Goal: Information Seeking & Learning: Learn about a topic

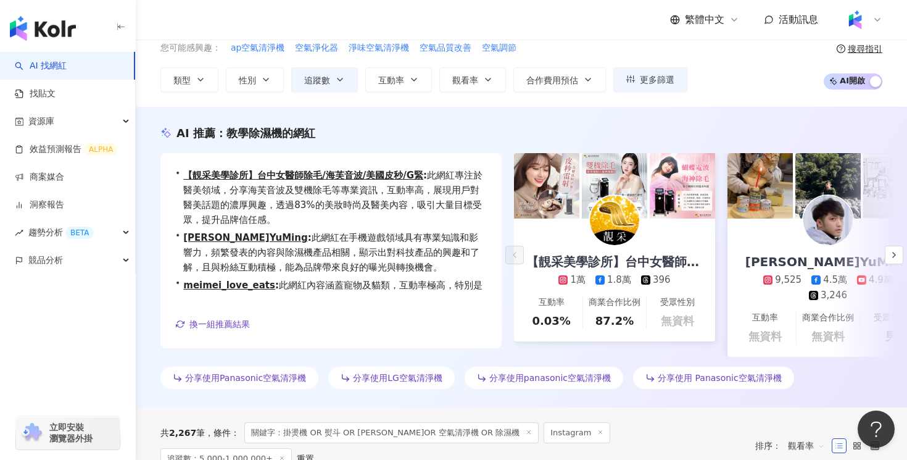
scroll to position [30, 0]
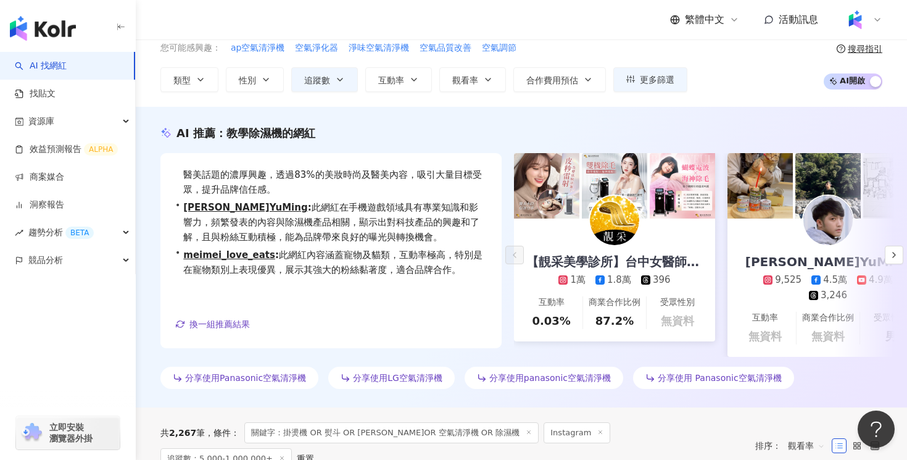
click at [617, 41] on div "您可能感興趣： ap空氣清淨機 空氣淨化器 淨味空氣清淨機 空氣品質改善 空氣調節" at bounding box center [423, 48] width 527 height 14
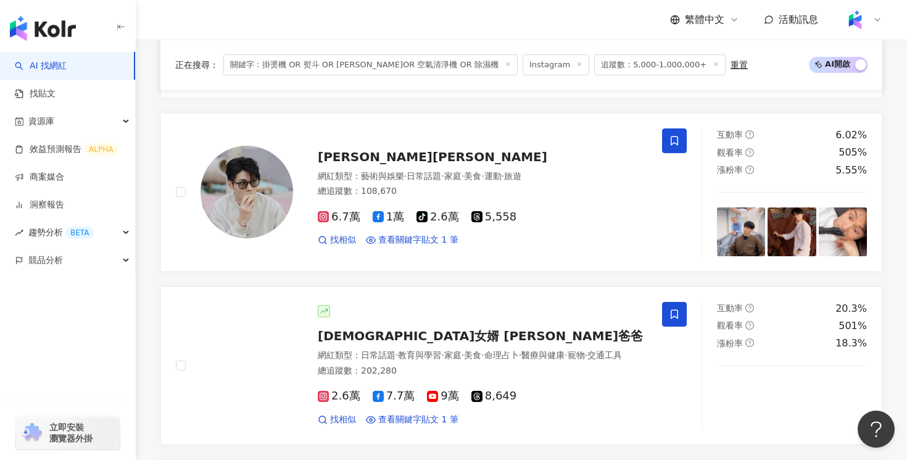
scroll to position [1535, 0]
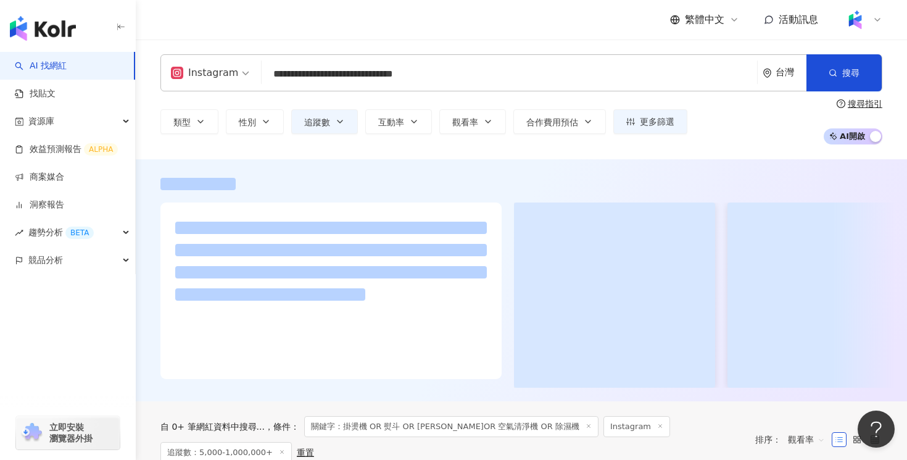
click at [507, 73] on input "**********" at bounding box center [510, 73] width 486 height 23
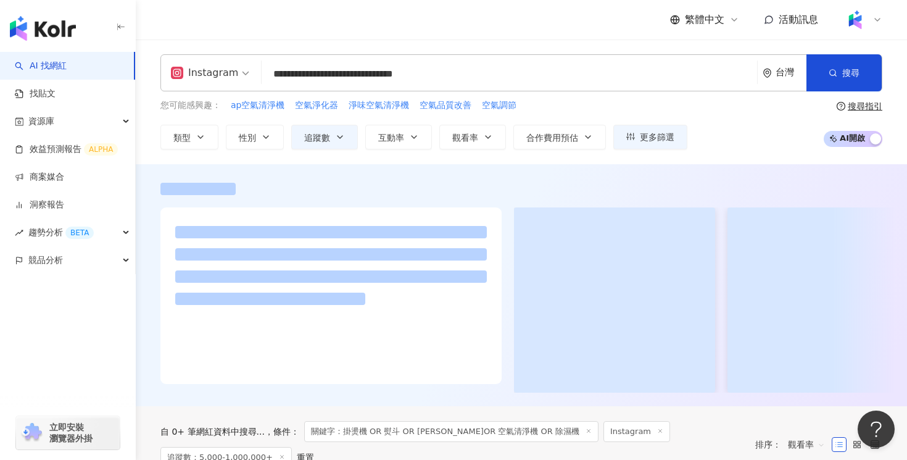
drag, startPoint x: 515, startPoint y: 73, endPoint x: 265, endPoint y: 70, distance: 249.9
click at [267, 70] on input "**********" at bounding box center [510, 73] width 486 height 23
click at [347, 72] on input "**" at bounding box center [510, 73] width 486 height 23
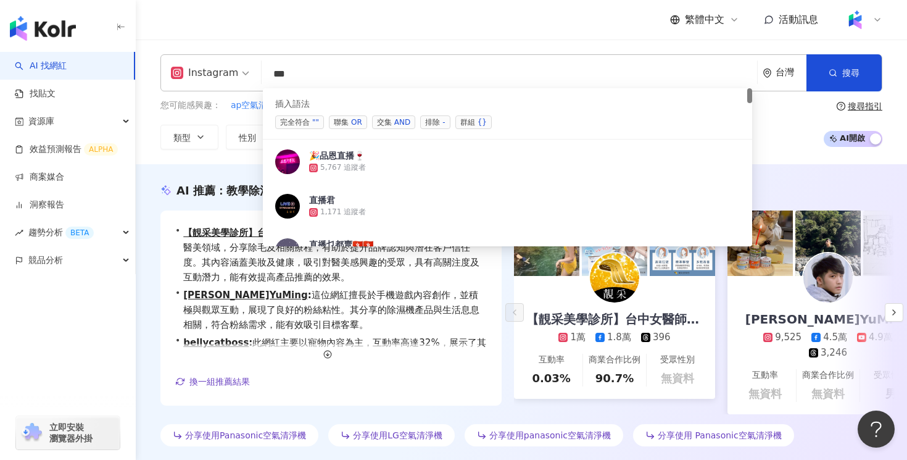
click at [385, 119] on span "交集 AND" at bounding box center [393, 122] width 43 height 14
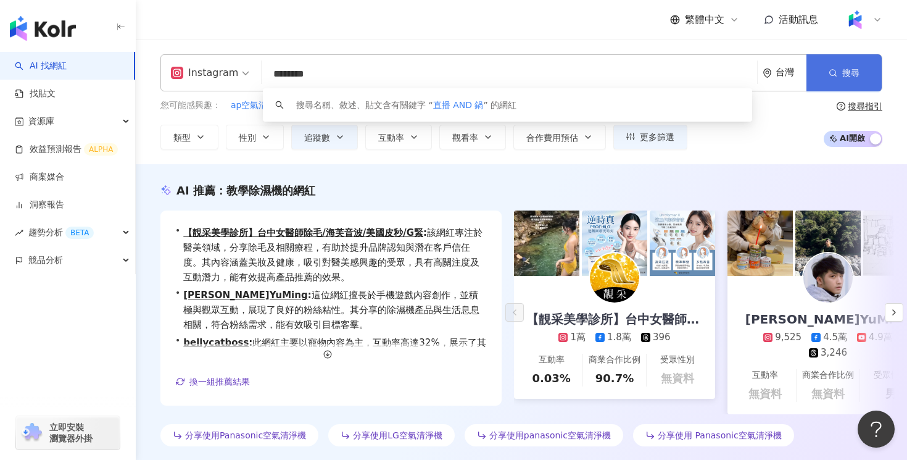
type input "********"
click at [821, 76] on button "搜尋" at bounding box center [843, 72] width 75 height 37
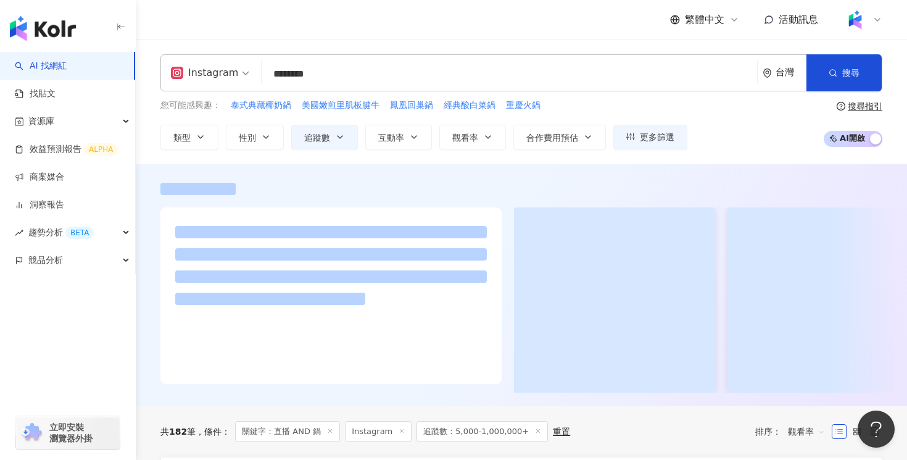
scroll to position [10, 0]
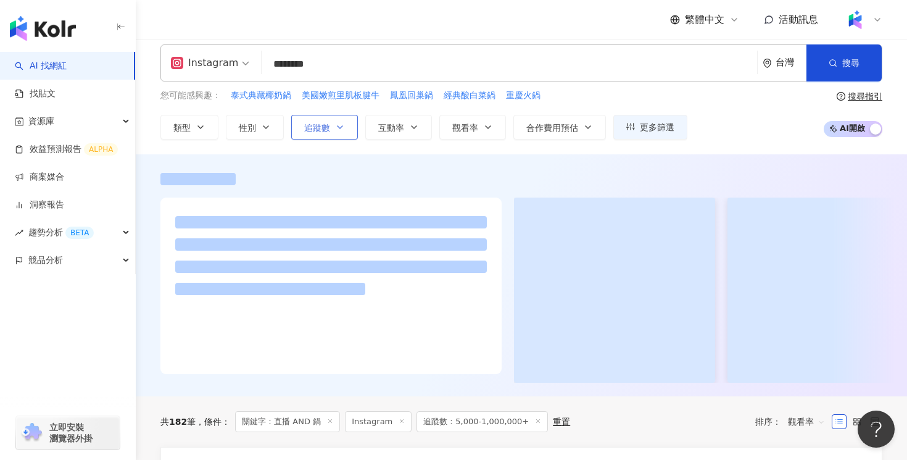
click at [342, 127] on icon "button" at bounding box center [340, 127] width 10 height 10
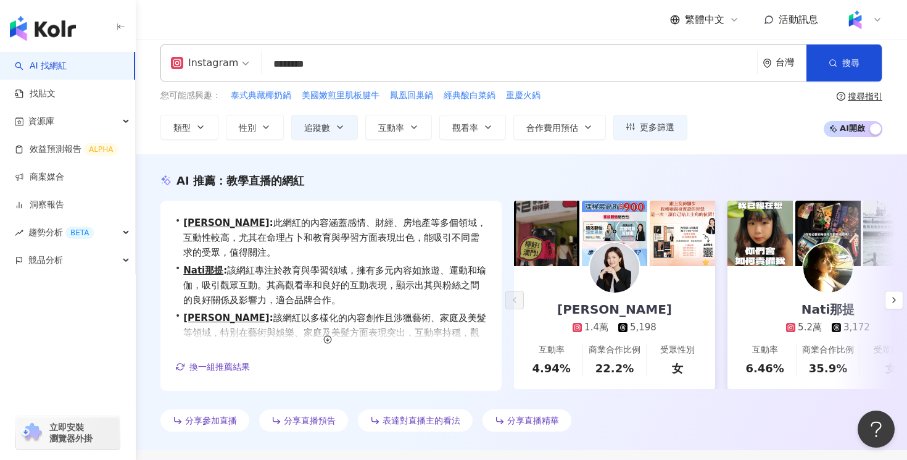
click at [457, 31] on div "繁體中文 活動訊息" at bounding box center [521, 19] width 722 height 39
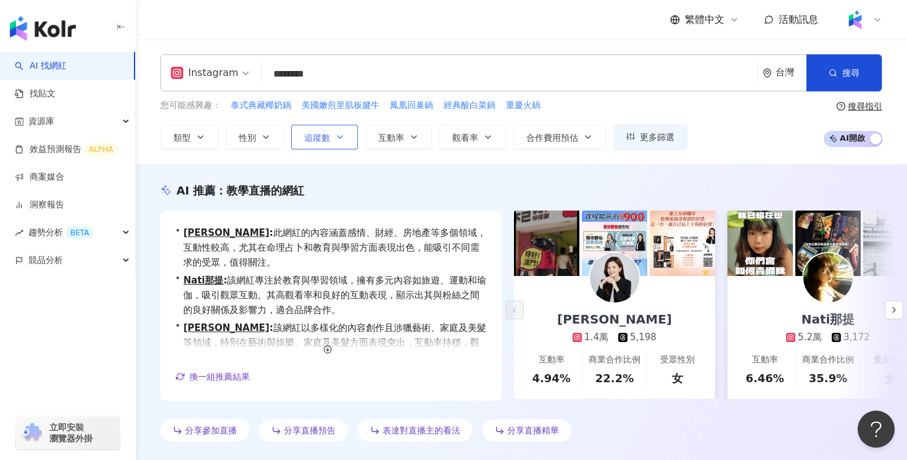
click at [337, 135] on icon "button" at bounding box center [340, 137] width 10 height 10
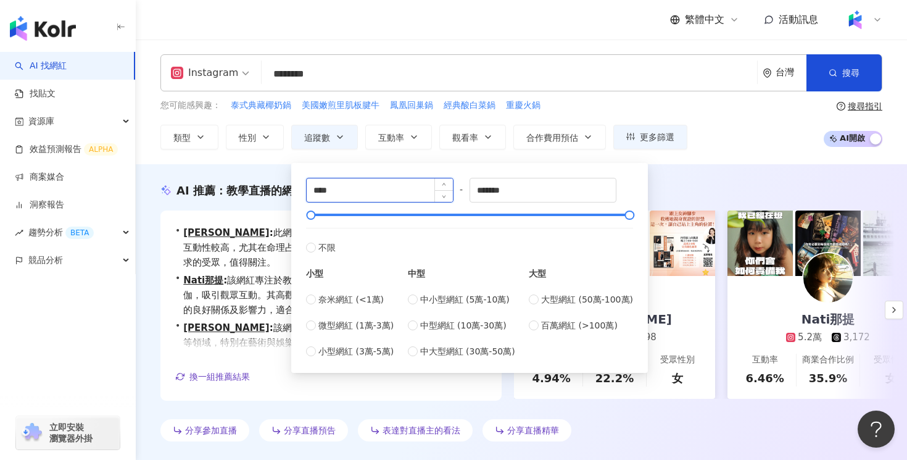
click at [336, 192] on input "****" at bounding box center [380, 189] width 146 height 23
drag, startPoint x: 319, startPoint y: 192, endPoint x: 304, endPoint y: 192, distance: 15.4
click at [304, 192] on div "**** - ******* 不限 小型 奈米網紅 (<1萬) 微型網紅 (1萬-3萬) 小型網紅 (3萬-5萬) 中型 中小型網紅 (5萬-10萬) 中型網…" at bounding box center [470, 267] width 342 height 195
type input "******"
click at [707, 187] on div "AI 推薦 ： 教學直播的網紅" at bounding box center [521, 190] width 722 height 15
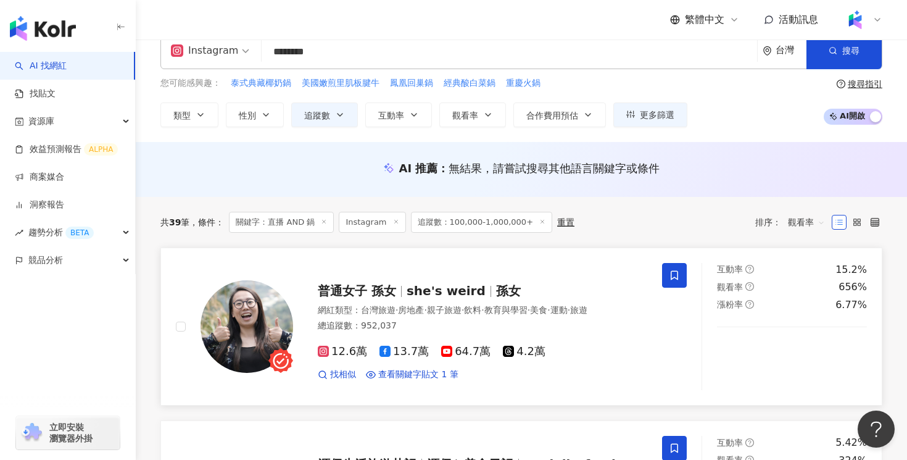
scroll to position [57, 0]
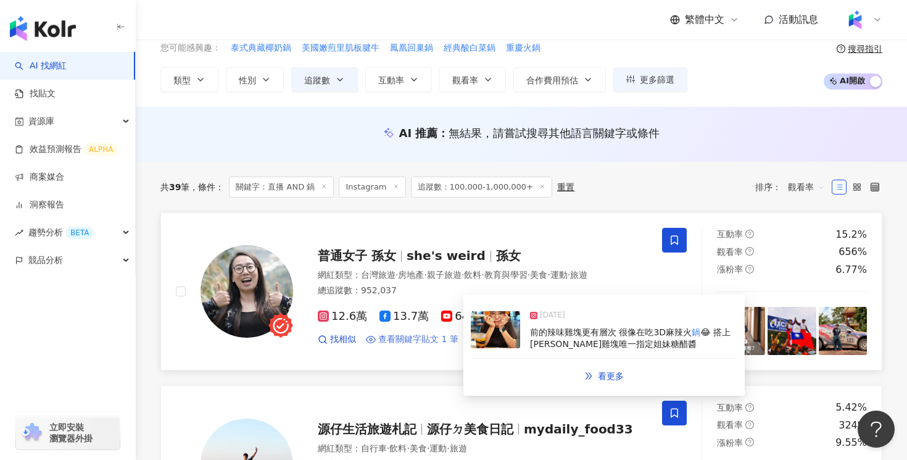
click at [410, 346] on span "查看關鍵字貼文 1 筆" at bounding box center [418, 339] width 80 height 12
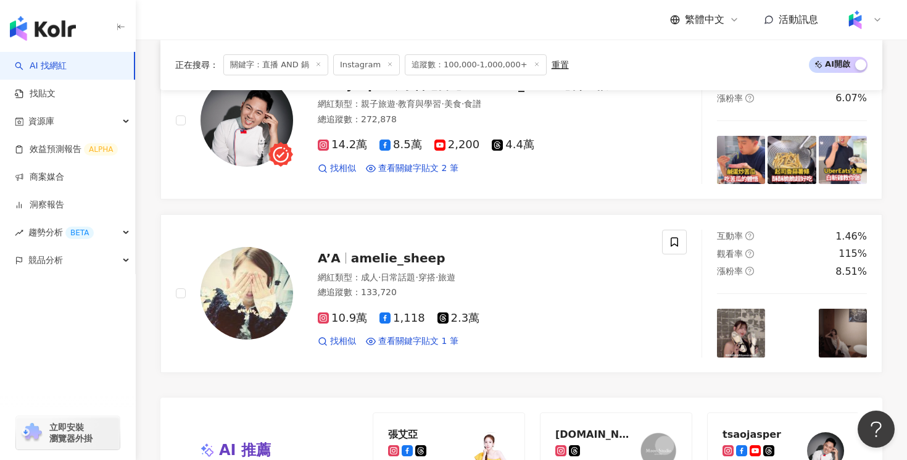
scroll to position [1907, 0]
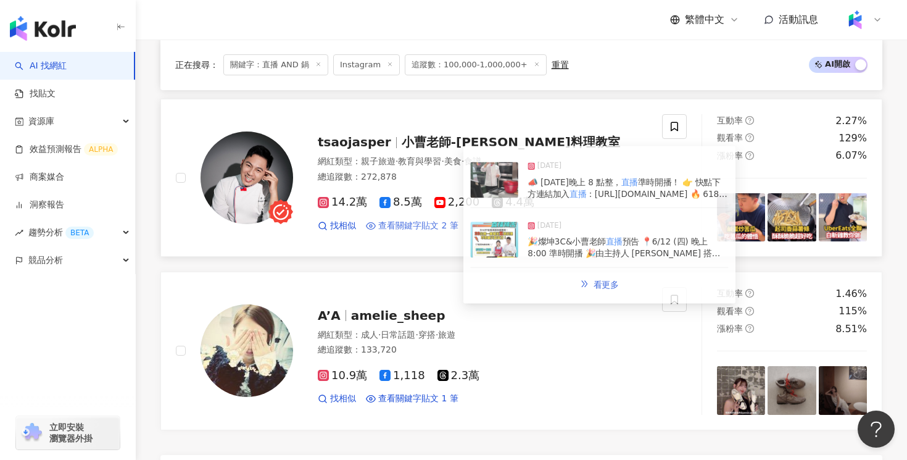
click at [427, 228] on span "查看關鍵字貼文 2 筆" at bounding box center [418, 226] width 80 height 12
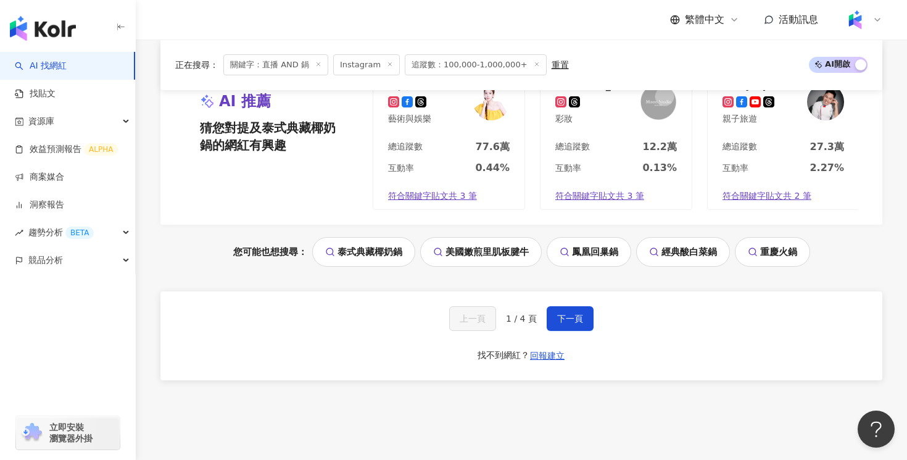
scroll to position [2351, 0]
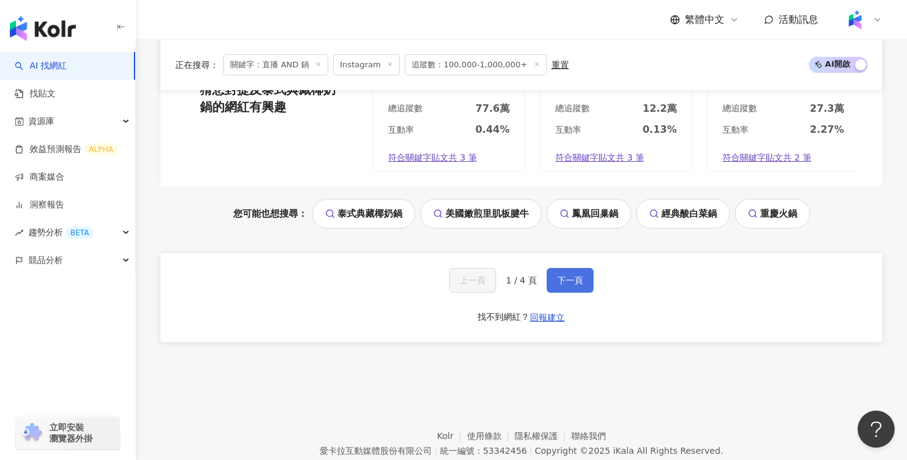
click at [573, 278] on span "下一頁" at bounding box center [570, 280] width 26 height 10
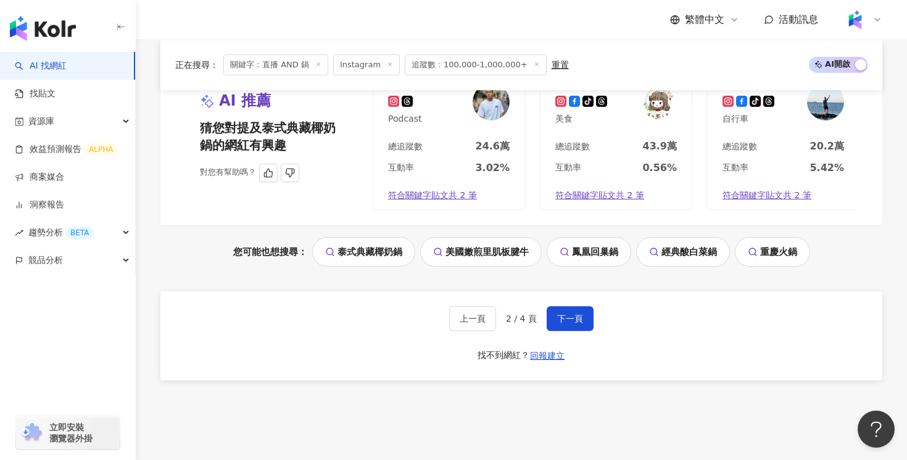
scroll to position [2363, 0]
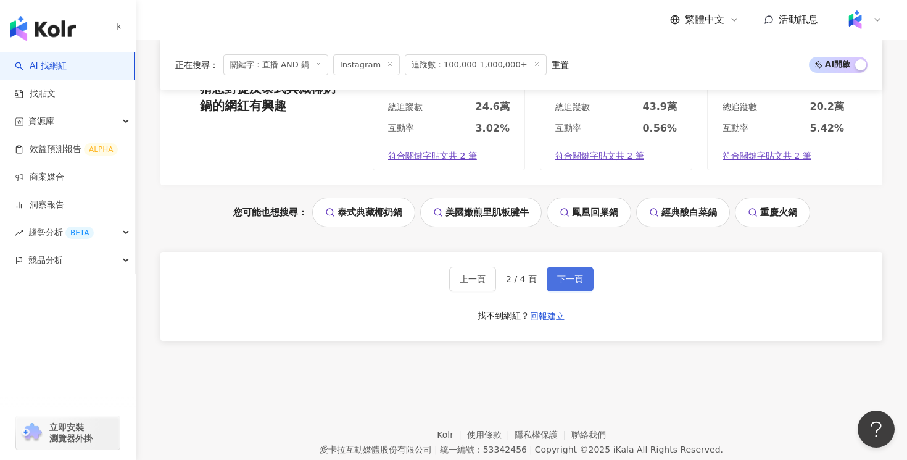
click at [570, 274] on span "下一頁" at bounding box center [570, 279] width 26 height 10
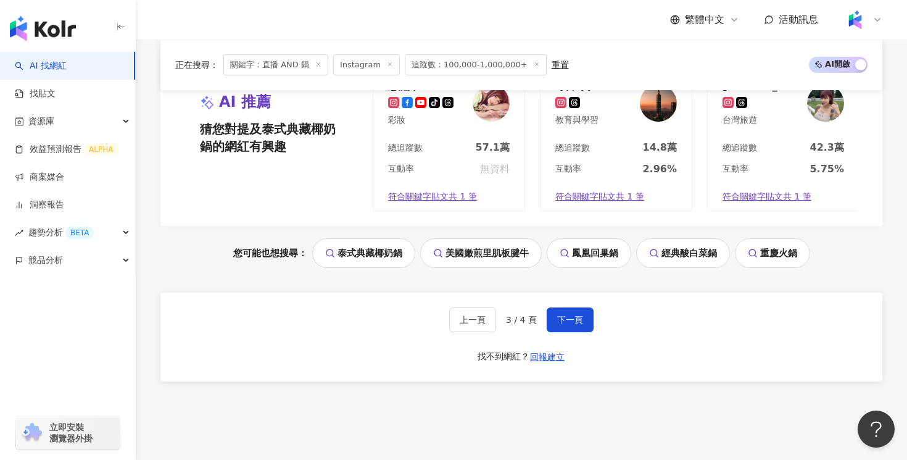
scroll to position [2336, 0]
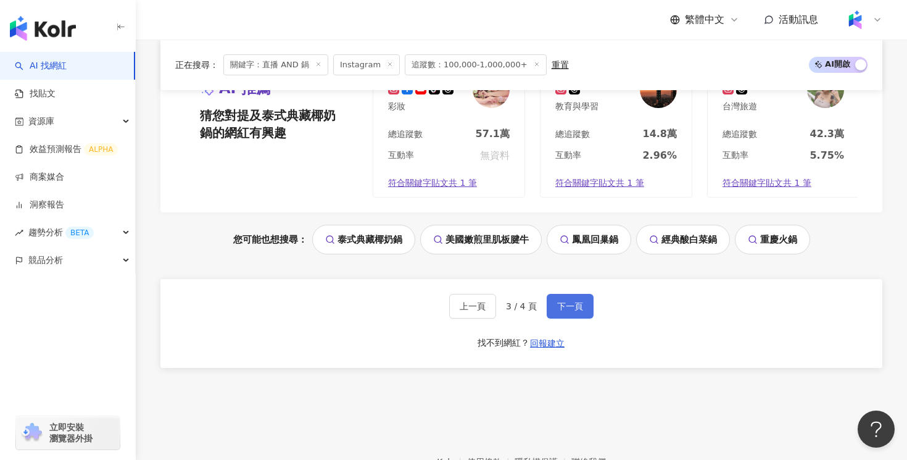
click at [565, 301] on span "下一頁" at bounding box center [570, 306] width 26 height 10
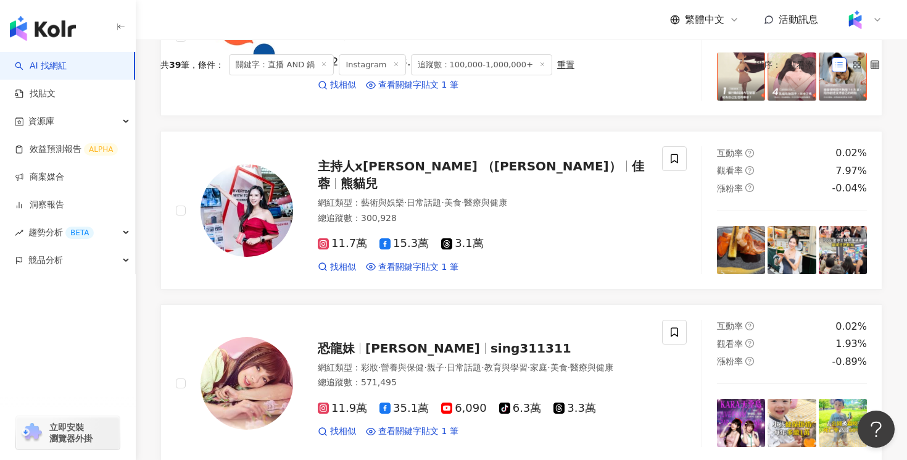
scroll to position [0, 0]
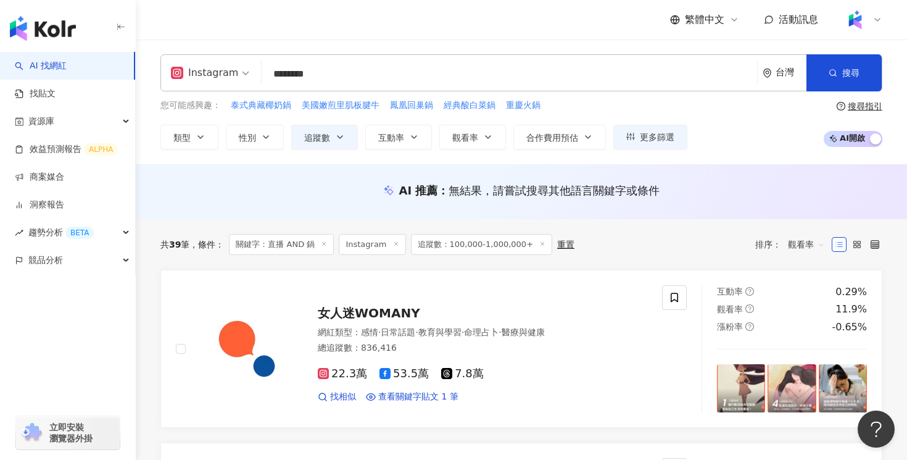
click at [324, 73] on input "********" at bounding box center [510, 73] width 486 height 23
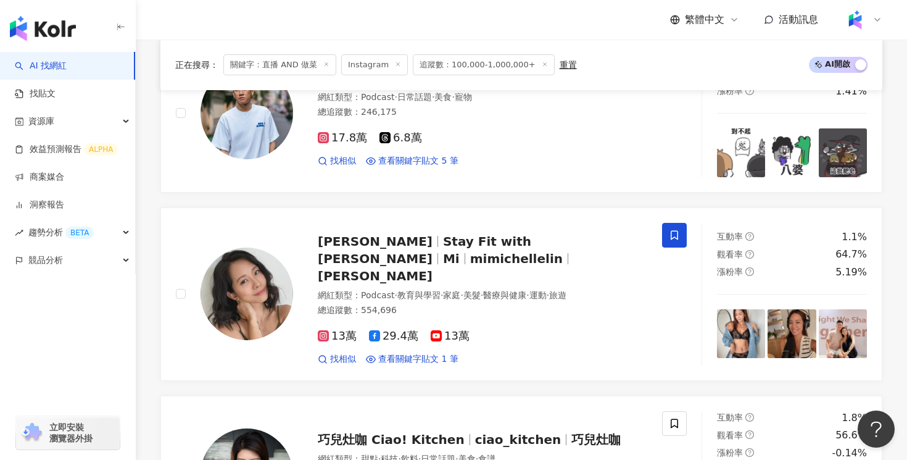
scroll to position [614, 0]
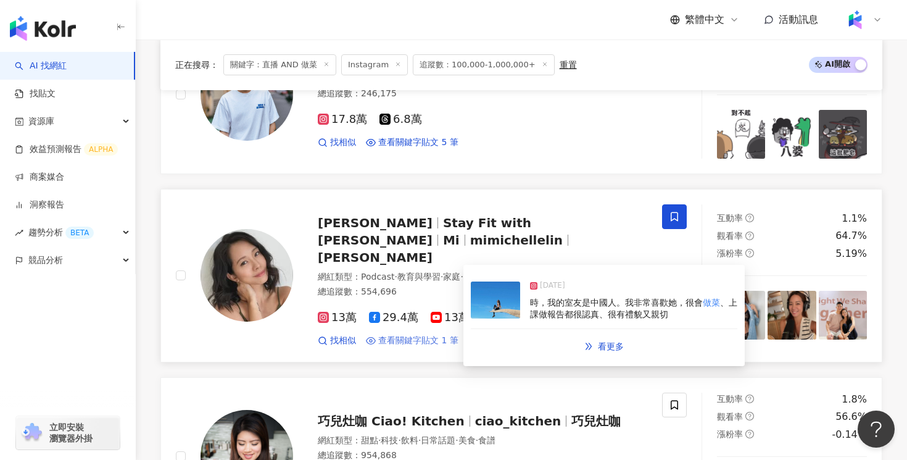
click at [400, 334] on span "查看關鍵字貼文 1 筆" at bounding box center [418, 340] width 80 height 12
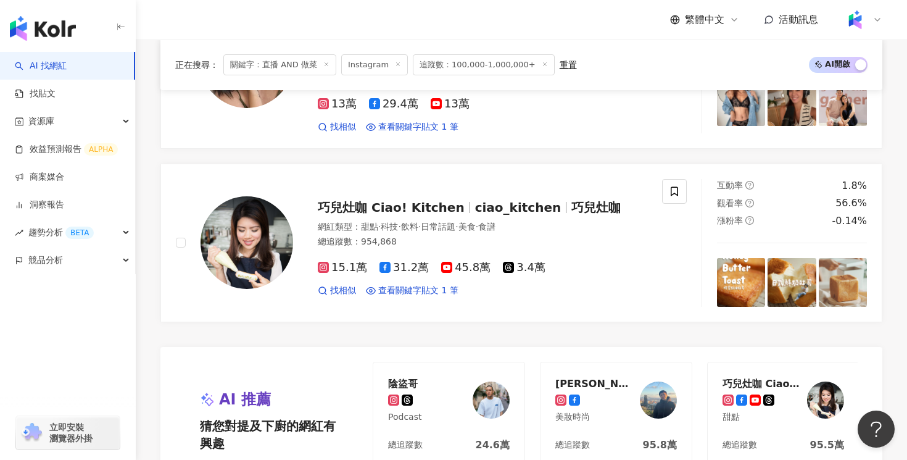
scroll to position [931, 0]
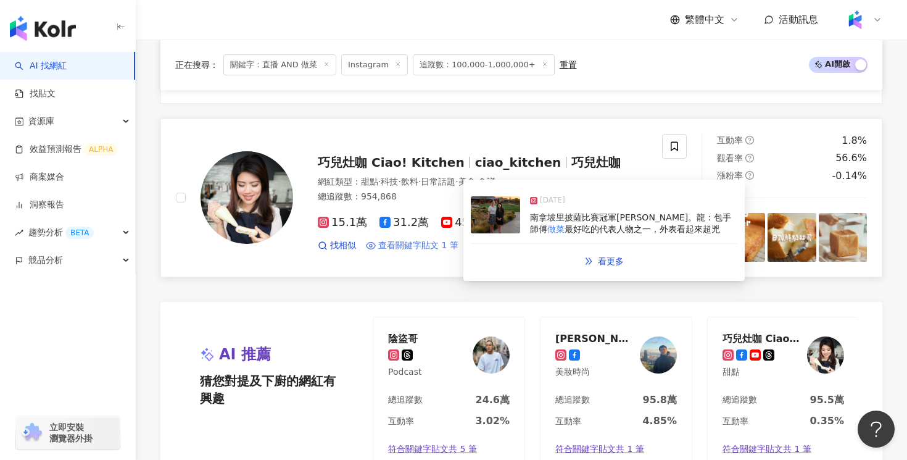
click at [426, 239] on span "查看關鍵字貼文 1 筆" at bounding box center [418, 245] width 80 height 12
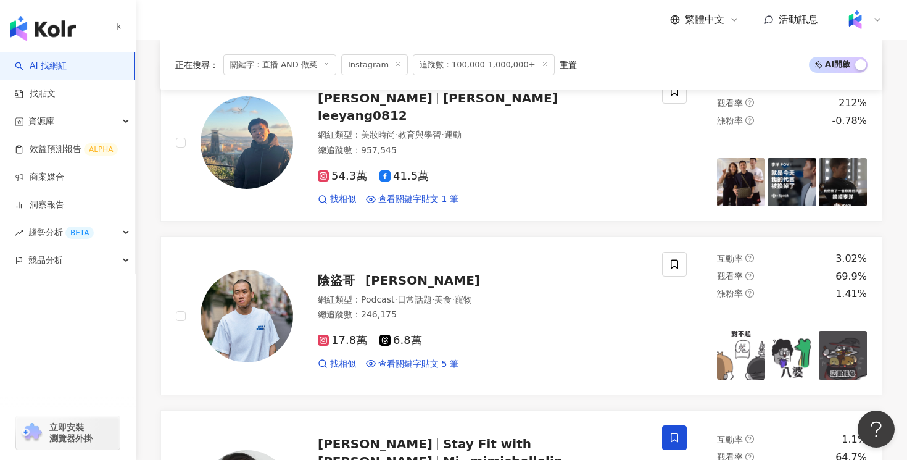
scroll to position [0, 0]
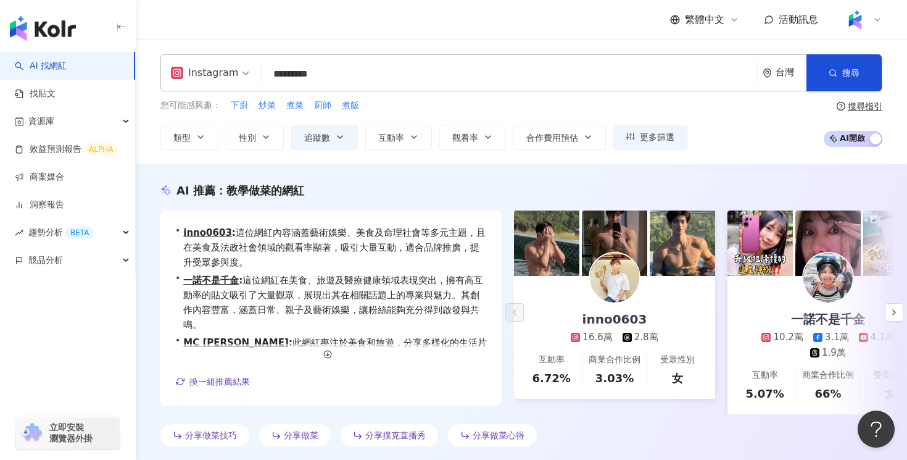
click at [355, 72] on input "*********" at bounding box center [510, 73] width 486 height 23
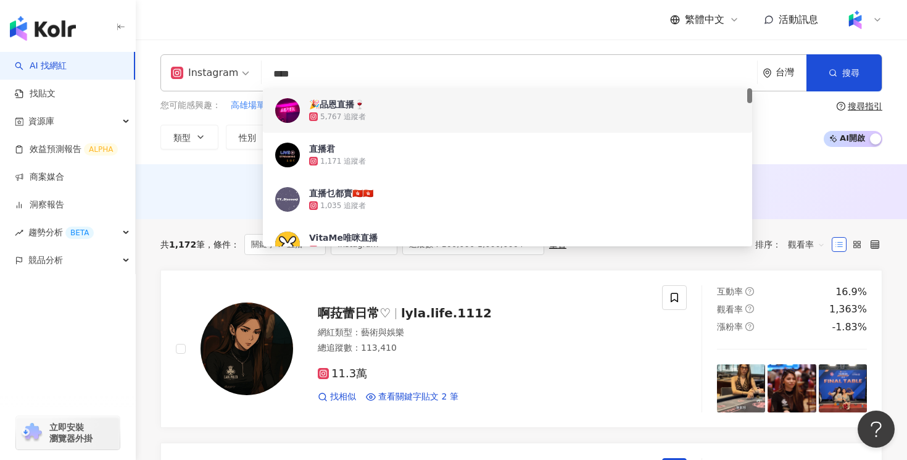
type input "****"
click at [785, 136] on div "您可能感興趣： 高雄場單身輕熟男 燈箱邱比特合照 COULEE 不像個大人 臭貓芝麻陪你每一天 類型 性別 追蹤數 互動率 觀看率 合作費用預估 更多篩選 *…" at bounding box center [521, 124] width 722 height 51
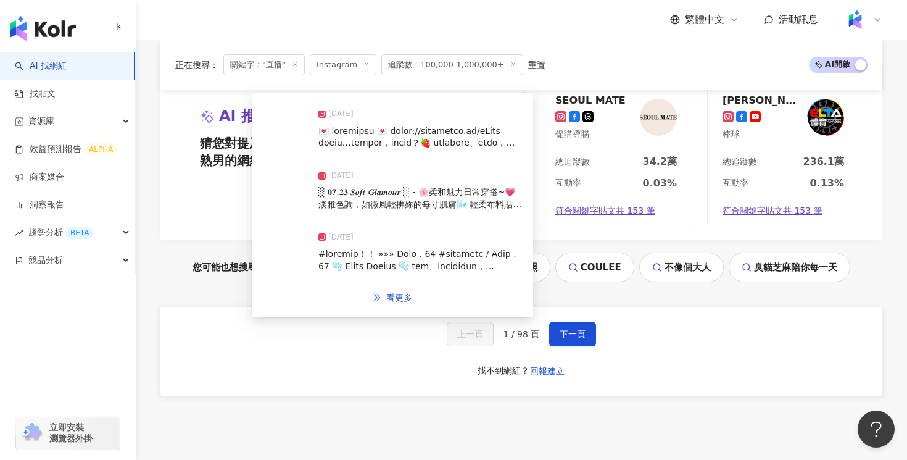
scroll to position [2304, 0]
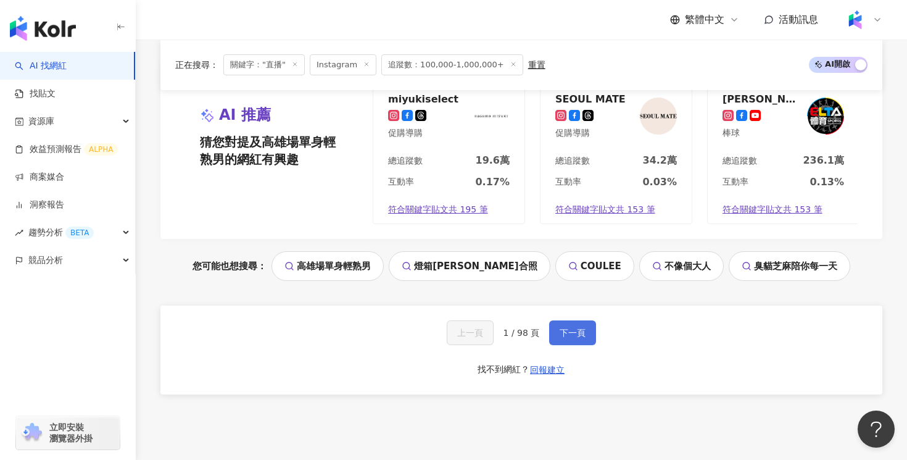
click at [579, 328] on span "下一頁" at bounding box center [573, 333] width 26 height 10
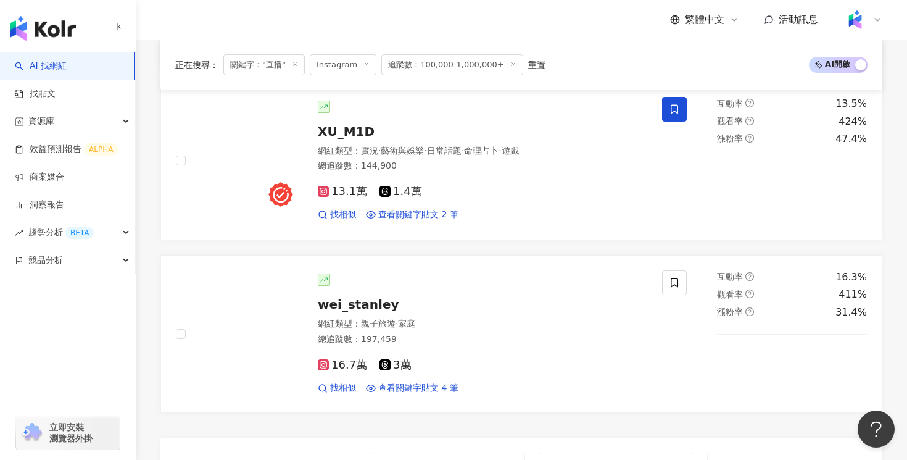
scroll to position [1988, 0]
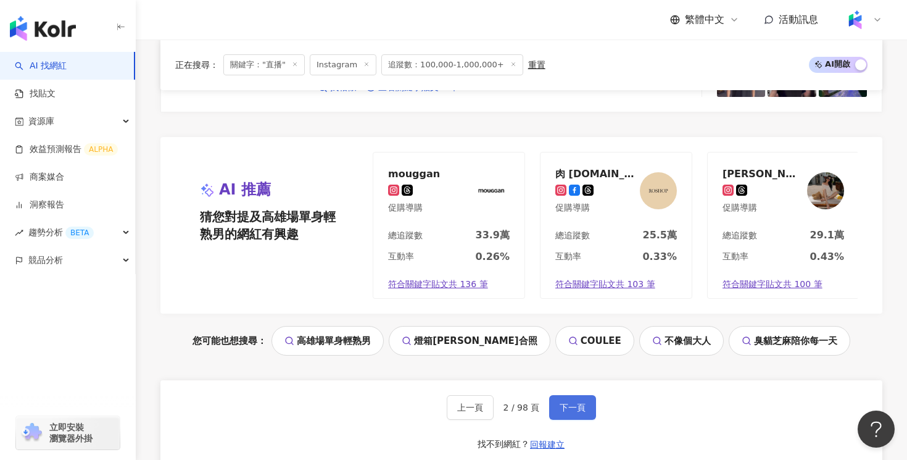
click at [563, 395] on button "下一頁" at bounding box center [572, 407] width 47 height 25
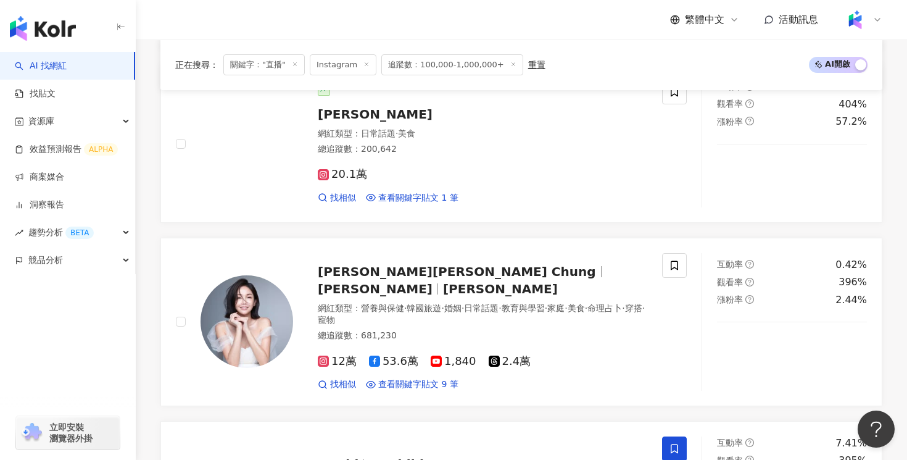
scroll to position [391, 0]
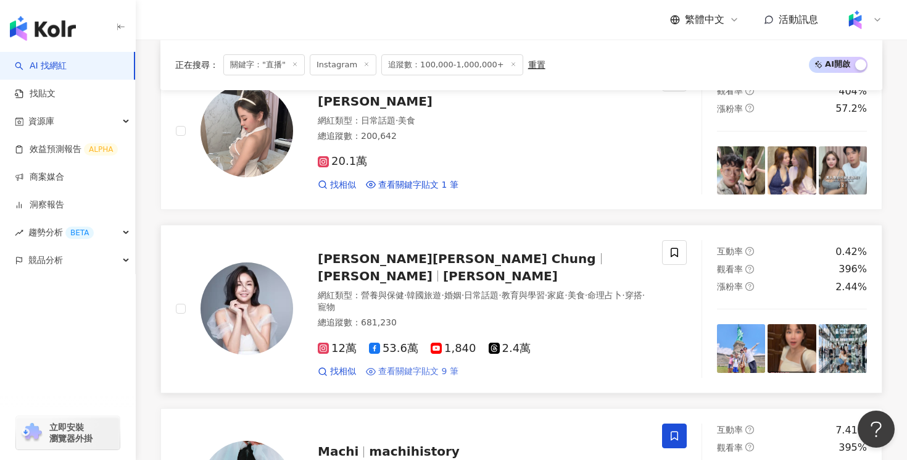
click at [432, 365] on span "查看關鍵字貼文 9 筆" at bounding box center [418, 371] width 80 height 12
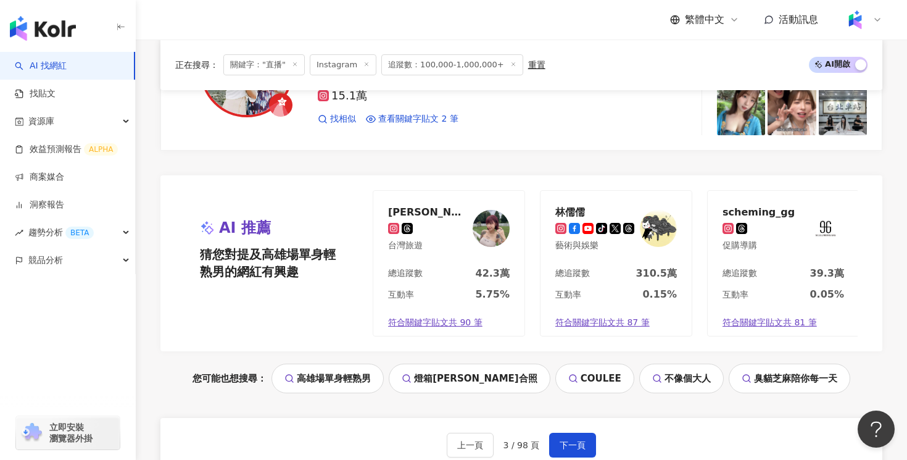
scroll to position [2354, 0]
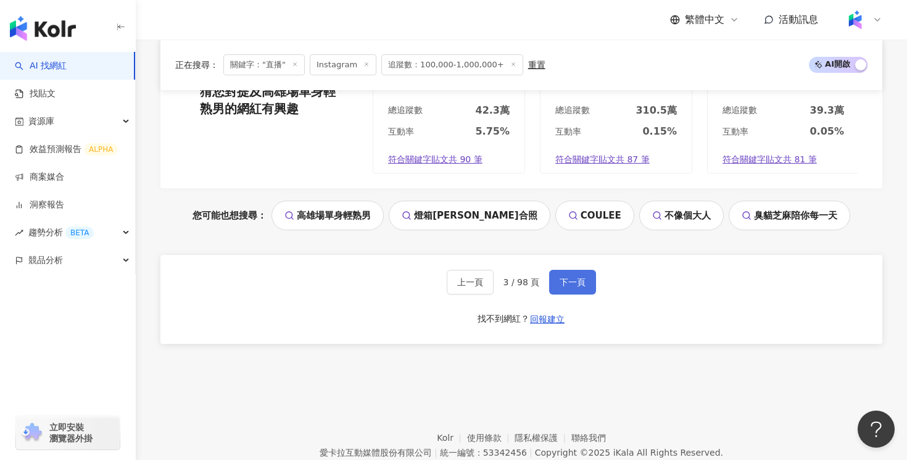
click at [569, 281] on button "下一頁" at bounding box center [572, 282] width 47 height 25
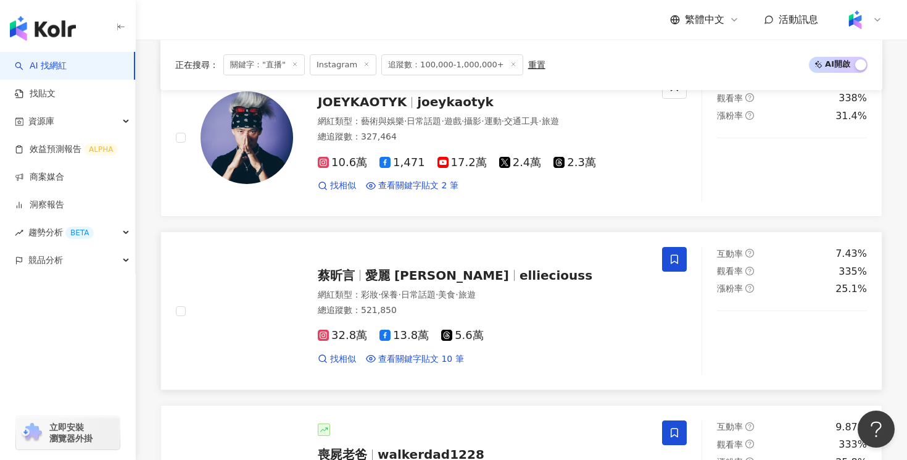
scroll to position [1819, 0]
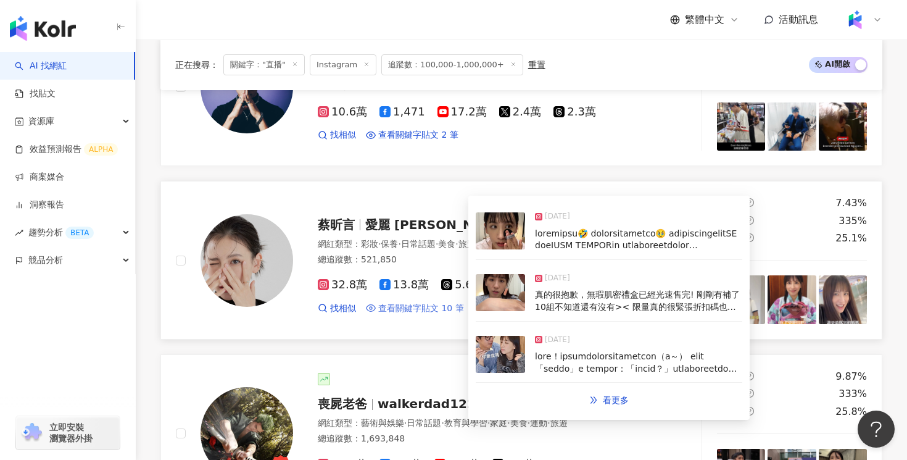
click at [426, 310] on span "查看關鍵字貼文 10 筆" at bounding box center [421, 308] width 86 height 12
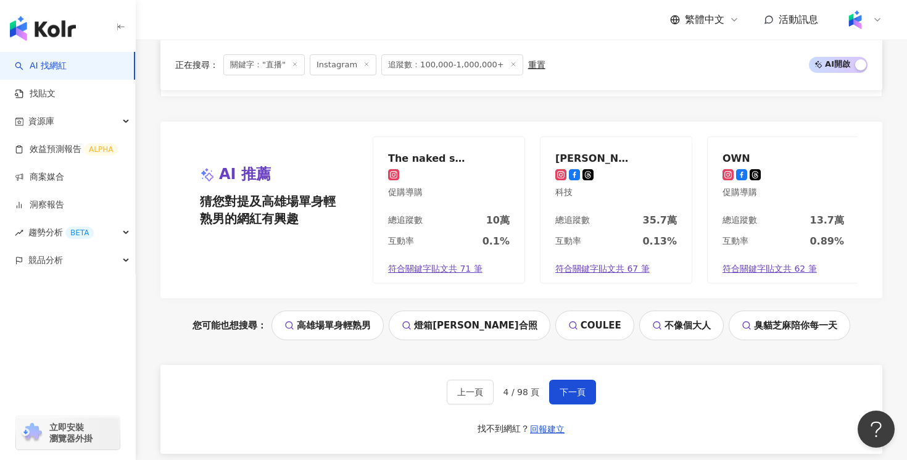
scroll to position [2390, 0]
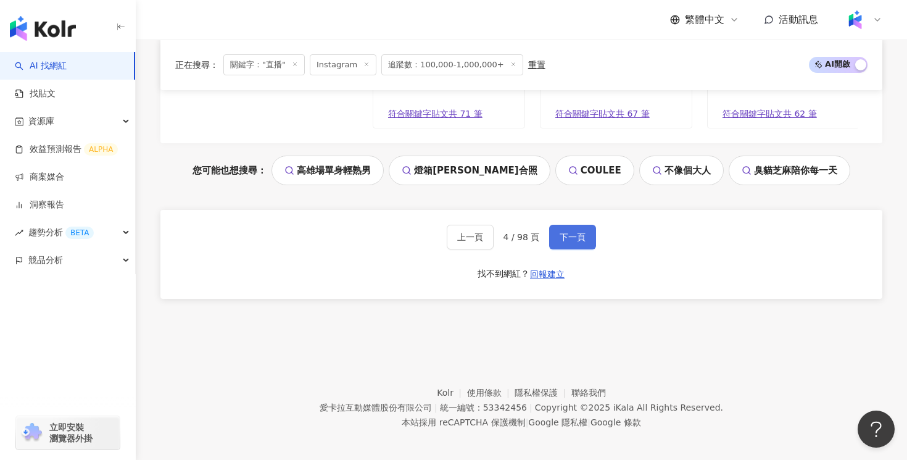
click at [565, 233] on span "下一頁" at bounding box center [573, 237] width 26 height 10
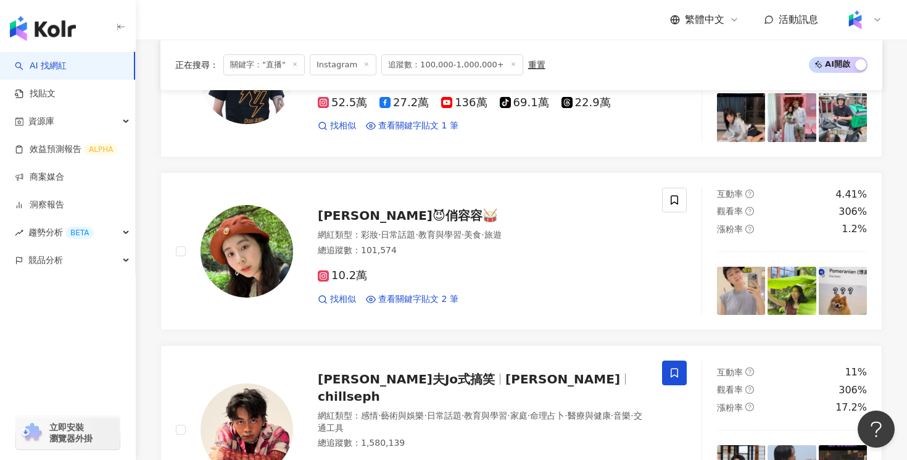
scroll to position [1427, 0]
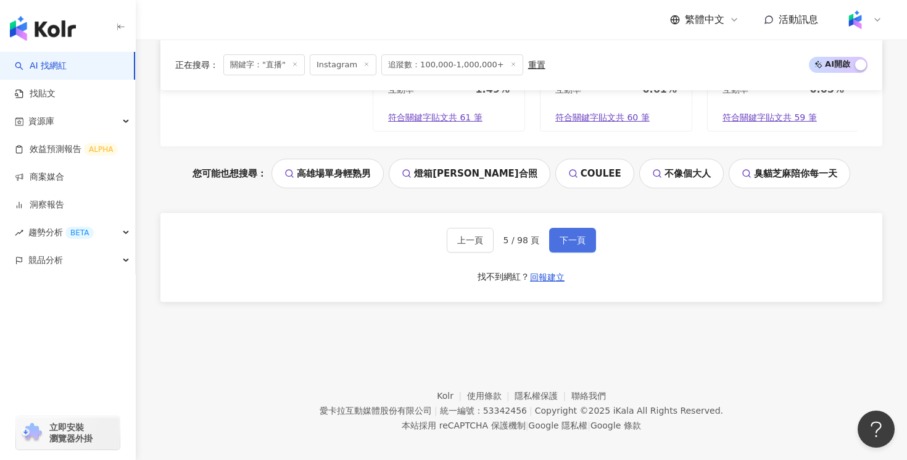
click at [568, 235] on span "下一頁" at bounding box center [573, 240] width 26 height 10
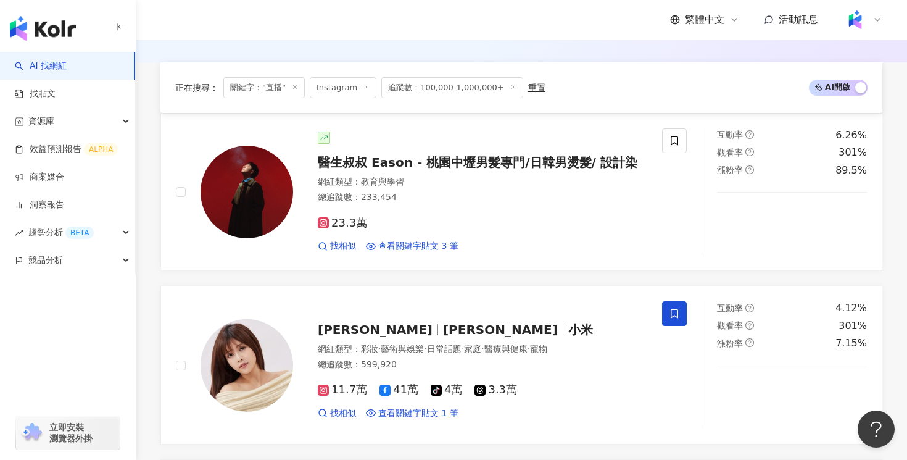
scroll to position [0, 0]
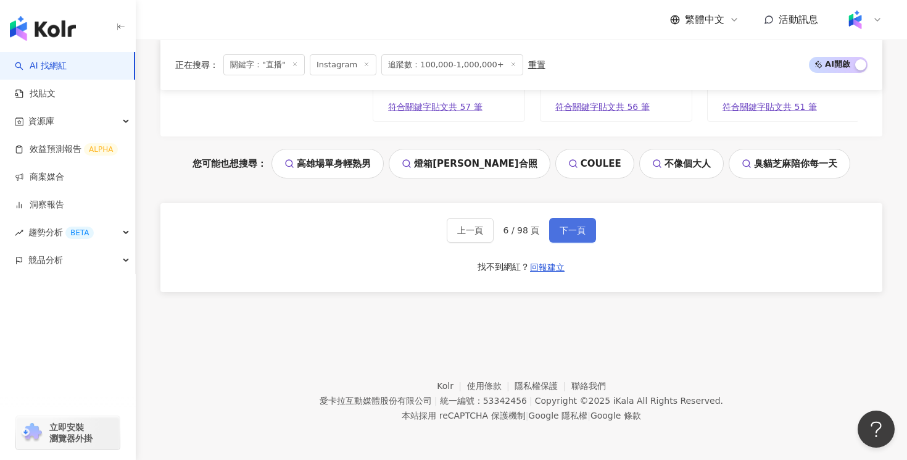
click at [569, 230] on span "下一頁" at bounding box center [573, 230] width 26 height 10
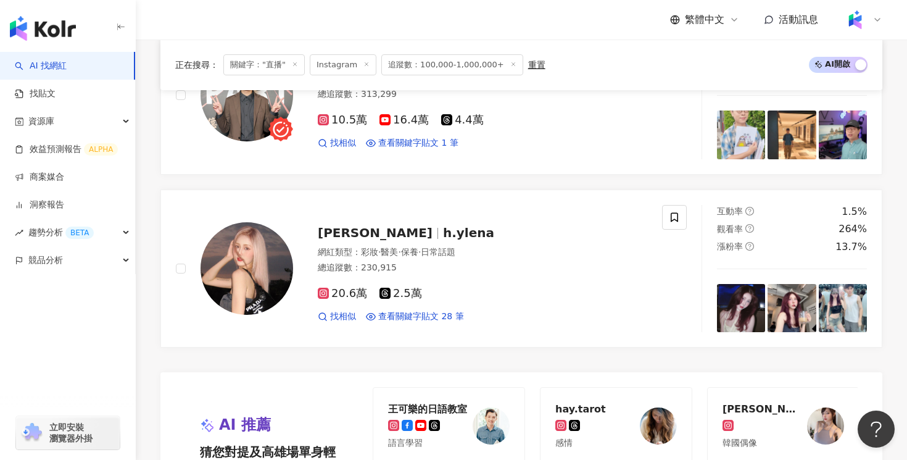
scroll to position [2008, 0]
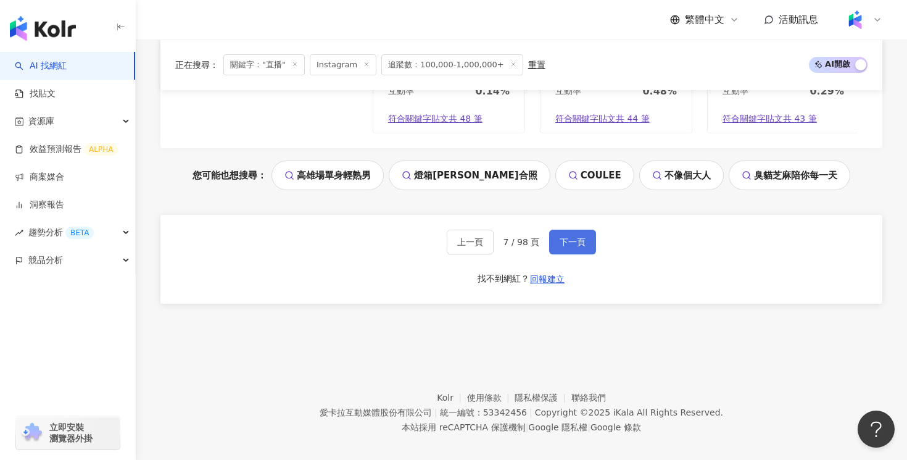
click at [569, 236] on button "下一頁" at bounding box center [572, 242] width 47 height 25
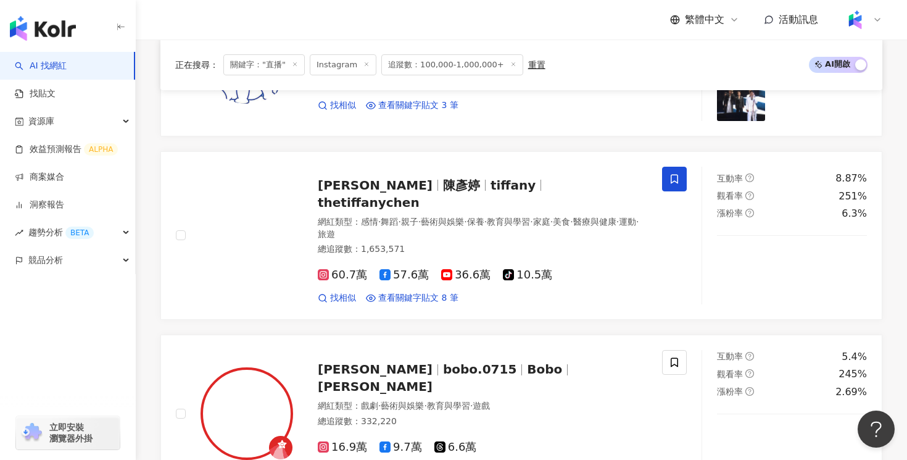
scroll to position [852, 0]
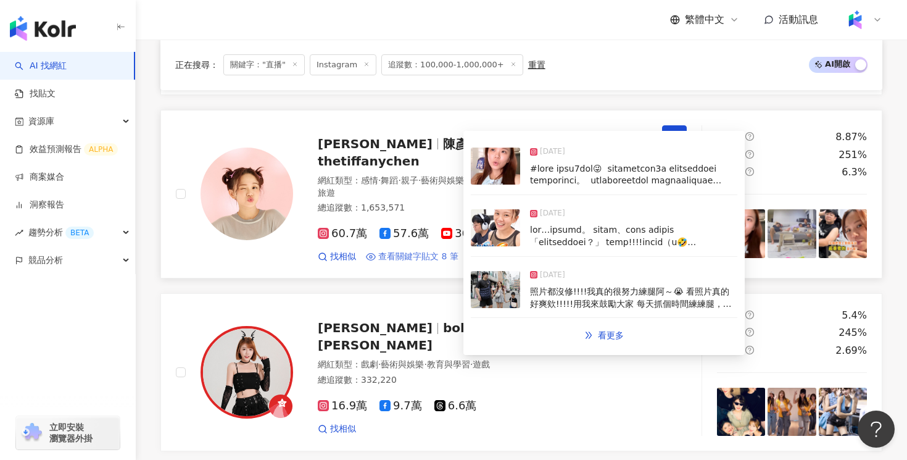
click at [447, 250] on span "查看關鍵字貼文 8 筆" at bounding box center [418, 256] width 80 height 12
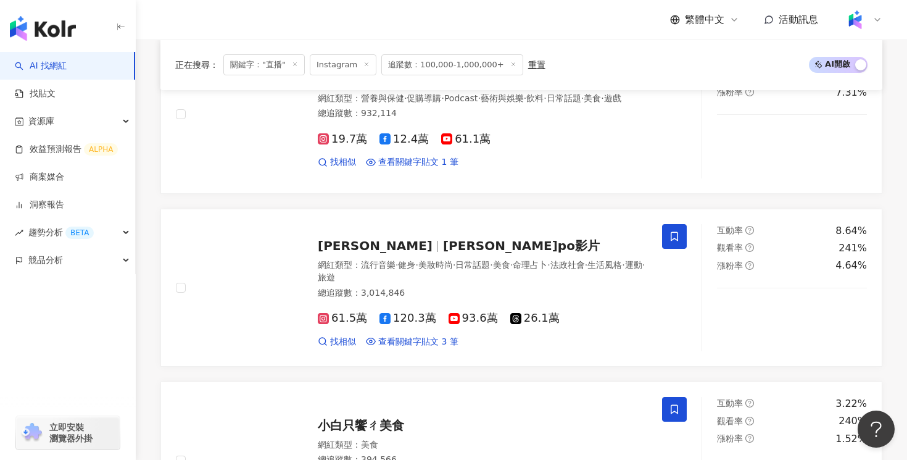
scroll to position [1732, 0]
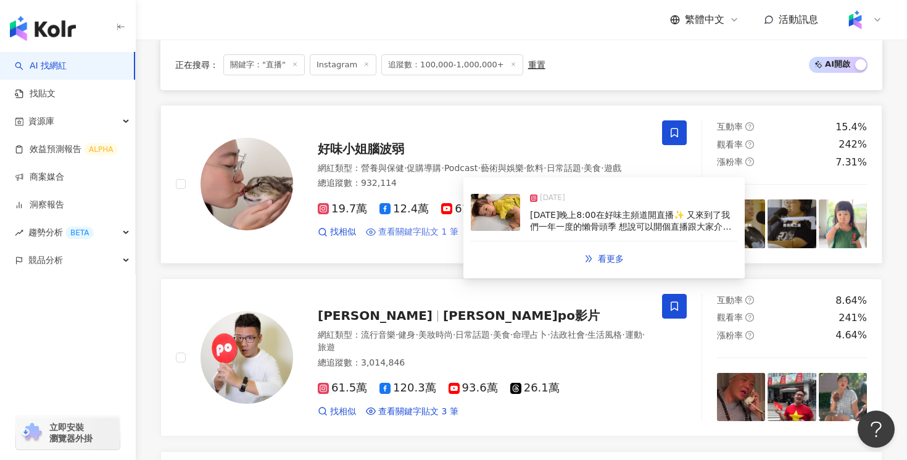
click at [444, 226] on span "查看關鍵字貼文 1 筆" at bounding box center [418, 232] width 80 height 12
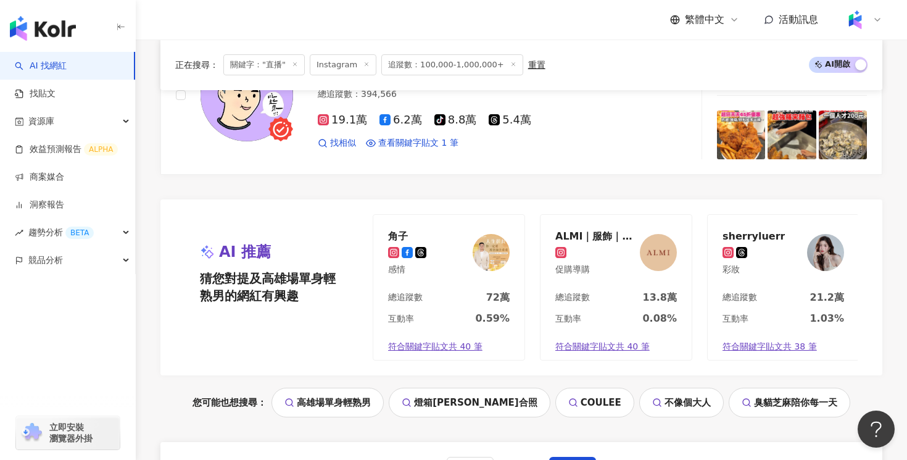
scroll to position [2214, 0]
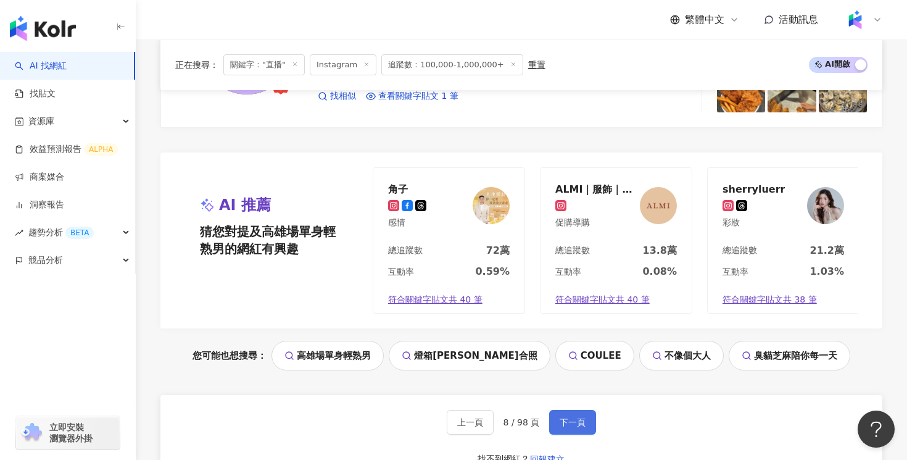
click at [574, 410] on button "下一頁" at bounding box center [572, 422] width 47 height 25
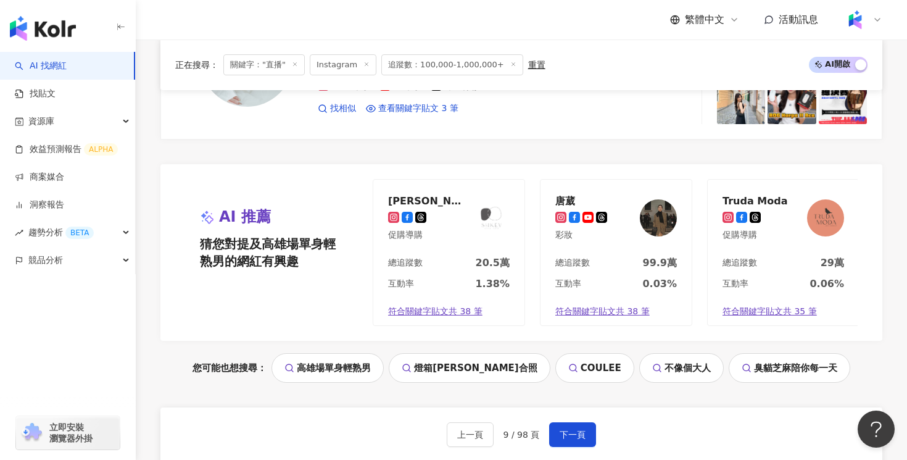
scroll to position [2396, 0]
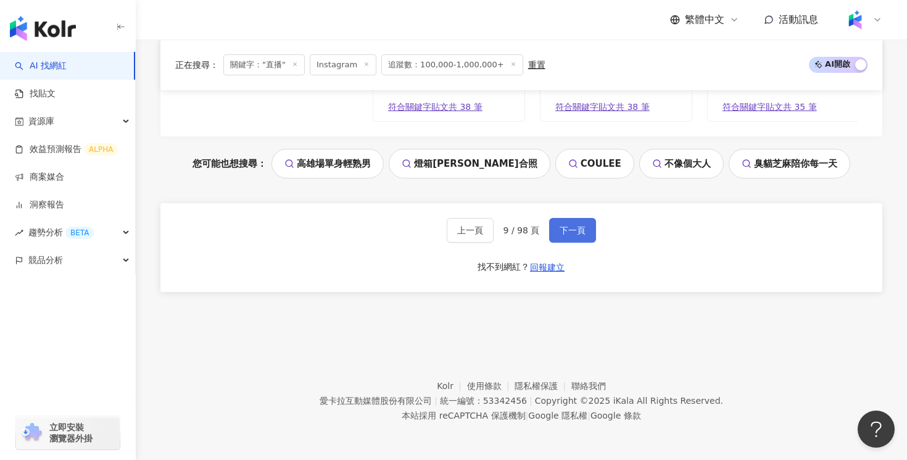
click at [572, 232] on span "下一頁" at bounding box center [573, 230] width 26 height 10
click at [569, 241] on button "下一頁" at bounding box center [575, 230] width 47 height 25
click at [571, 238] on button "下一頁" at bounding box center [575, 230] width 47 height 25
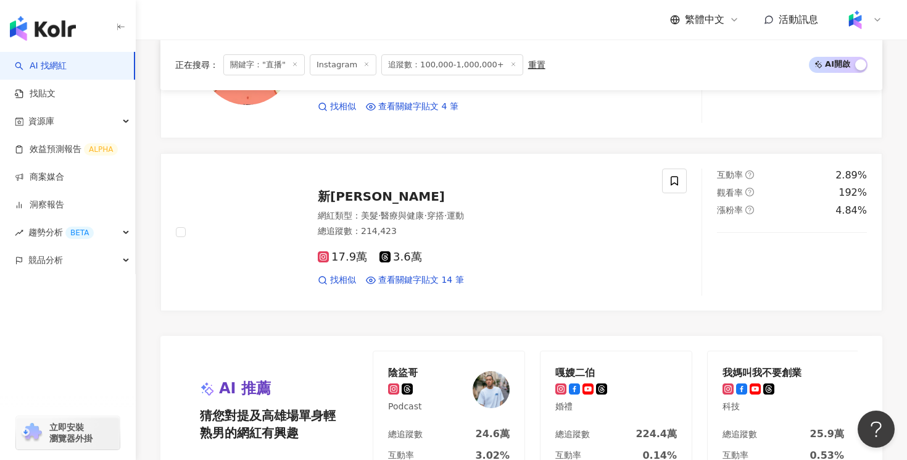
scroll to position [2401, 0]
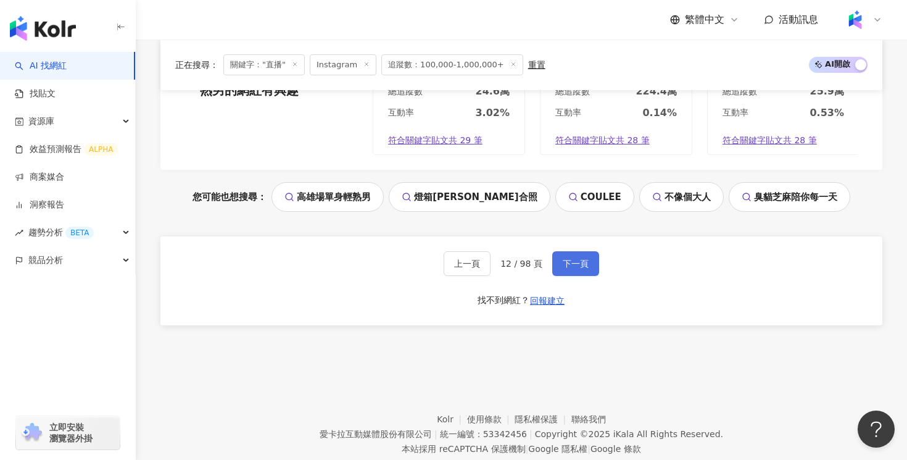
click at [569, 251] on button "下一頁" at bounding box center [575, 263] width 47 height 25
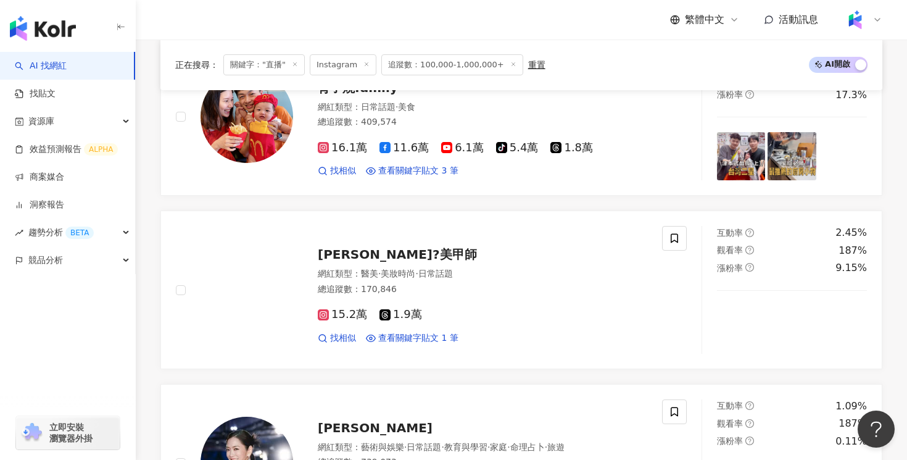
scroll to position [580, 0]
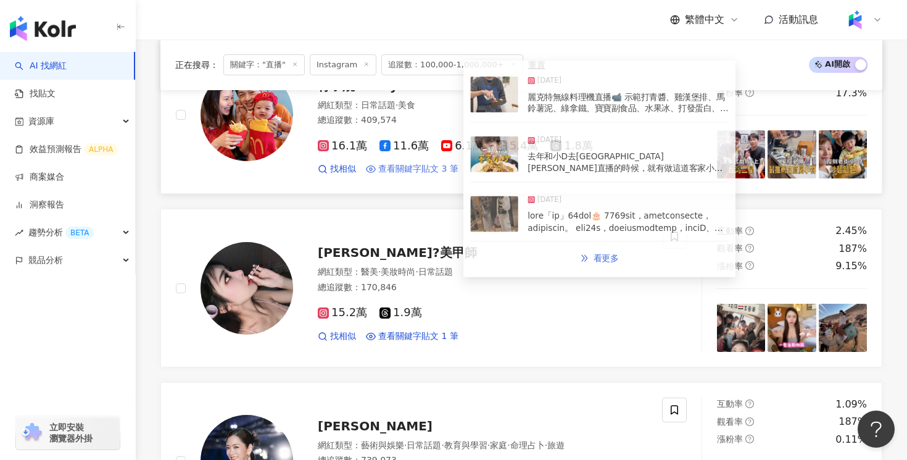
click at [399, 168] on span "查看關鍵字貼文 3 筆" at bounding box center [418, 169] width 80 height 12
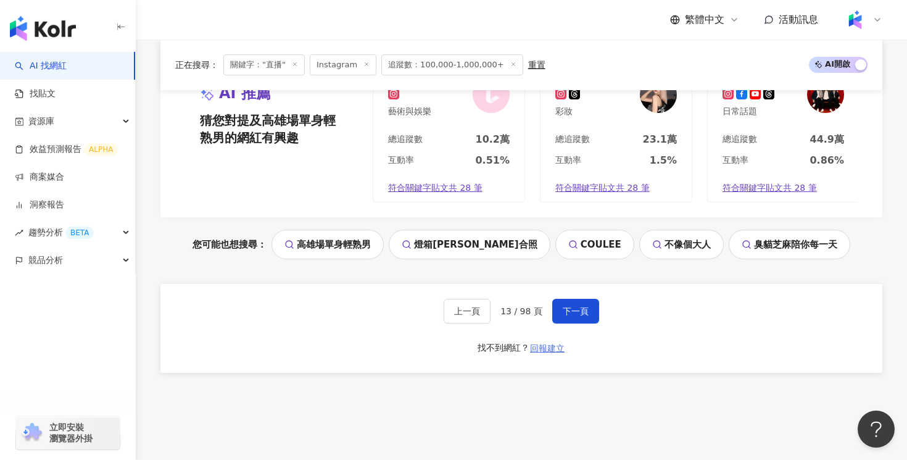
scroll to position [2396, 0]
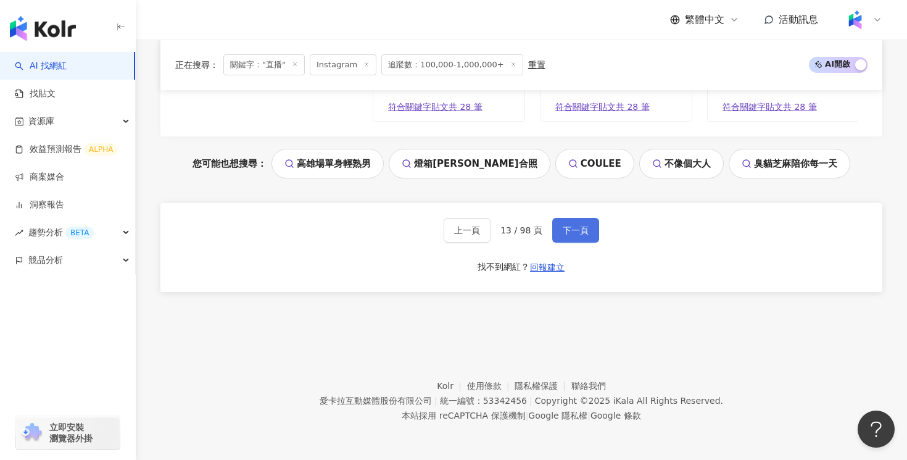
click at [571, 232] on span "下一頁" at bounding box center [576, 230] width 26 height 10
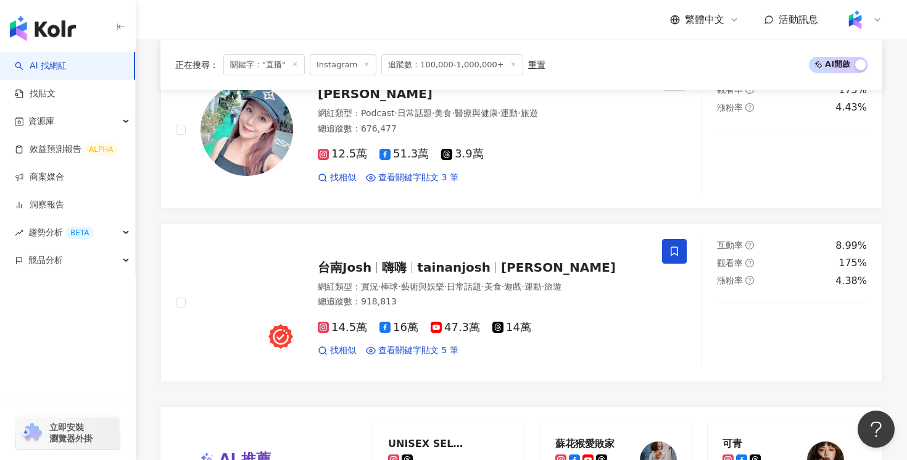
scroll to position [1958, 0]
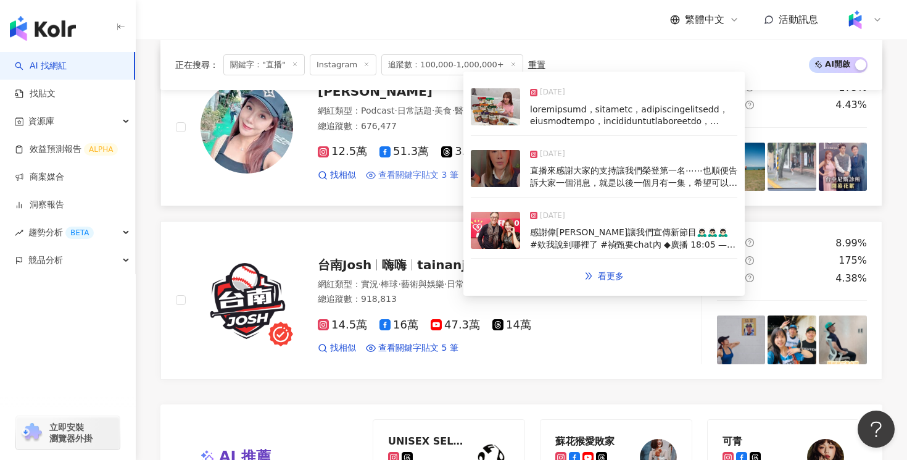
click at [449, 181] on span "查看關鍵字貼文 3 筆" at bounding box center [418, 175] width 80 height 12
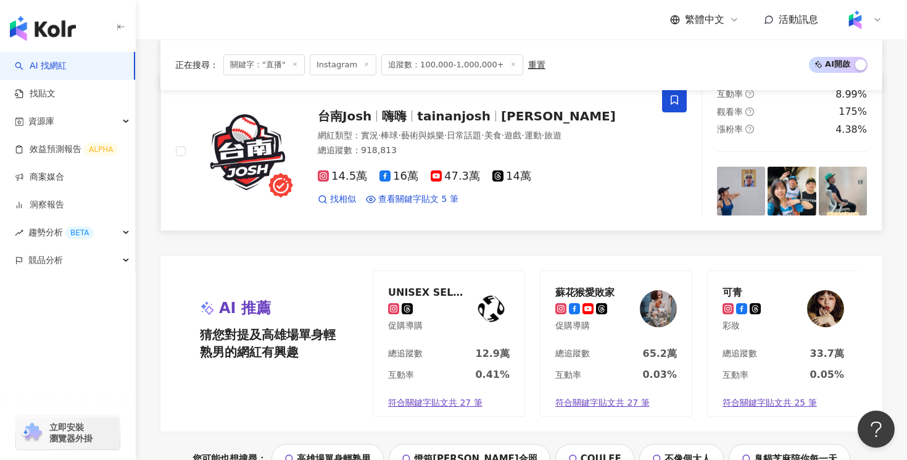
scroll to position [2341, 0]
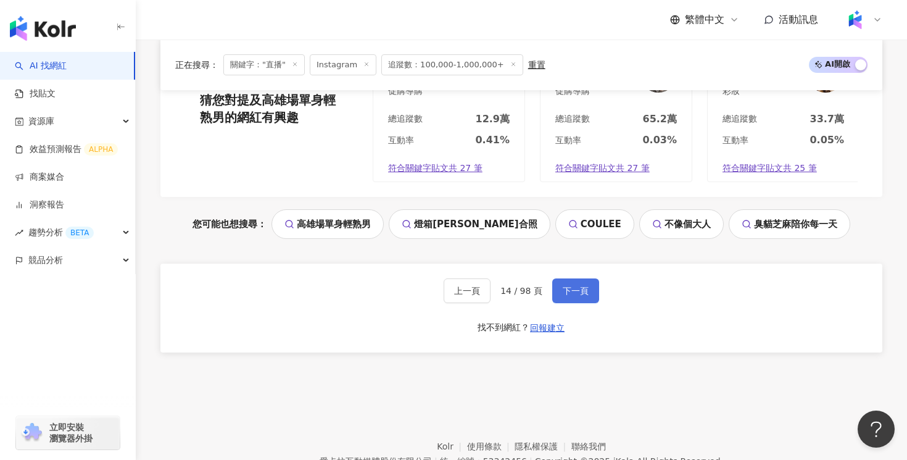
click at [572, 303] on button "下一頁" at bounding box center [575, 290] width 47 height 25
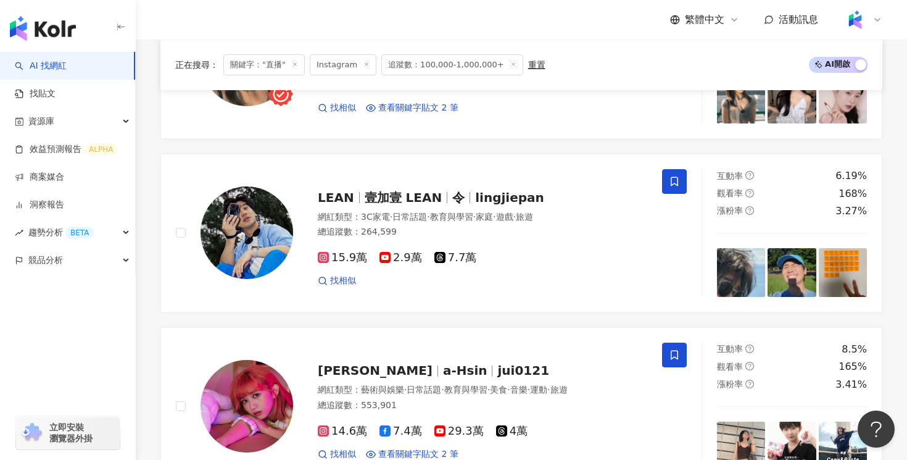
scroll to position [1512, 0]
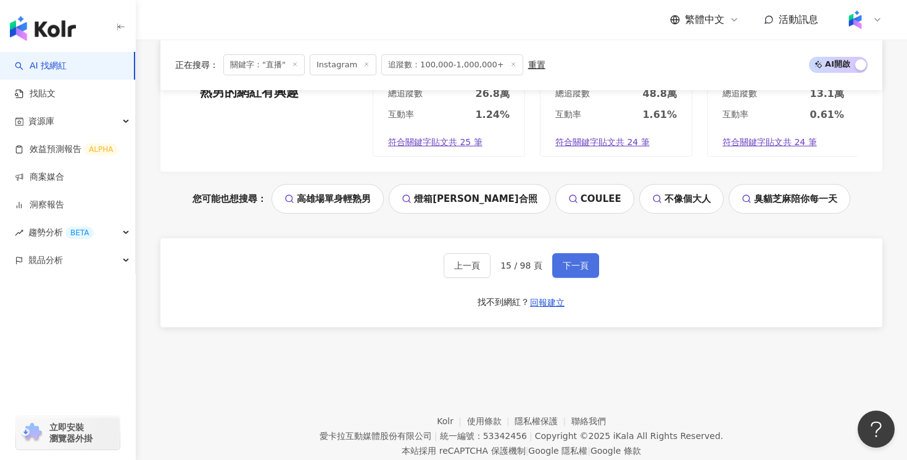
click at [563, 267] on span "下一頁" at bounding box center [576, 265] width 26 height 10
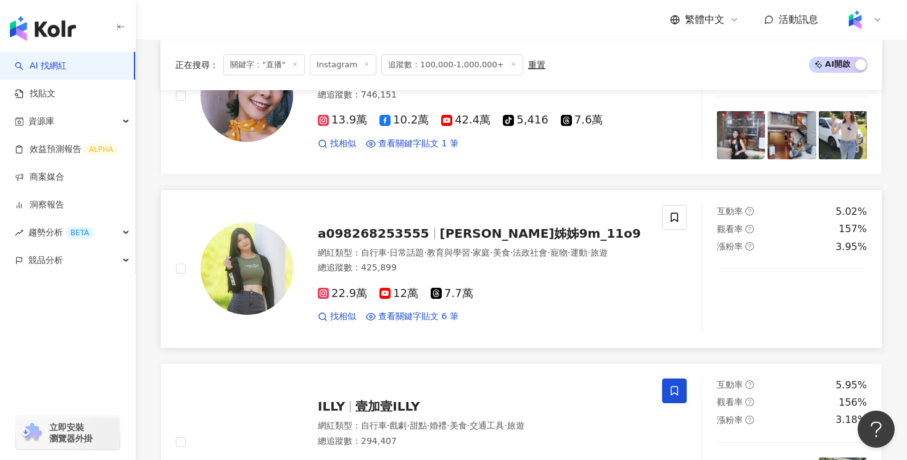
scroll to position [1635, 0]
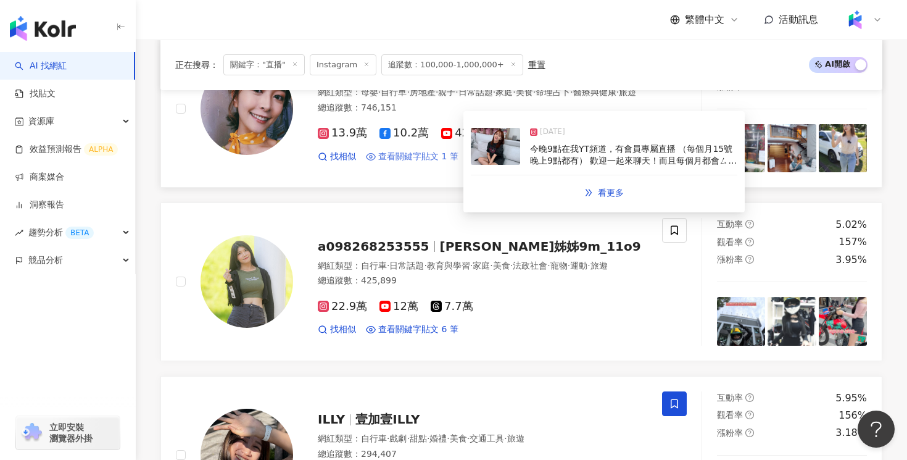
click at [416, 163] on span "查看關鍵字貼文 1 筆" at bounding box center [418, 157] width 80 height 12
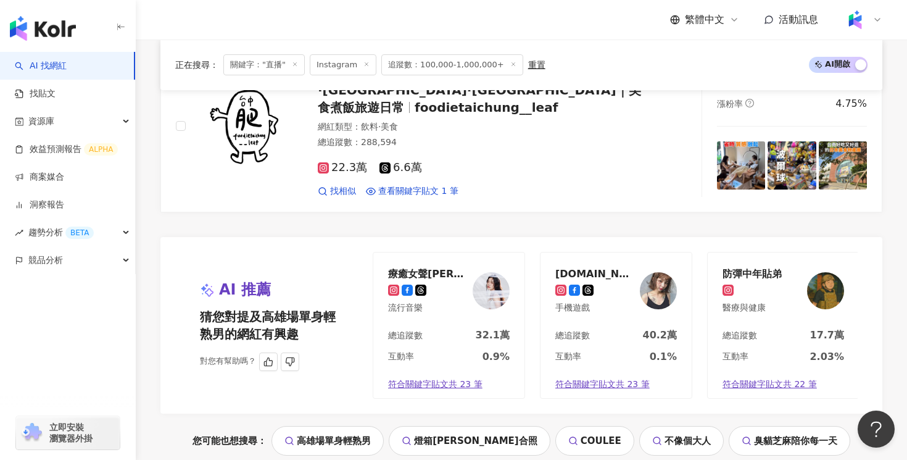
scroll to position [2381, 0]
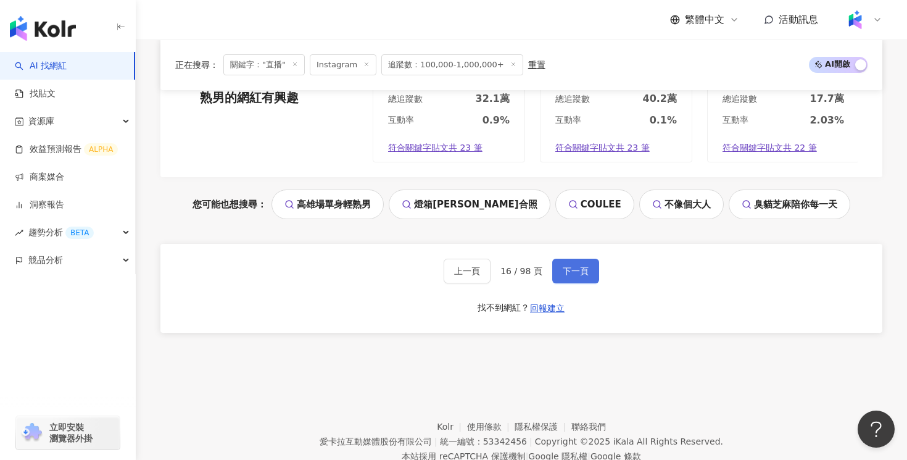
click at [573, 266] on span "下一頁" at bounding box center [576, 271] width 26 height 10
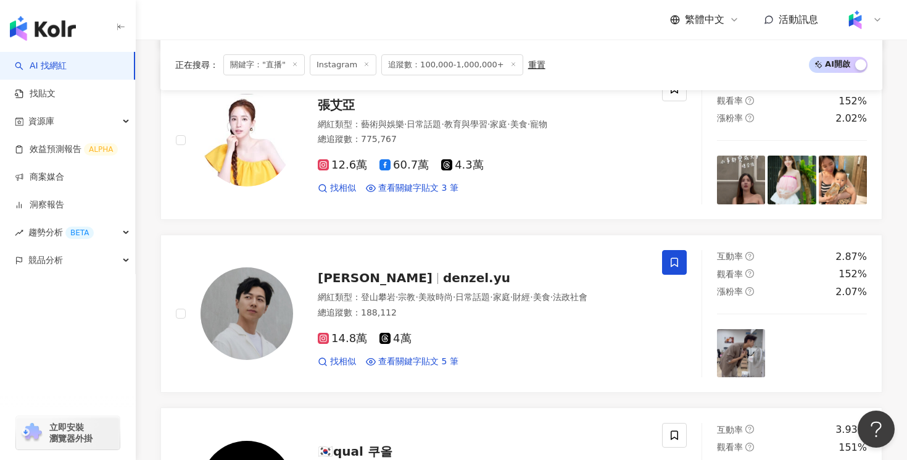
scroll to position [1627, 0]
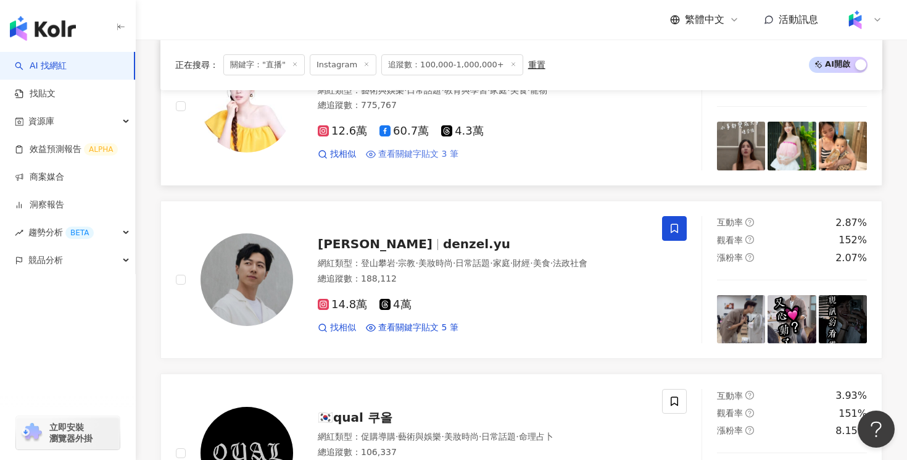
click at [452, 156] on span "查看關鍵字貼文 3 筆" at bounding box center [418, 154] width 80 height 12
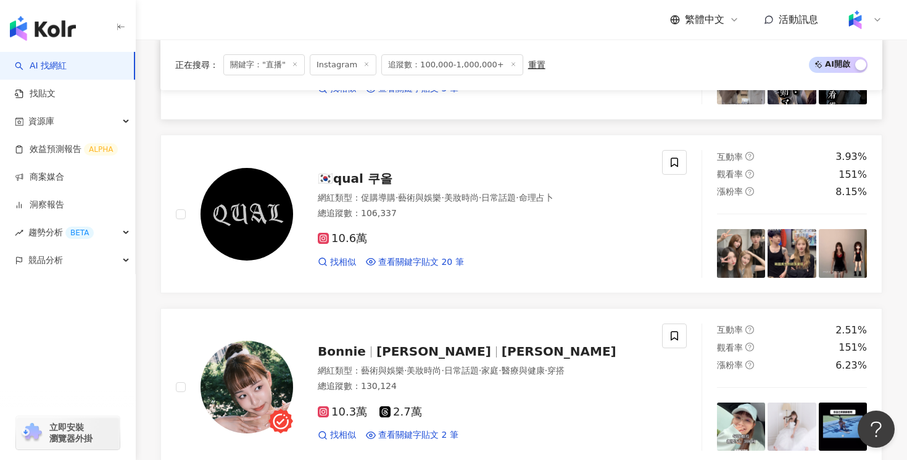
scroll to position [1784, 0]
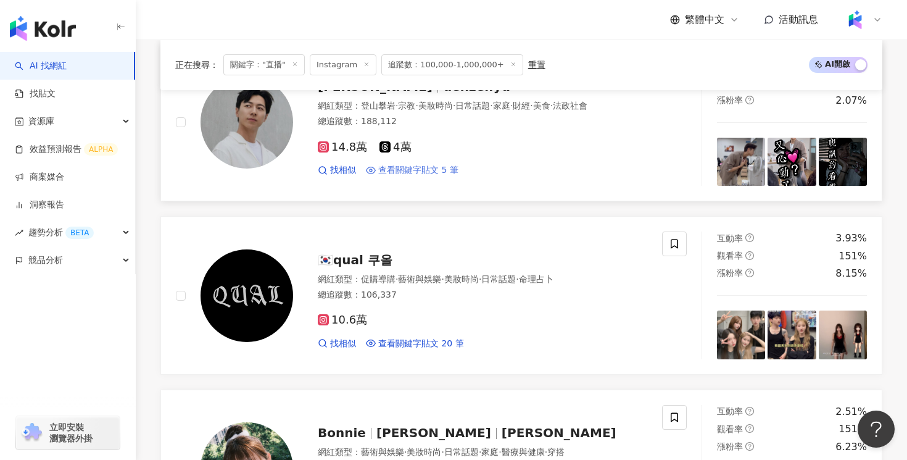
click at [431, 176] on span "查看關鍵字貼文 5 筆" at bounding box center [418, 170] width 80 height 12
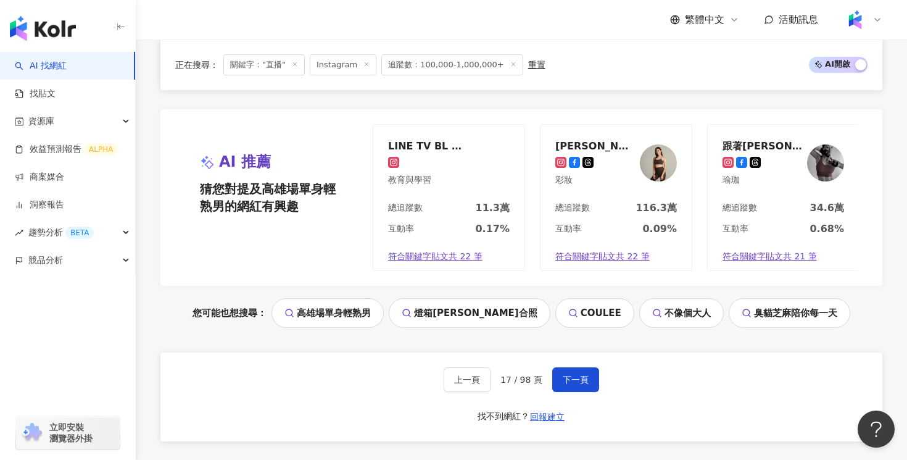
scroll to position [2251, 0]
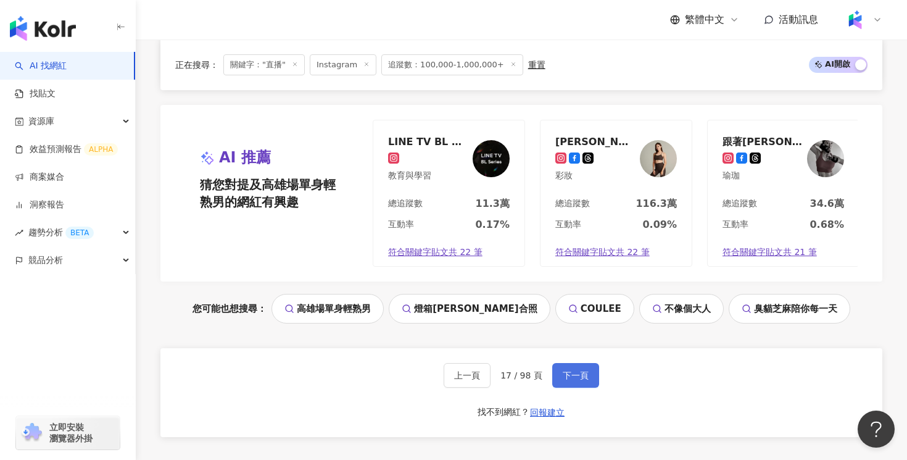
click at [580, 384] on button "下一頁" at bounding box center [575, 375] width 47 height 25
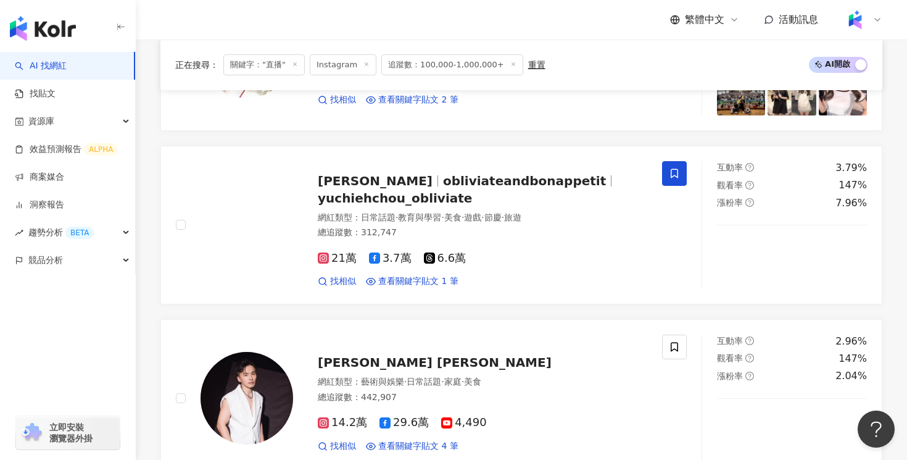
scroll to position [1210, 0]
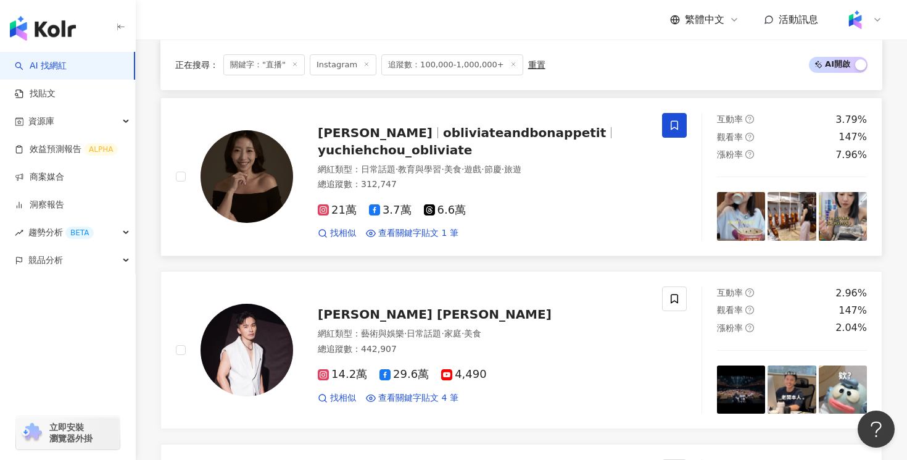
click at [448, 239] on div "Yu Chieh Chou obliviateandbonappetit yuchiehchou_obliviate 網紅類型 ： 日常話題 · 教育與學習 …" at bounding box center [419, 177] width 486 height 128
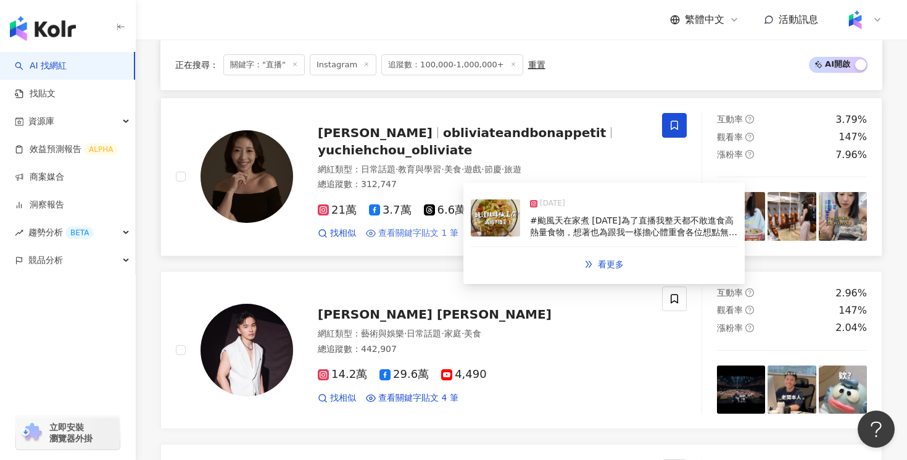
click at [406, 231] on span "查看關鍵字貼文 1 筆" at bounding box center [418, 233] width 80 height 12
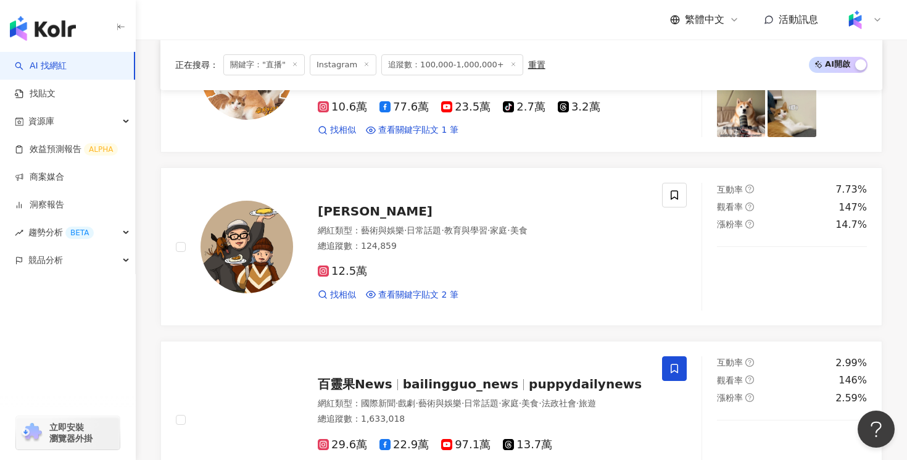
scroll to position [1882, 0]
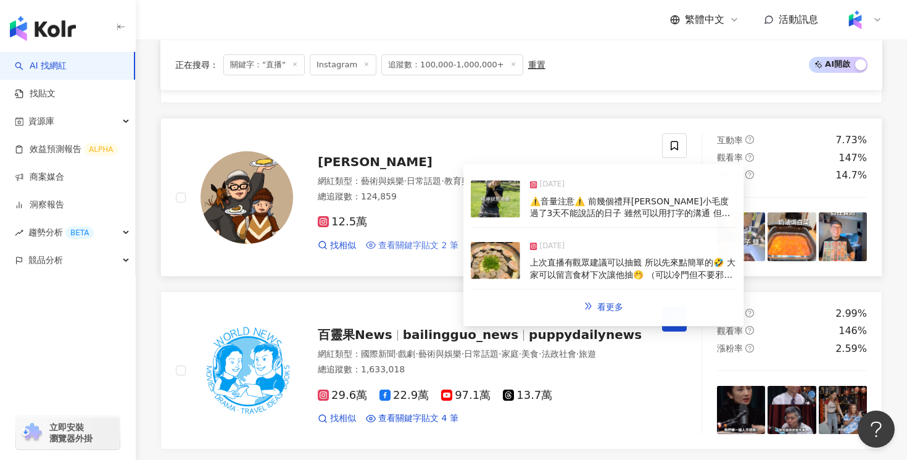
click at [444, 245] on span "查看關鍵字貼文 2 筆" at bounding box center [418, 245] width 80 height 12
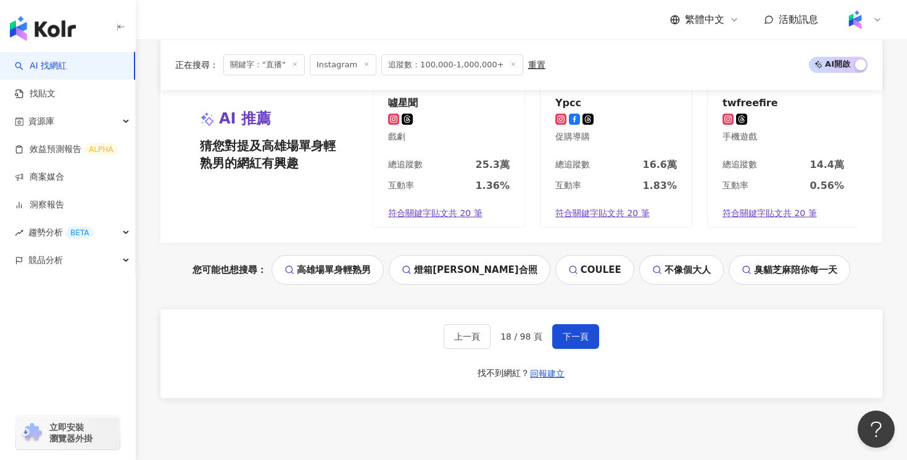
scroll to position [2287, 0]
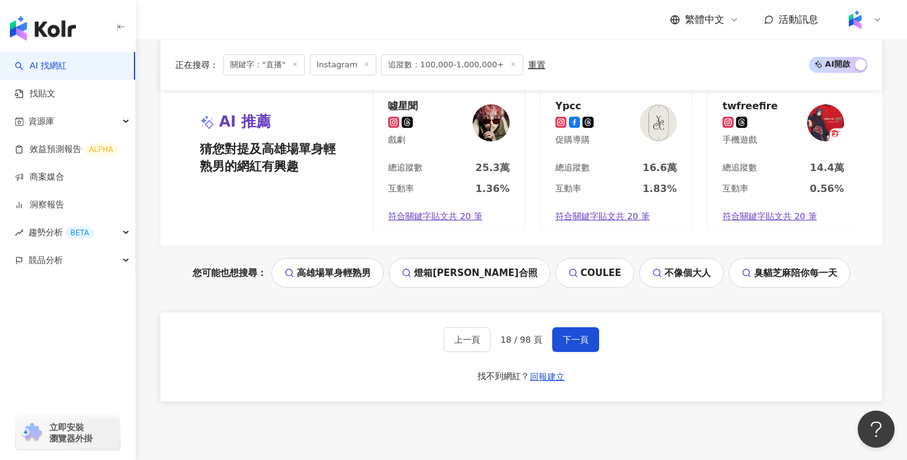
click at [574, 324] on div "上一頁 18 / 98 頁 下一頁 找不到網紅？ 回報建立" at bounding box center [521, 356] width 722 height 89
click at [574, 339] on span "下一頁" at bounding box center [576, 339] width 26 height 10
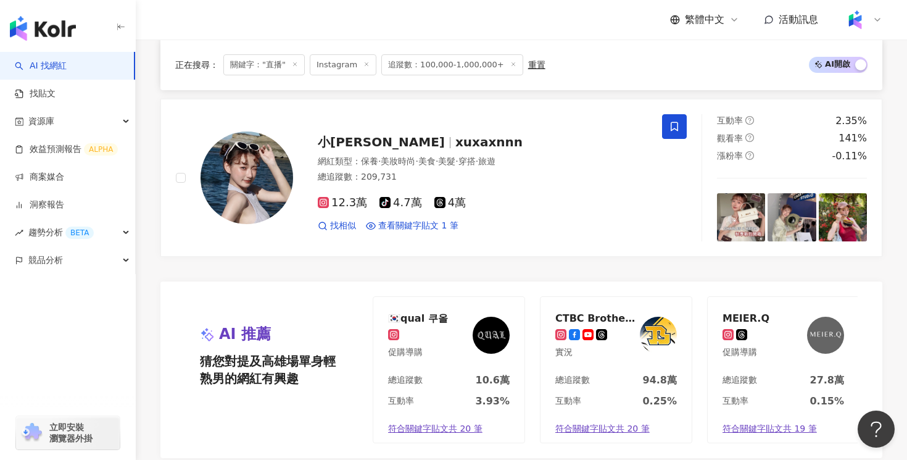
scroll to position [2396, 0]
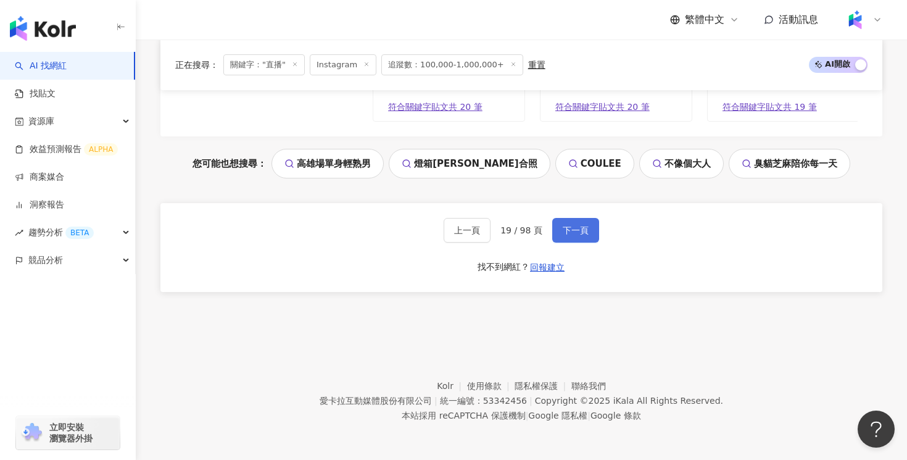
click at [586, 236] on button "下一頁" at bounding box center [575, 230] width 47 height 25
click at [576, 240] on button "下一頁" at bounding box center [575, 230] width 47 height 25
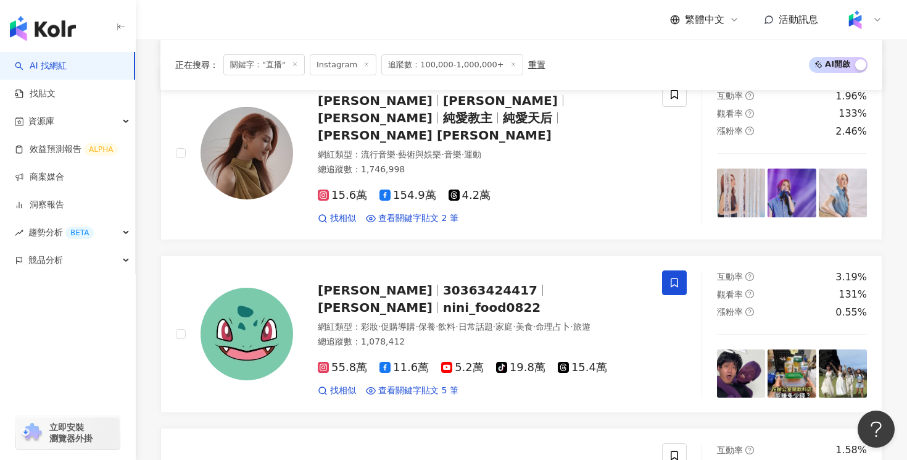
scroll to position [1450, 0]
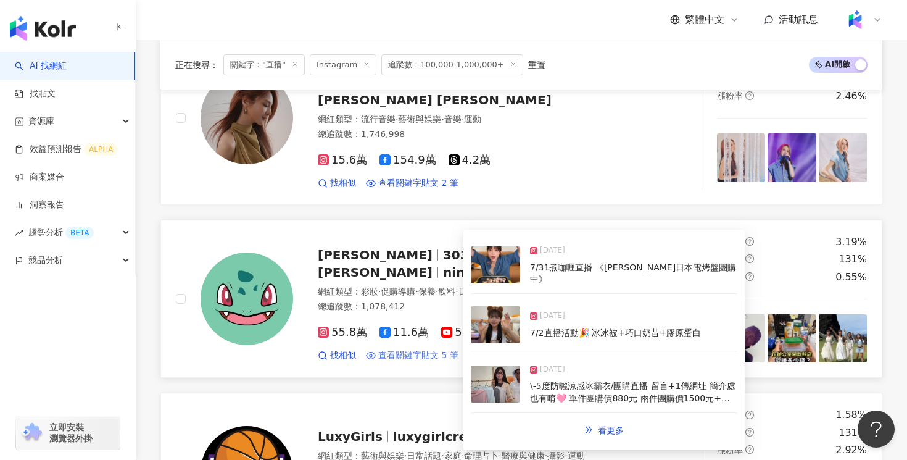
click at [449, 349] on span "查看關鍵字貼文 5 筆" at bounding box center [418, 355] width 80 height 12
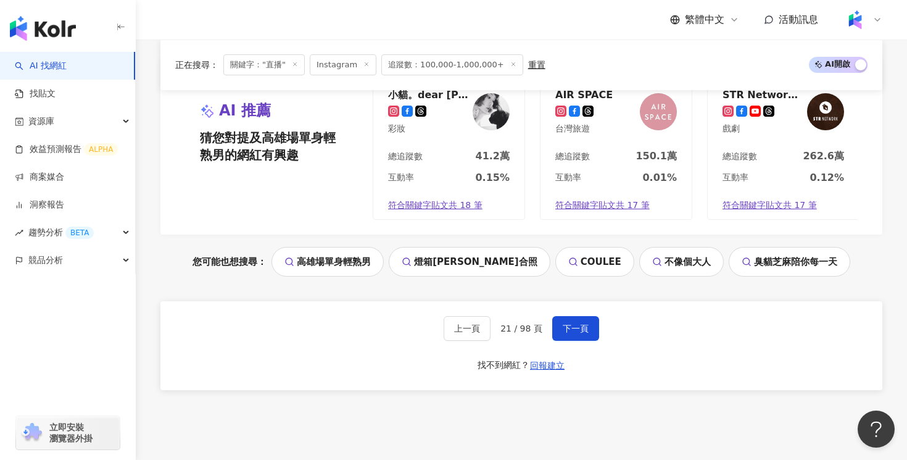
scroll to position [2336, 0]
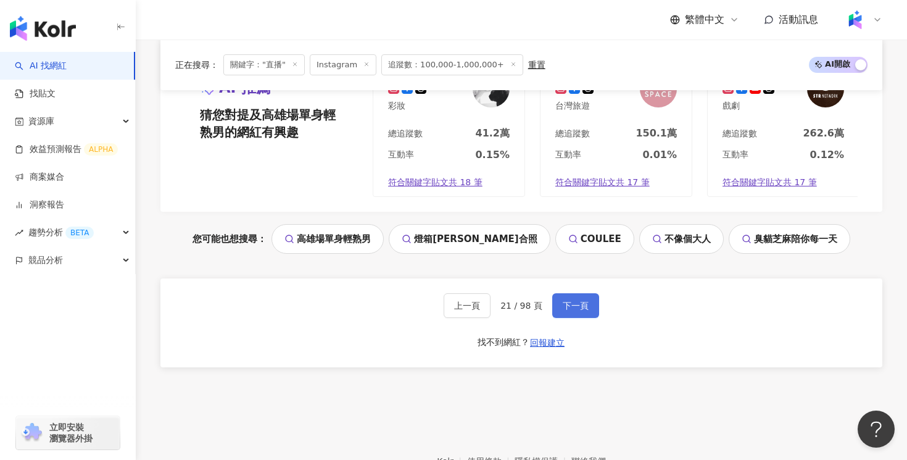
click at [569, 300] on span "下一頁" at bounding box center [576, 305] width 26 height 10
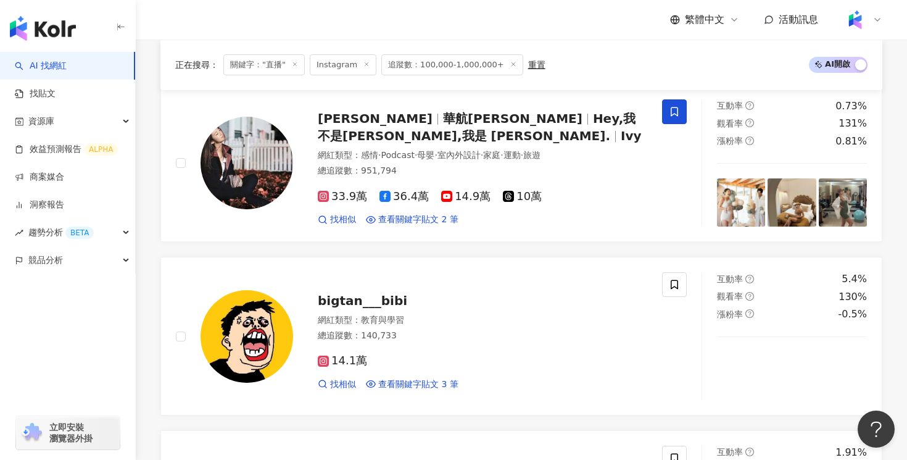
scroll to position [223, 0]
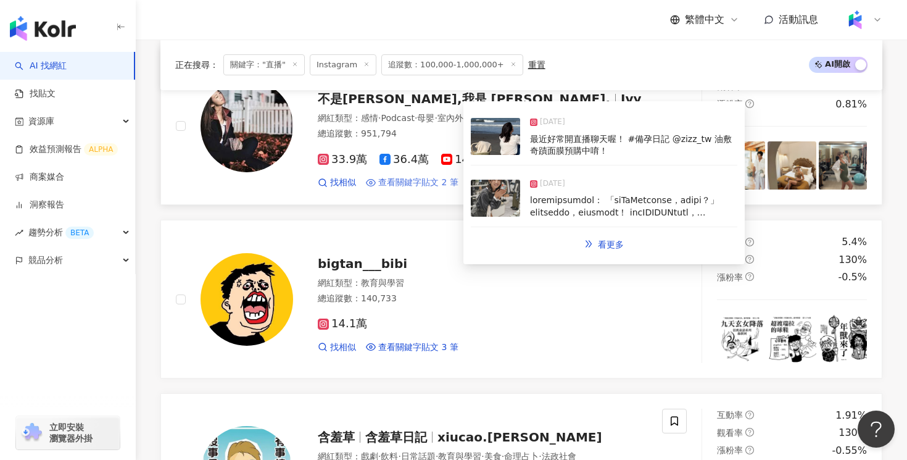
click at [439, 186] on span "查看關鍵字貼文 2 筆" at bounding box center [418, 182] width 80 height 12
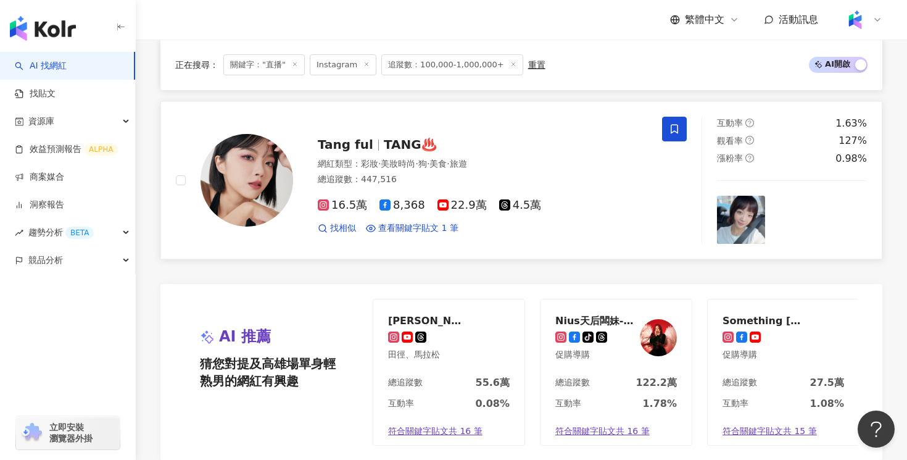
scroll to position [2396, 0]
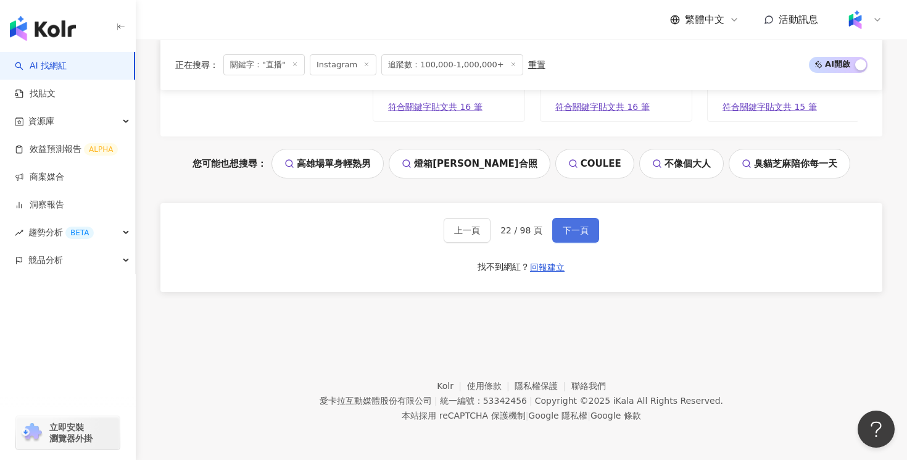
click at [579, 238] on button "下一頁" at bounding box center [575, 230] width 47 height 25
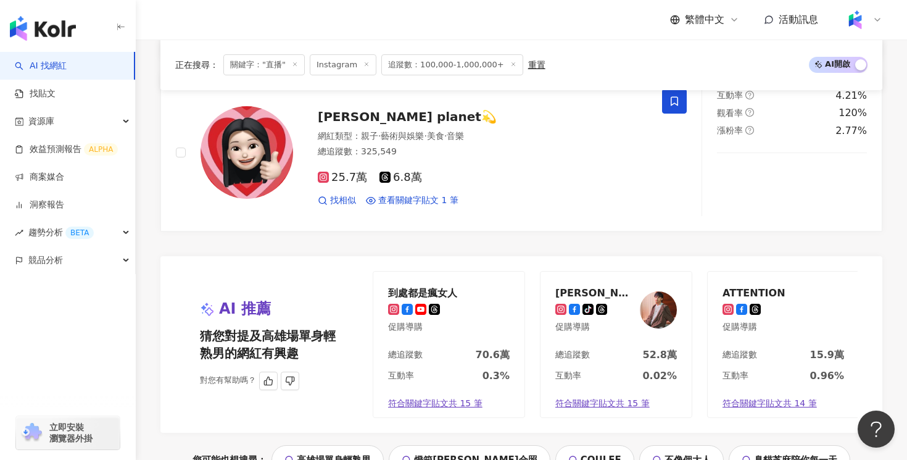
scroll to position [2042, 0]
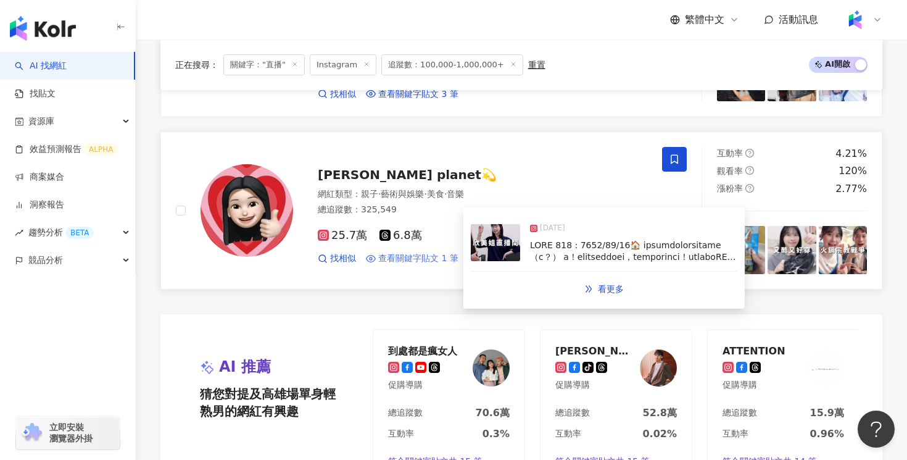
click at [449, 257] on span "查看關鍵字貼文 1 筆" at bounding box center [418, 258] width 80 height 12
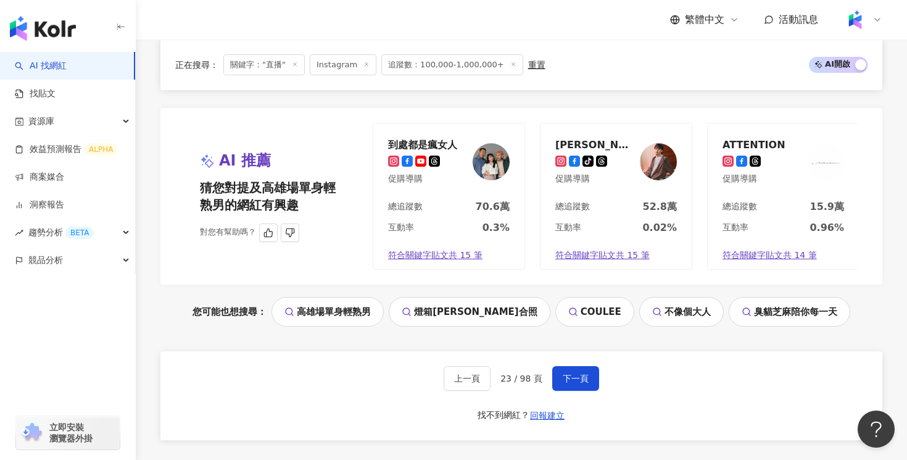
scroll to position [2396, 0]
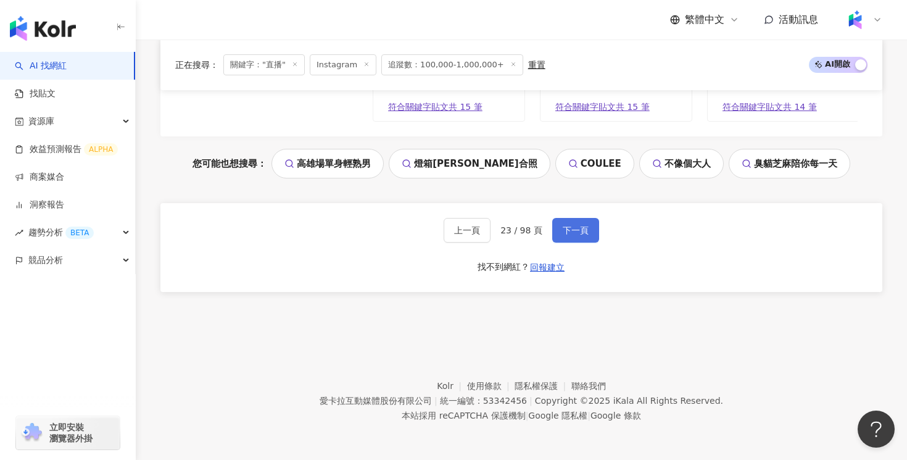
click at [568, 240] on button "下一頁" at bounding box center [575, 230] width 47 height 25
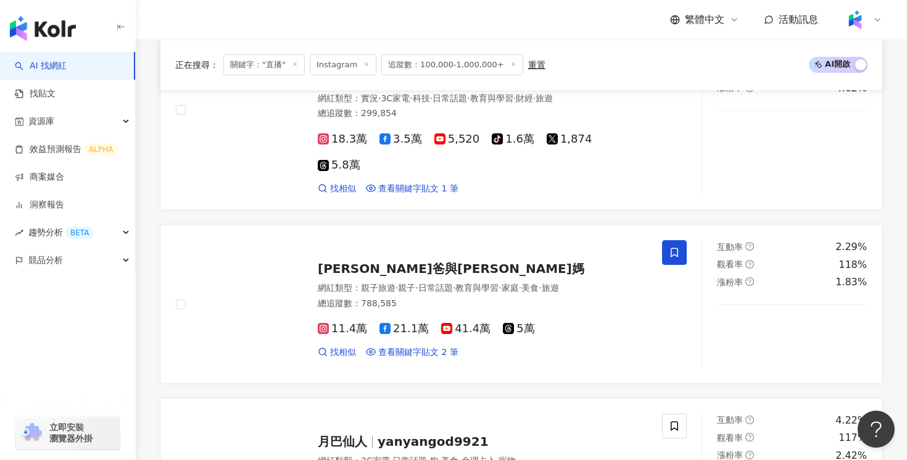
scroll to position [1475, 0]
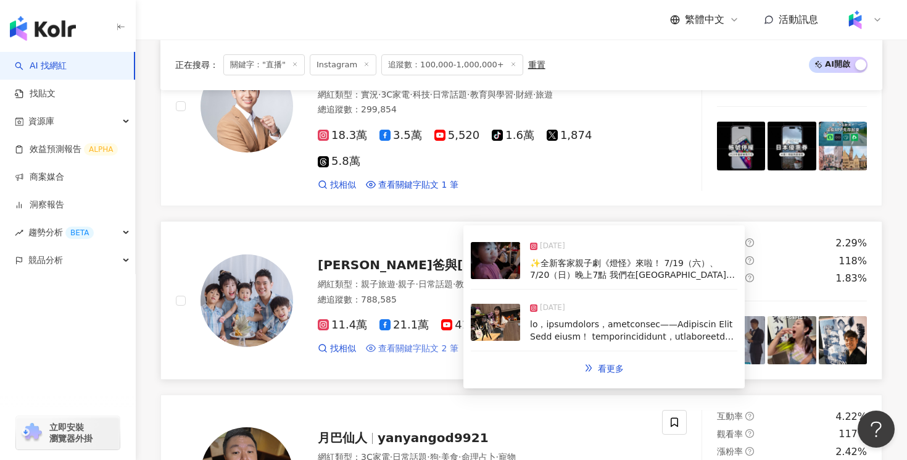
click at [445, 342] on span "查看關鍵字貼文 2 筆" at bounding box center [418, 348] width 80 height 12
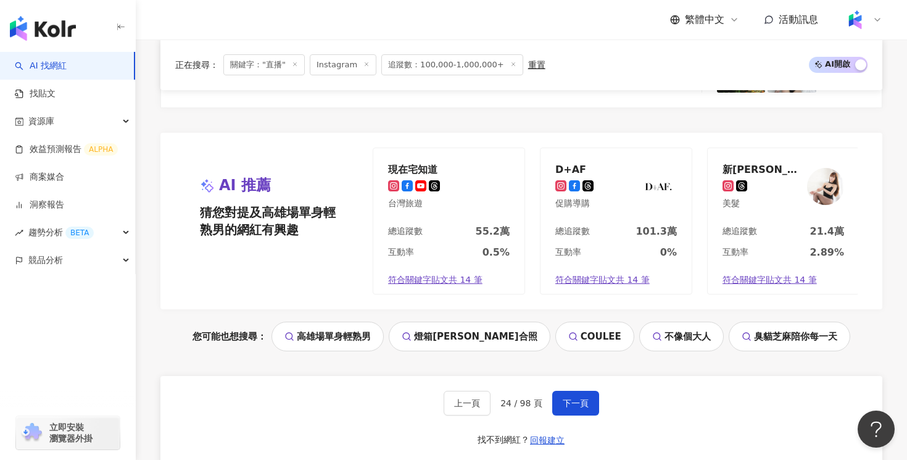
scroll to position [2287, 0]
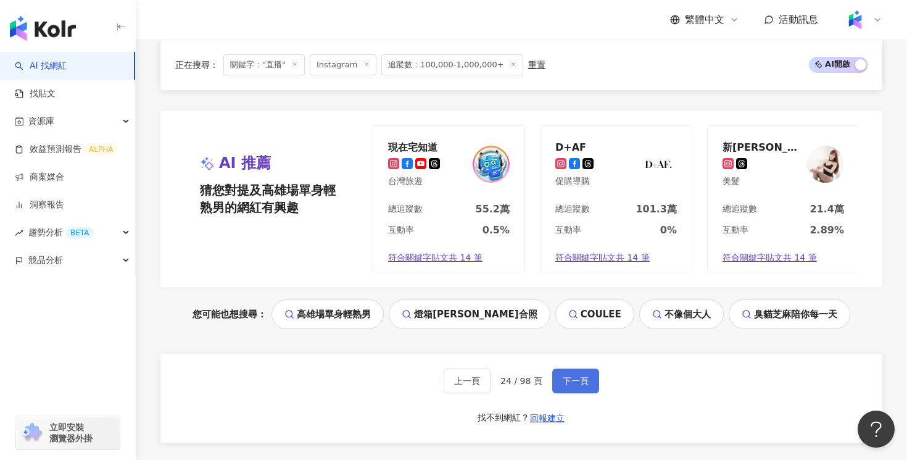
click at [573, 376] on span "下一頁" at bounding box center [576, 381] width 26 height 10
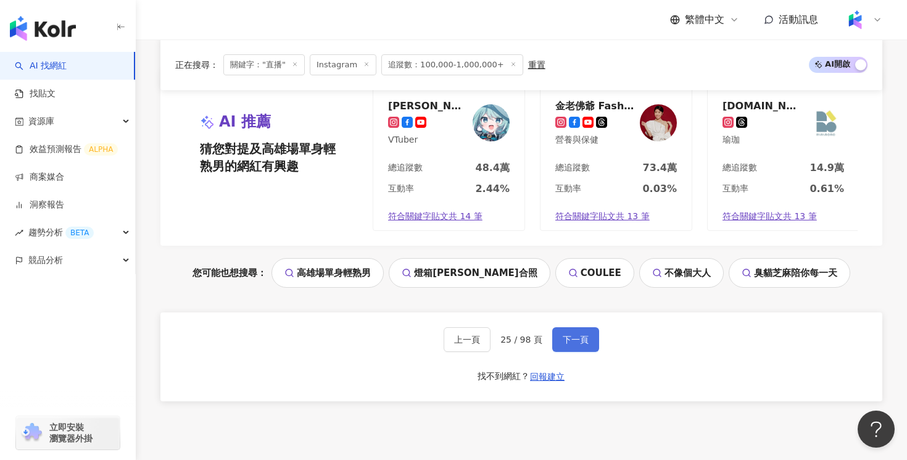
click at [584, 337] on span "下一頁" at bounding box center [576, 339] width 26 height 10
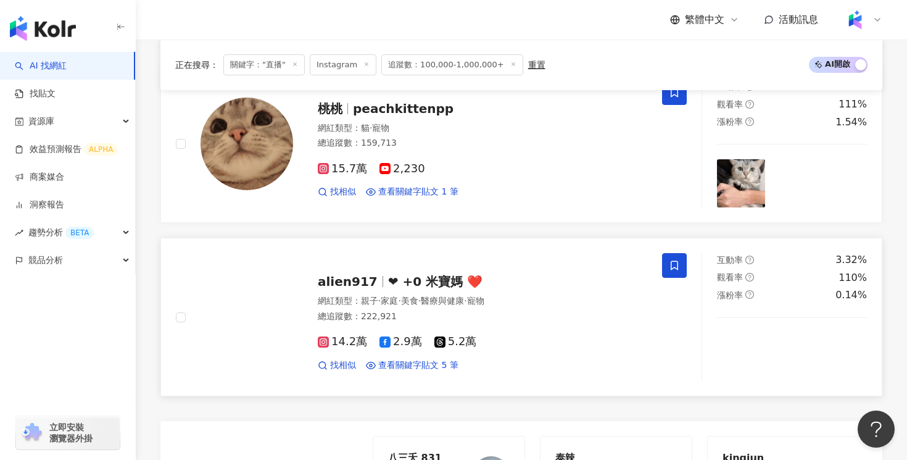
scroll to position [1998, 0]
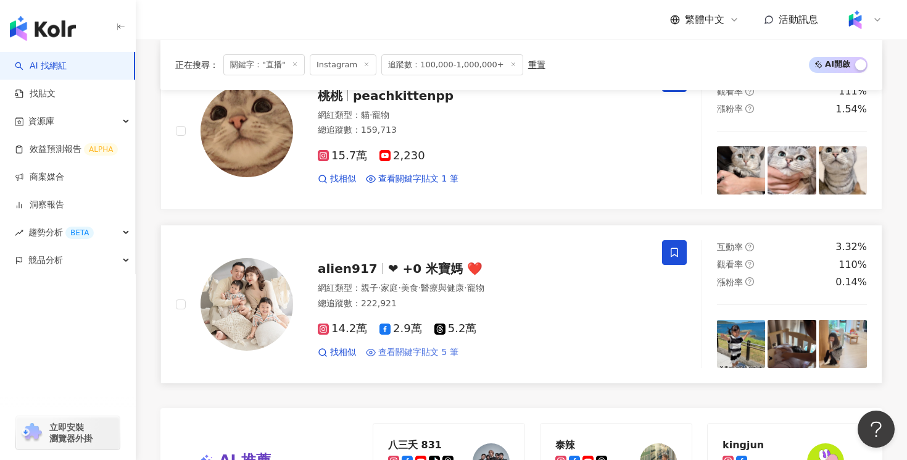
click at [429, 346] on span "查看關鍵字貼文 5 筆" at bounding box center [418, 352] width 80 height 12
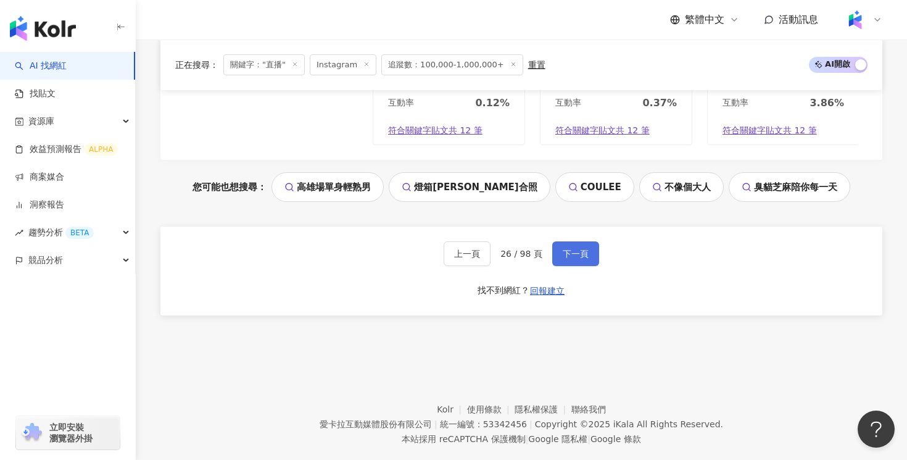
click at [568, 249] on span "下一頁" at bounding box center [576, 254] width 26 height 10
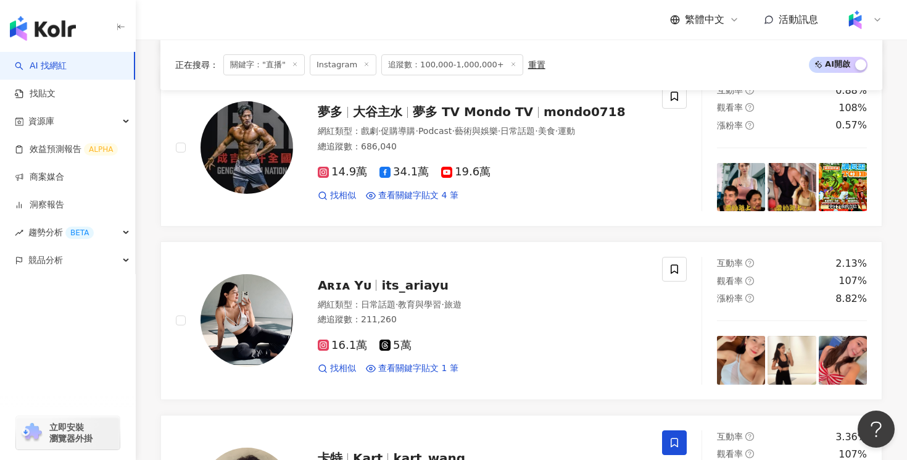
scroll to position [2396, 0]
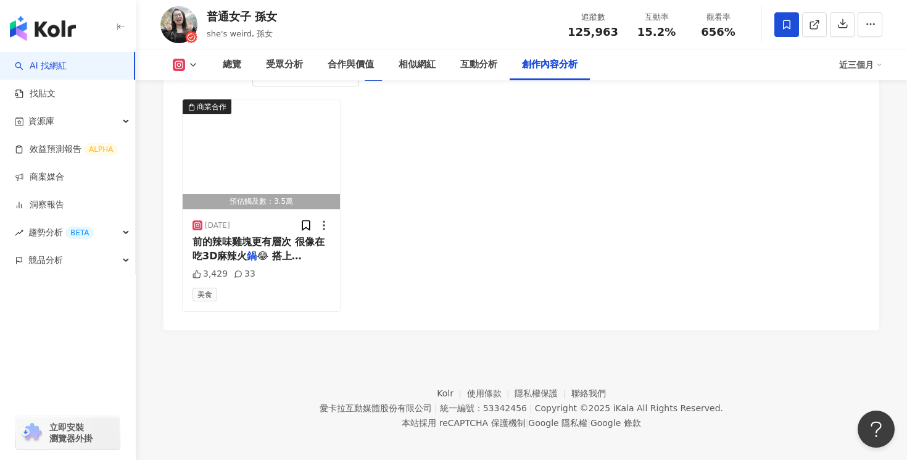
scroll to position [3860, 0]
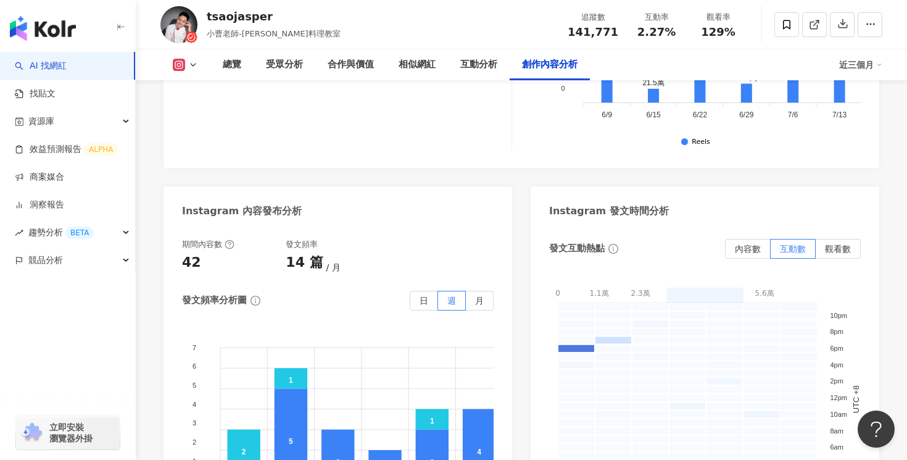
scroll to position [3723, 0]
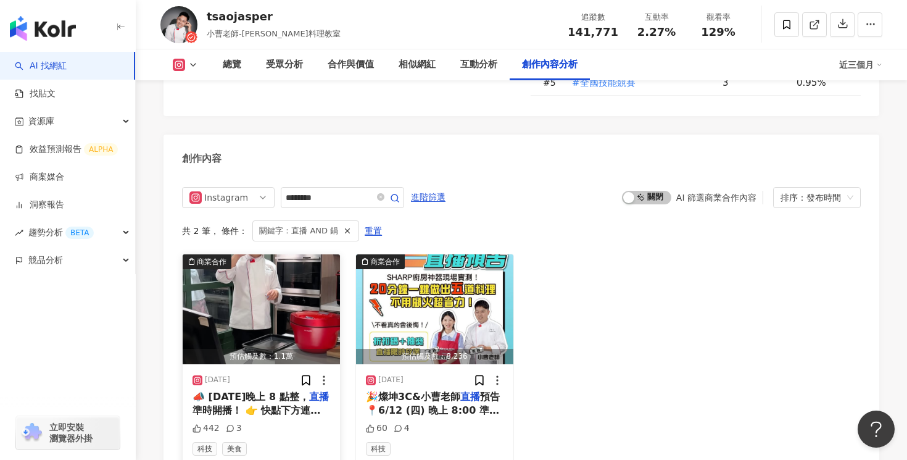
click at [281, 400] on span "📣 [DATE]晚上 8 點整，" at bounding box center [250, 397] width 117 height 12
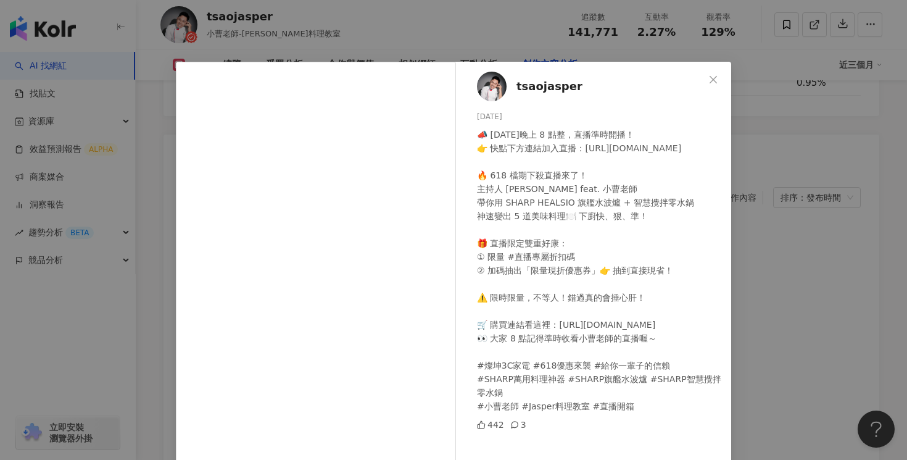
click at [765, 262] on div "tsaojasper 2025/6/12 📣 今天晚上 8 點整，直播準時開播！ 👉 快點下方連結加入直播：https://www.facebook.com/…" at bounding box center [453, 230] width 907 height 460
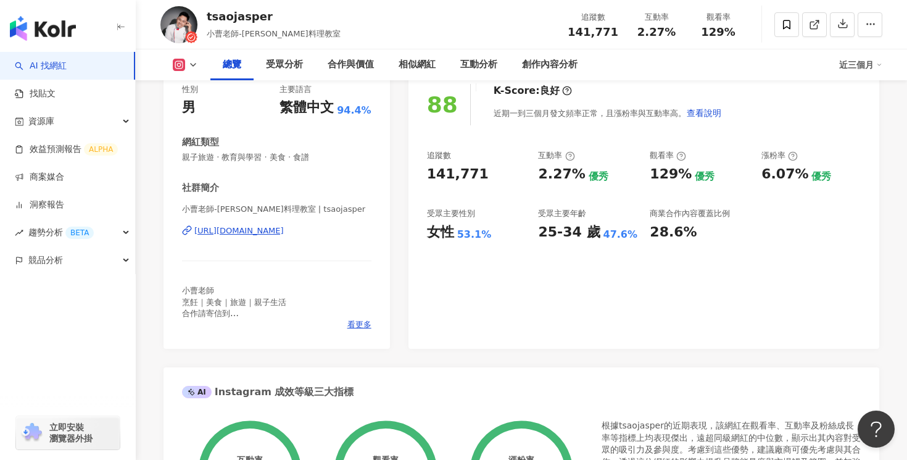
scroll to position [0, 0]
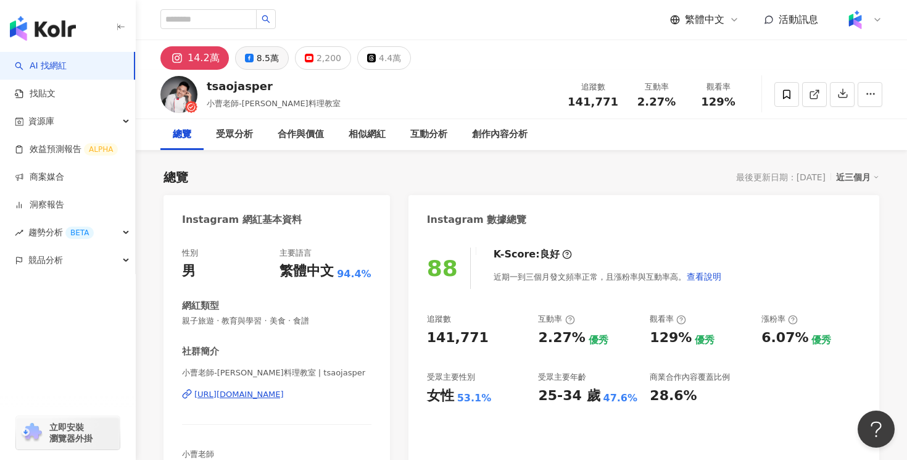
click at [262, 61] on div "8.5萬" at bounding box center [268, 57] width 22 height 17
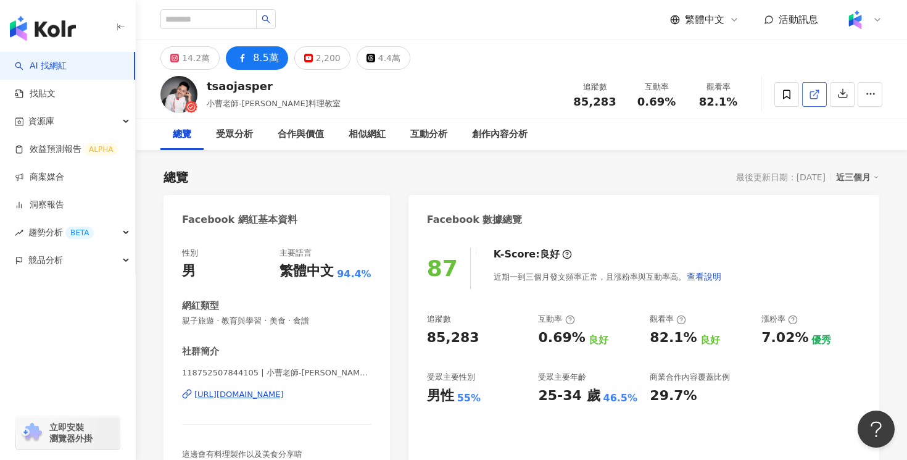
click at [810, 101] on span at bounding box center [814, 94] width 11 height 13
click at [199, 64] on div "14.2萬" at bounding box center [196, 57] width 28 height 17
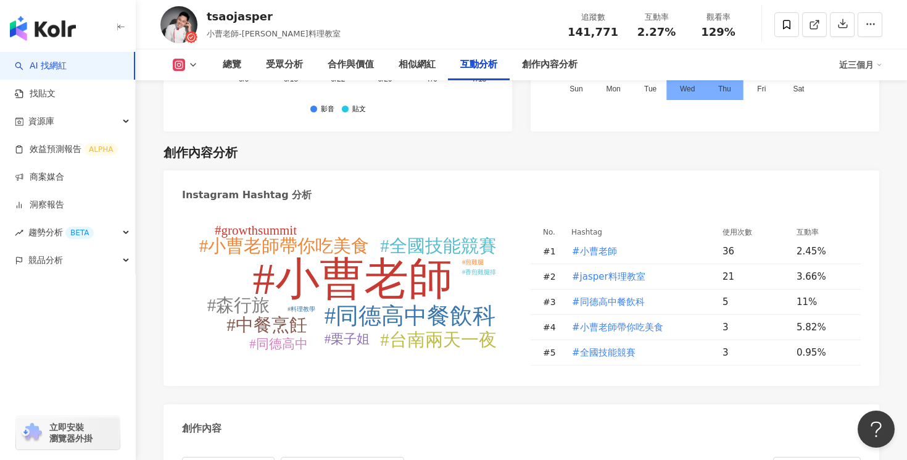
scroll to position [3885, 0]
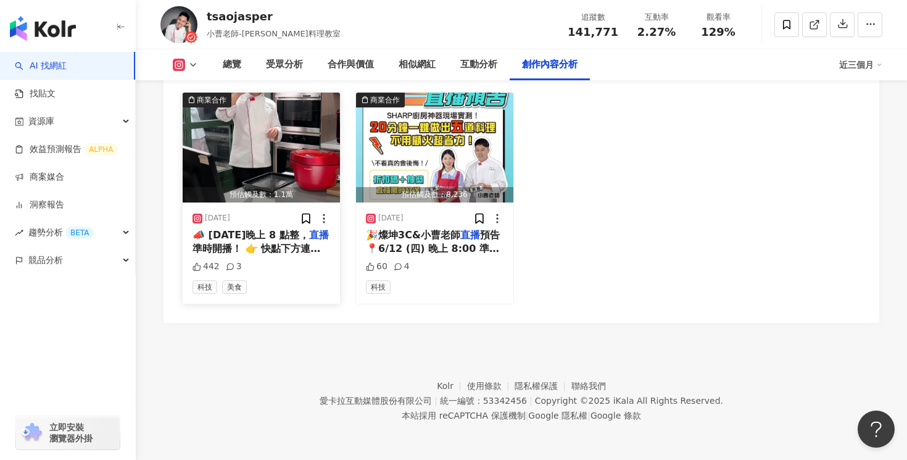
click at [282, 252] on span "準時開播！ 👉 快點下方連結加入" at bounding box center [256, 254] width 128 height 25
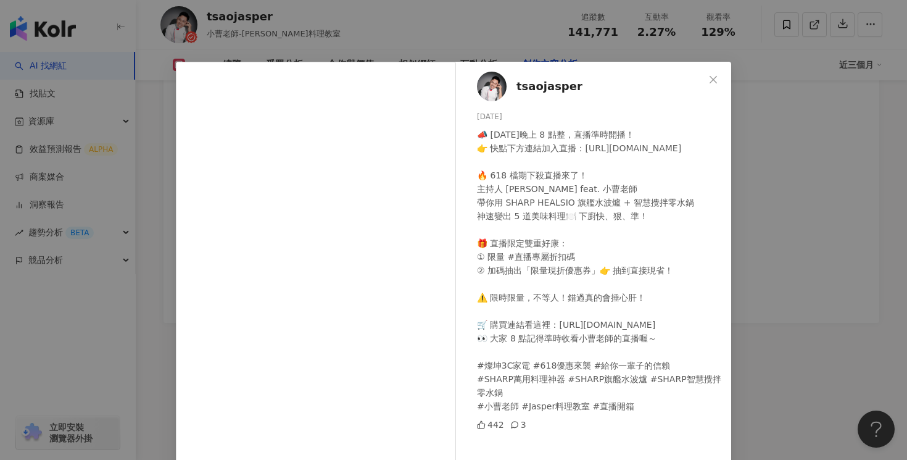
scroll to position [117, 0]
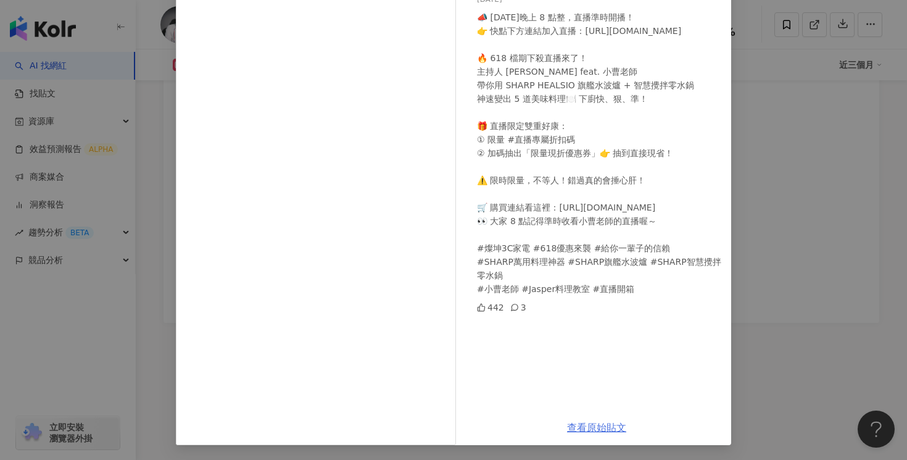
click at [590, 431] on link "查看原始貼文" at bounding box center [596, 427] width 59 height 12
click at [771, 102] on div "tsaojasper 2025/6/12 📣 今天晚上 8 點整，直播準時開播！ 👉 快點下方連結加入直播：https://www.facebook.com/…" at bounding box center [453, 230] width 907 height 460
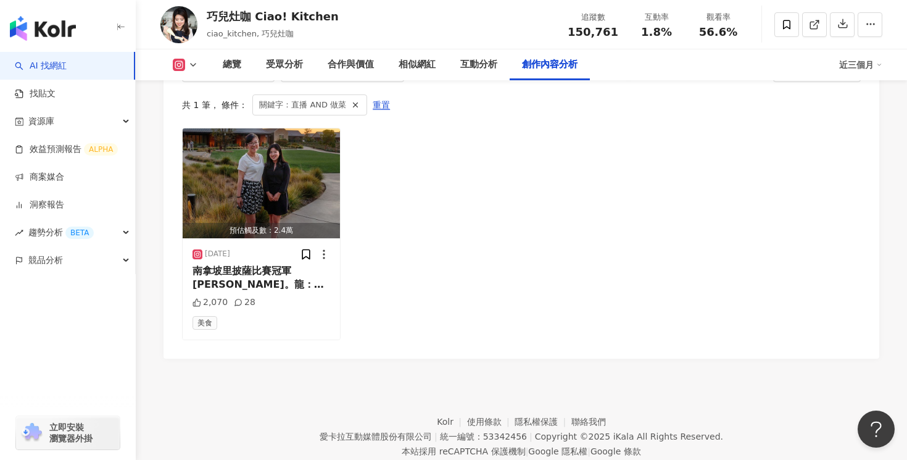
scroll to position [3896, 0]
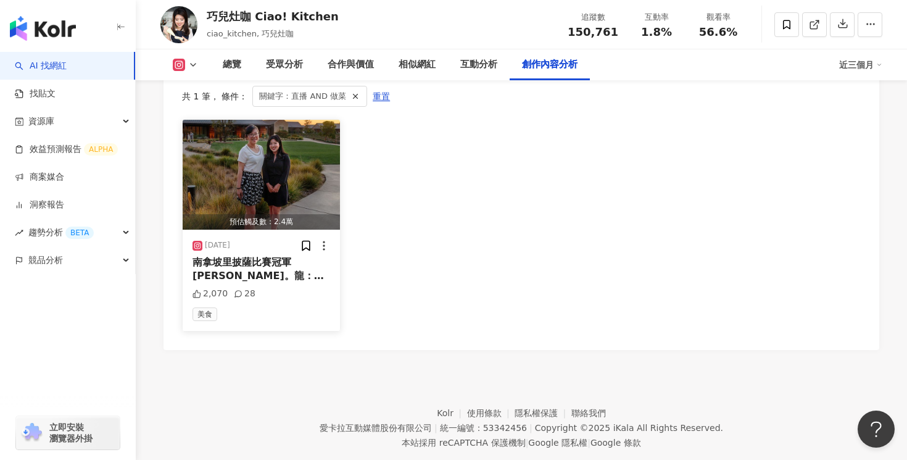
click at [292, 283] on span "最好吃的代表人物之一，外表看起來超兇" at bounding box center [256, 295] width 128 height 25
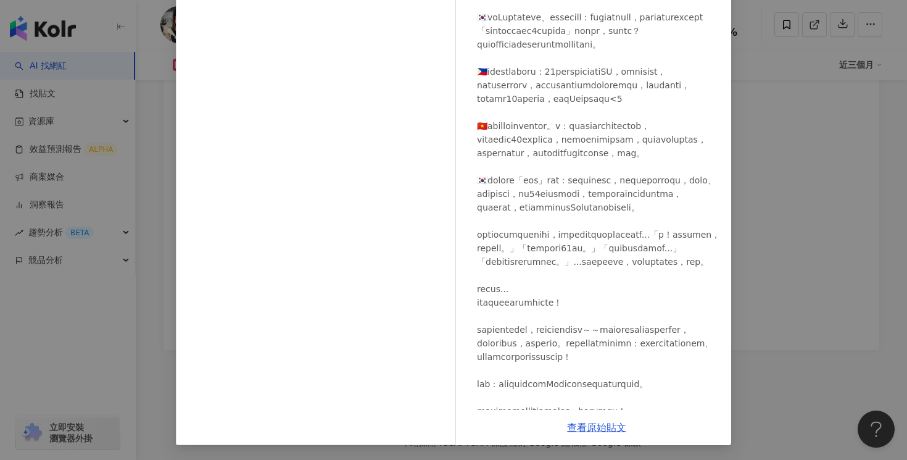
scroll to position [0, 0]
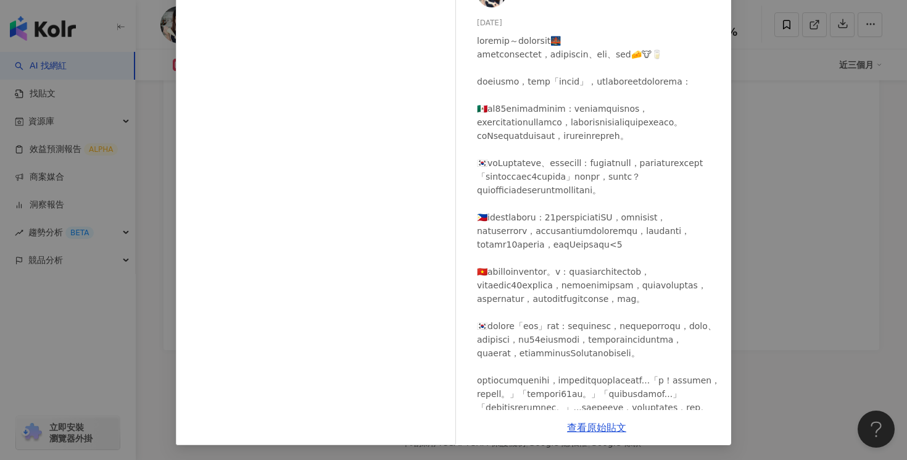
click at [818, 142] on div "巧兒灶咖 Ciao! Kitchen [DATE] 2,070 28 查看原始貼文" at bounding box center [453, 230] width 907 height 460
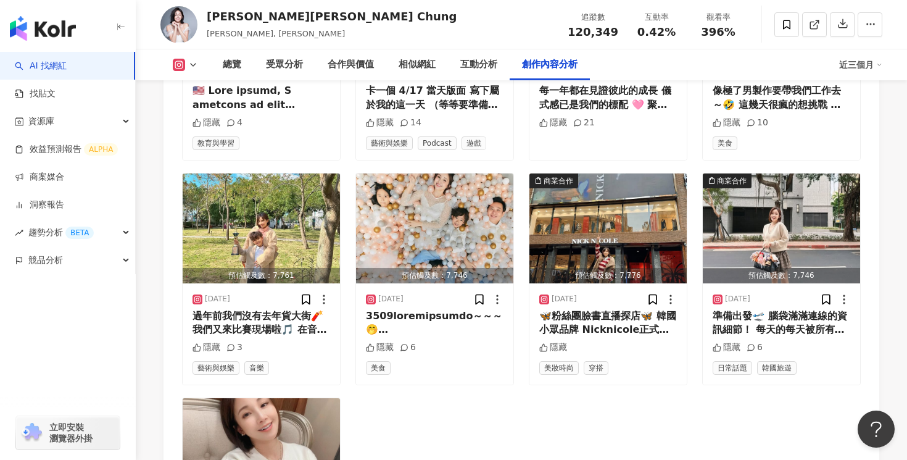
scroll to position [3991, 0]
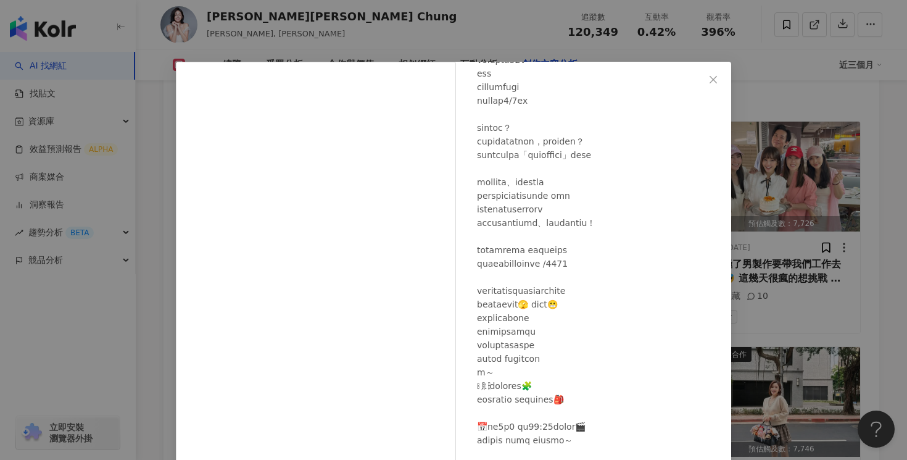
scroll to position [272, 0]
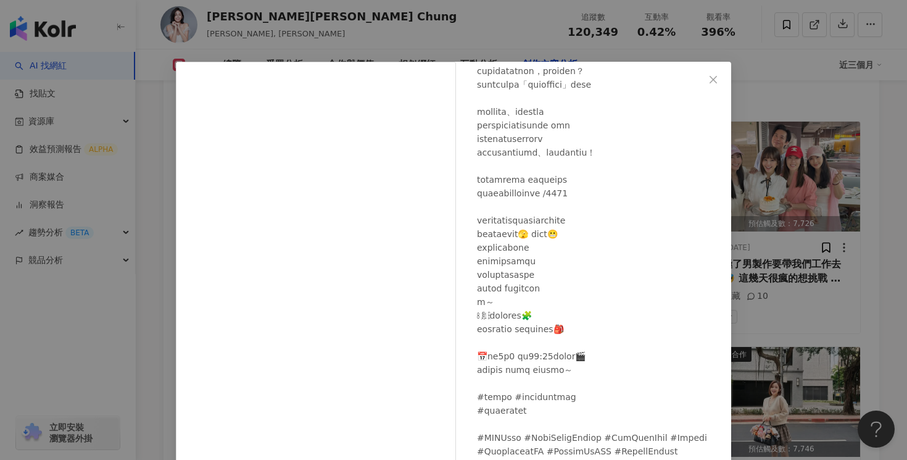
click at [756, 260] on div "鍾欣怡 Cathy Chung 2025/9/1 隱藏 4 查看原始貼文" at bounding box center [453, 230] width 907 height 460
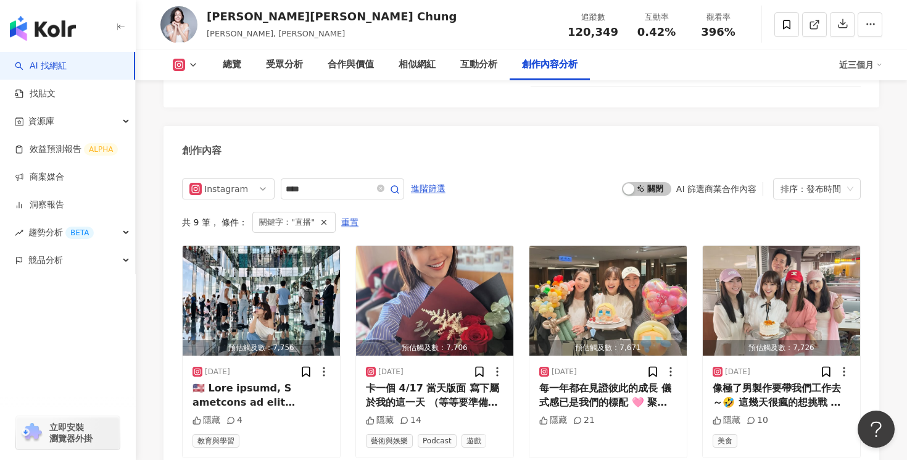
scroll to position [3688, 0]
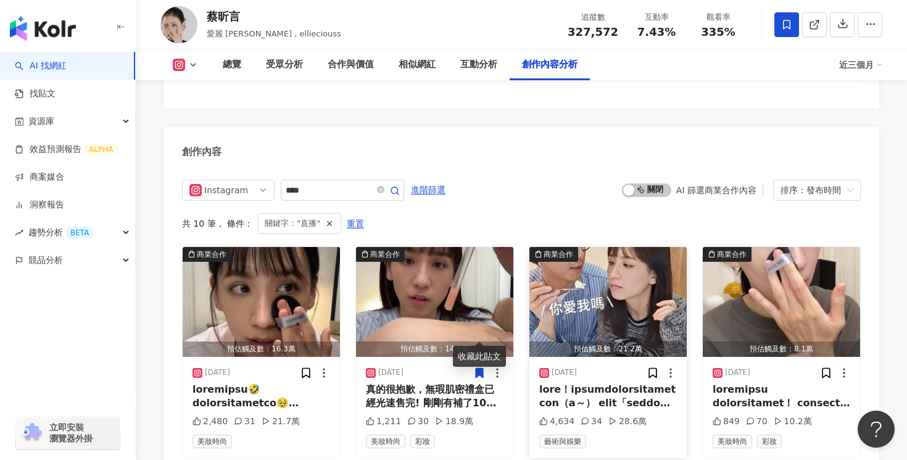
scroll to position [3759, 0]
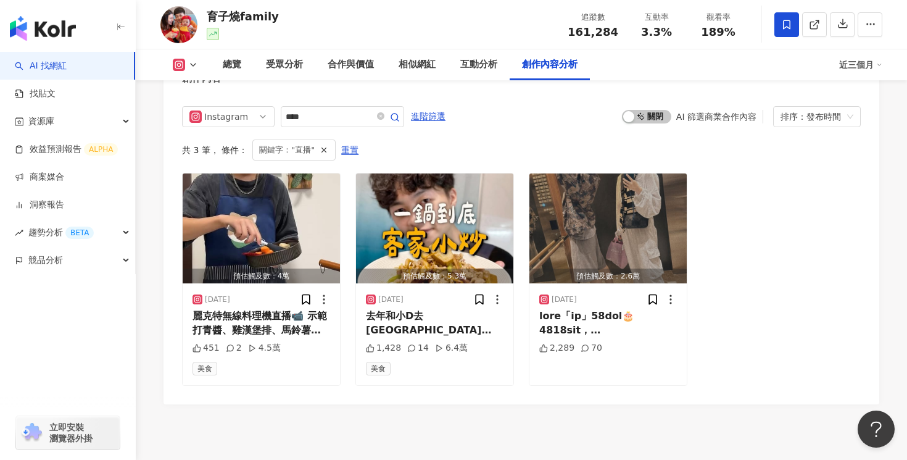
scroll to position [3823, 0]
click at [276, 309] on span "麗克特無線料理機直播📹 示範打青醬、雞漢堡排、馬鈴薯泥、綠拿鐵、寶寶副食品、水果冰、打發蛋白、打發鮮奶油😎" at bounding box center [259, 342] width 134 height 67
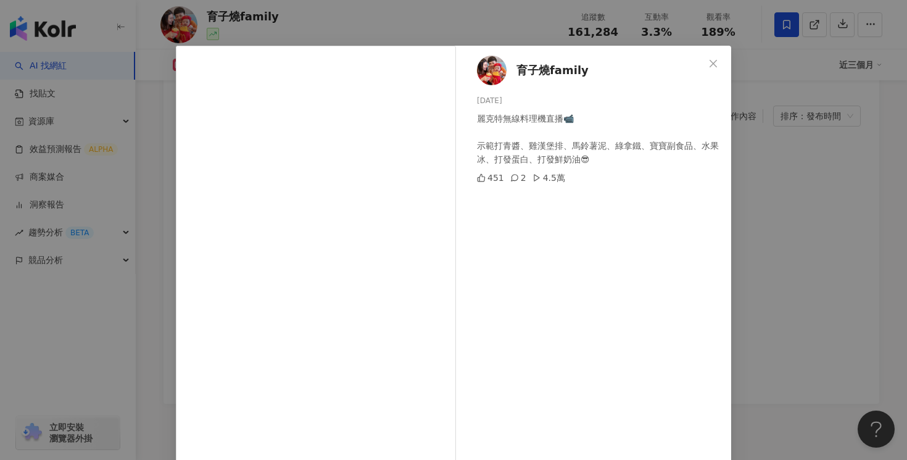
scroll to position [94, 0]
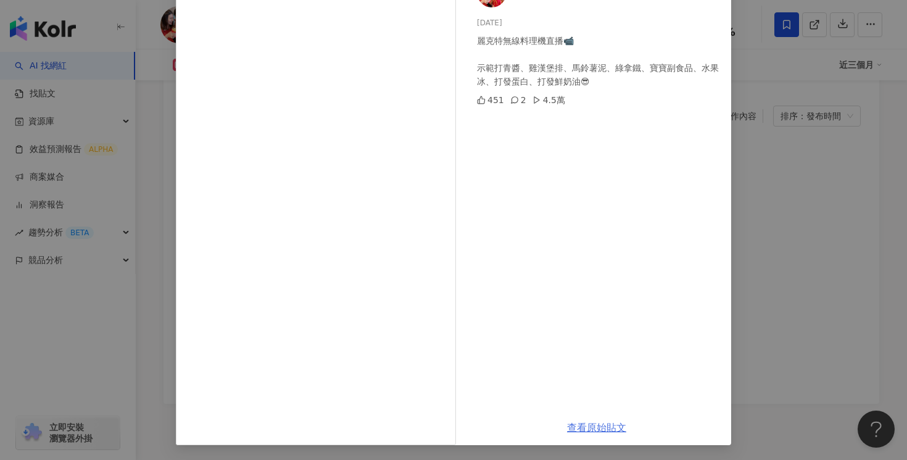
click at [609, 426] on link "查看原始貼文" at bounding box center [596, 427] width 59 height 12
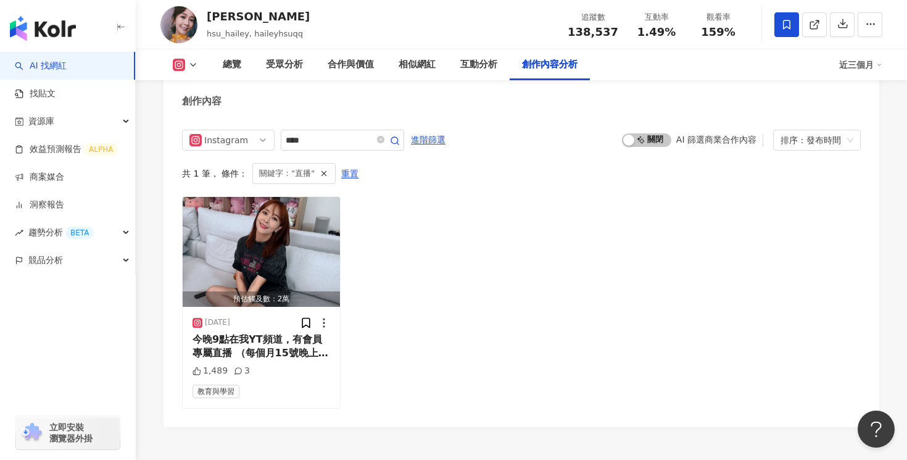
scroll to position [3896, 0]
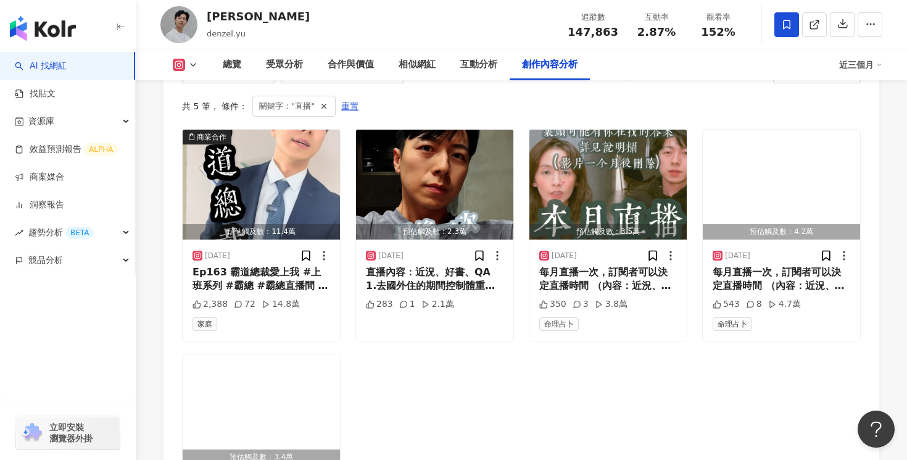
scroll to position [3896, 0]
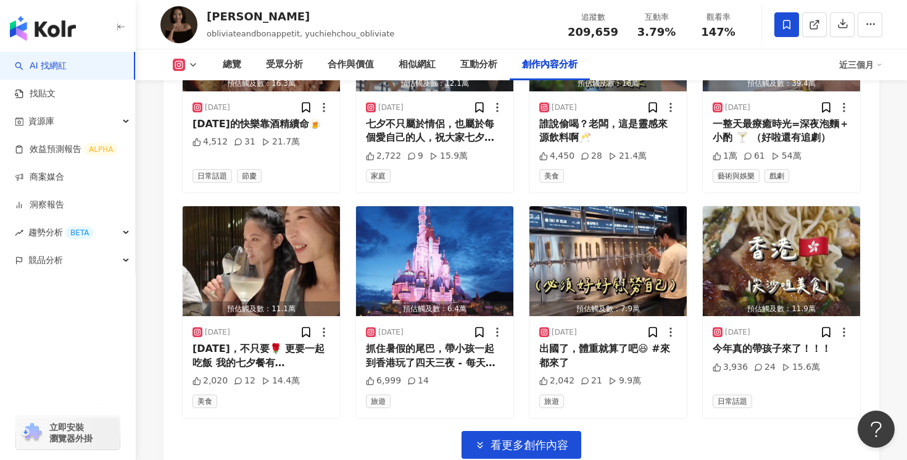
scroll to position [4388, 0]
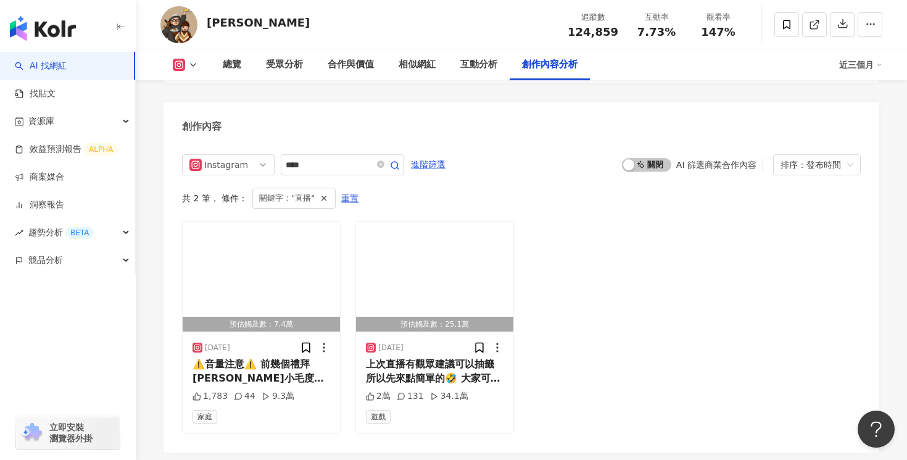
scroll to position [3781, 0]
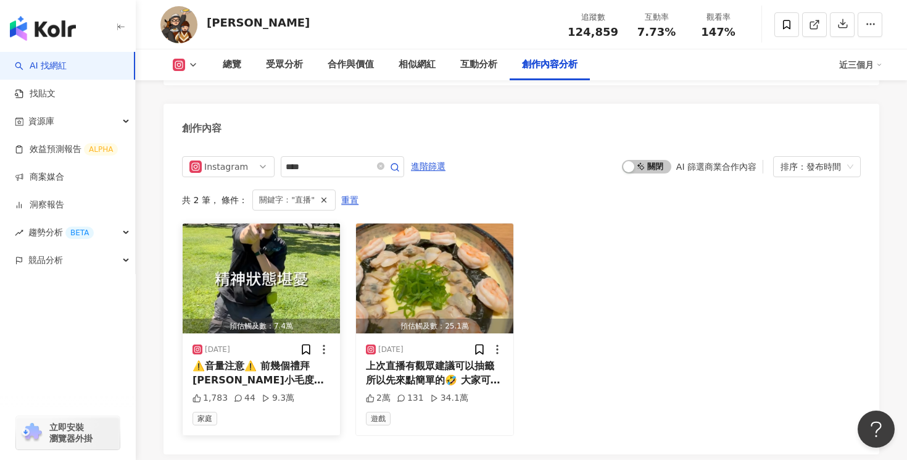
click at [308, 360] on span "⚠️音量注意⚠️ 前幾個禮拜林小毛度過了3天不能說話的日子 雖然可以用打字的溝通 但我們大多時候還是先用比手畫腳 昨天直播有人在問怎麼維持新鮮感 對我們來說兩…" at bounding box center [258, 428] width 132 height 136
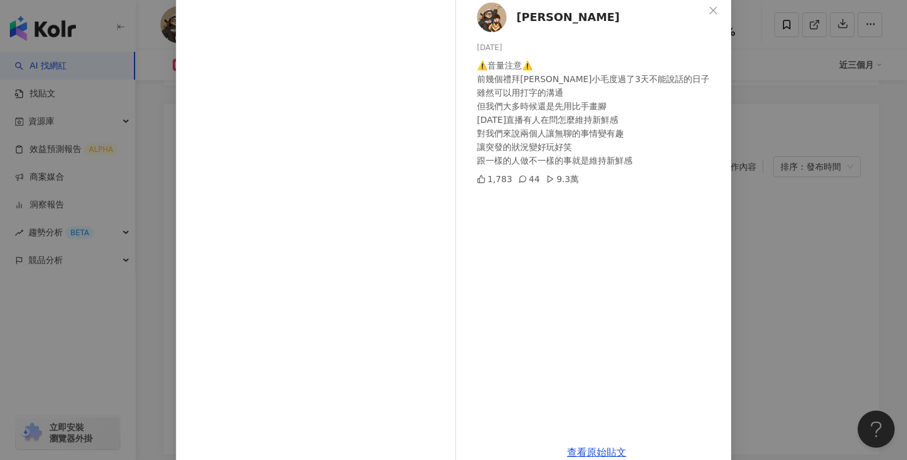
scroll to position [72, 0]
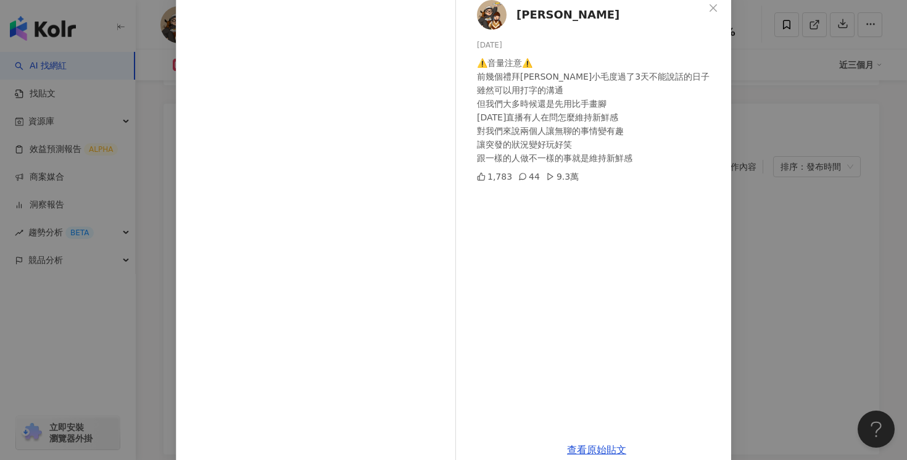
click at [739, 188] on div "木俞娘娘 2025/4/7 ⚠️音量注意⚠️ 前幾個禮拜林小毛度過了3天不能說話的日子 雖然可以用打字的溝通 但我們大多時候還是先用比手畫腳 昨天直播有人在問…" at bounding box center [453, 230] width 907 height 460
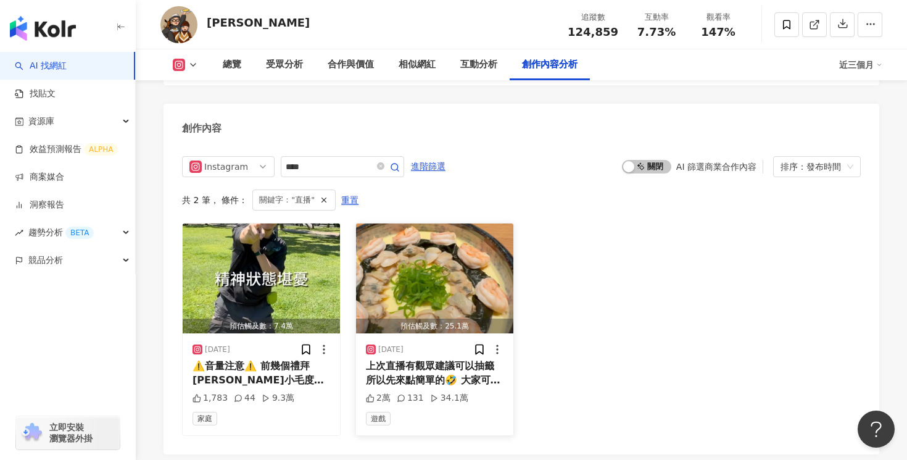
click at [402, 360] on span "上次直播有觀眾建議可以抽籤 所以先來點簡單的🤣 大家可以留言食材下次讓他抽🤭 （可以冷門但不要邪門謝謝） 我知道大家還是喜歡看血流成河啦🫣 但偶爾讓他休息一下…" at bounding box center [433, 400] width 134 height 81
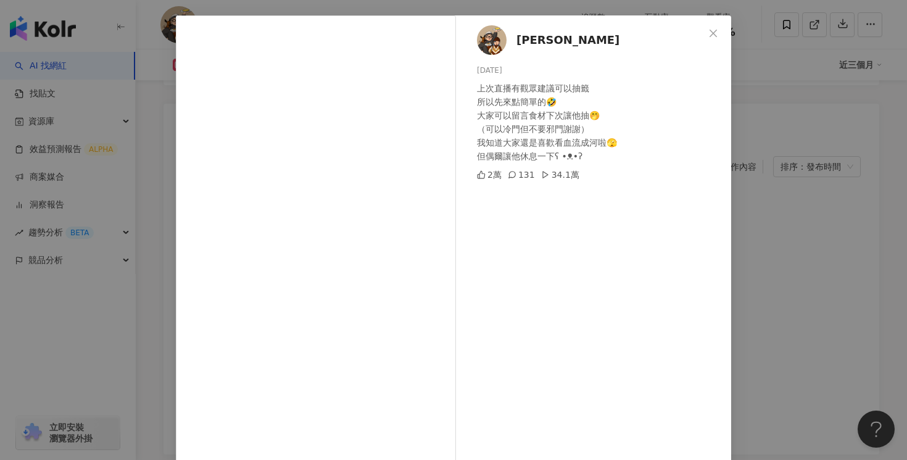
scroll to position [94, 0]
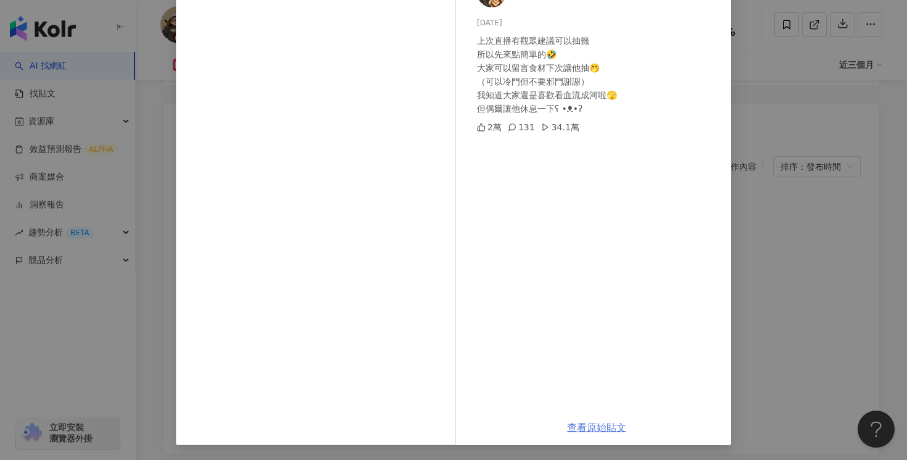
click at [595, 428] on link "查看原始貼文" at bounding box center [596, 427] width 59 height 12
click at [763, 157] on div "木俞娘娘 2025/3/17 上次直播有觀眾建議可以抽籤 所以先來點簡單的🤣 大家可以留言食材下次讓他抽🤭 （可以冷門但不要邪門謝謝） 我知道大家還是喜歡看血…" at bounding box center [453, 230] width 907 height 460
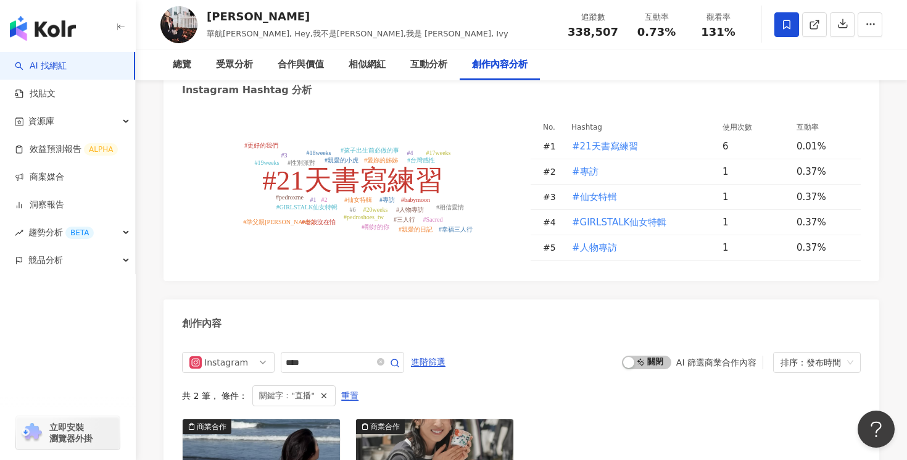
scroll to position [3770, 0]
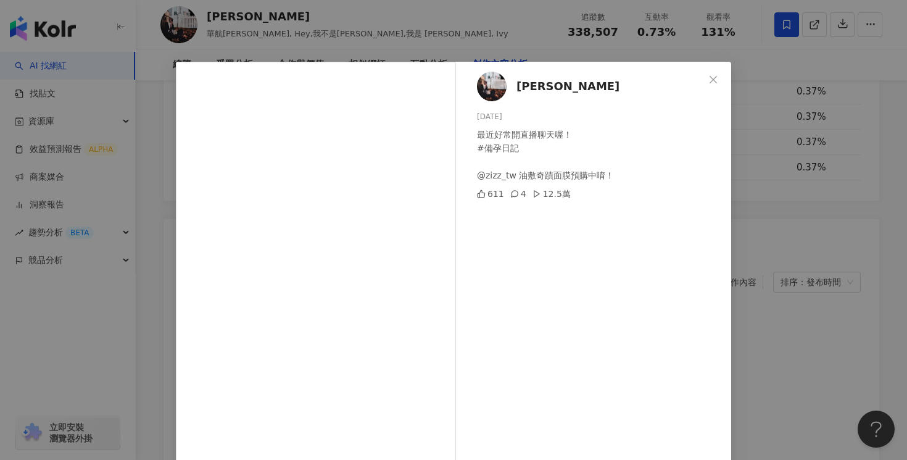
click at [776, 209] on div "[PERSON_NAME] [DATE] 最近好常開直播聊天喔！ #備孕日記 @zizz_tw 油敷奇蹟面膜預購中唷！ 611 4 12.5萬 查看原始貼文" at bounding box center [453, 230] width 907 height 460
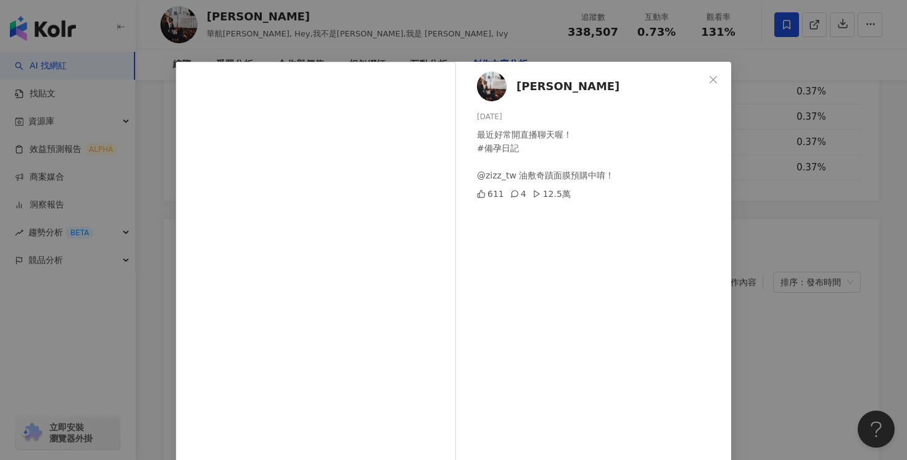
scroll to position [94, 0]
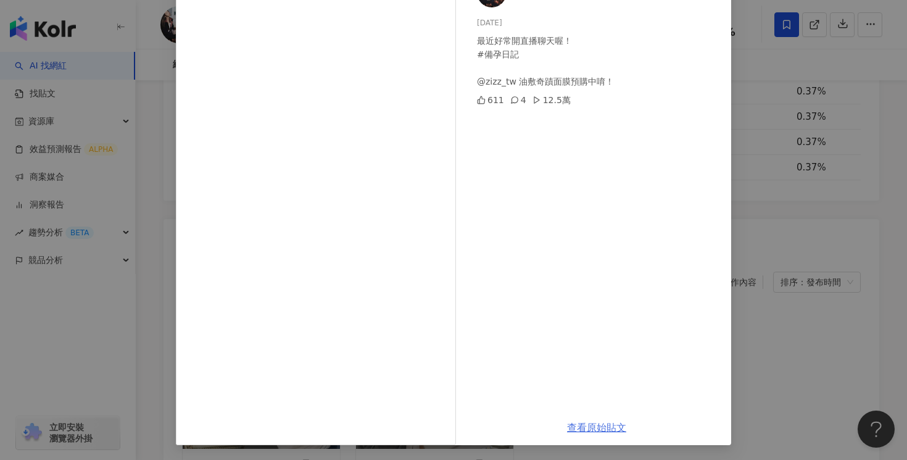
click at [592, 426] on link "查看原始貼文" at bounding box center [596, 427] width 59 height 12
click at [768, 207] on div "Ivy Chao 2025/4/17 最近好常開直播聊天喔！ #備孕日記 @zizz_tw 油敷奇蹟面膜預購中唷！ 611 4 12.5萬 查看原始貼文" at bounding box center [453, 230] width 907 height 460
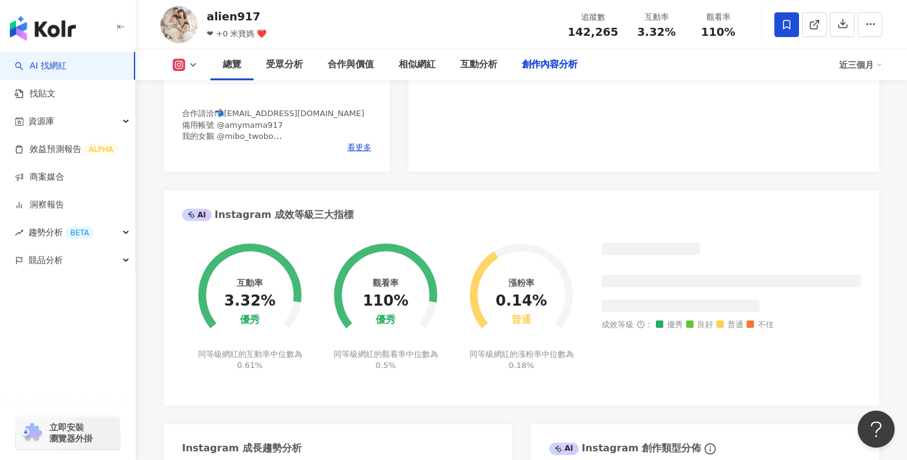
scroll to position [3885, 0]
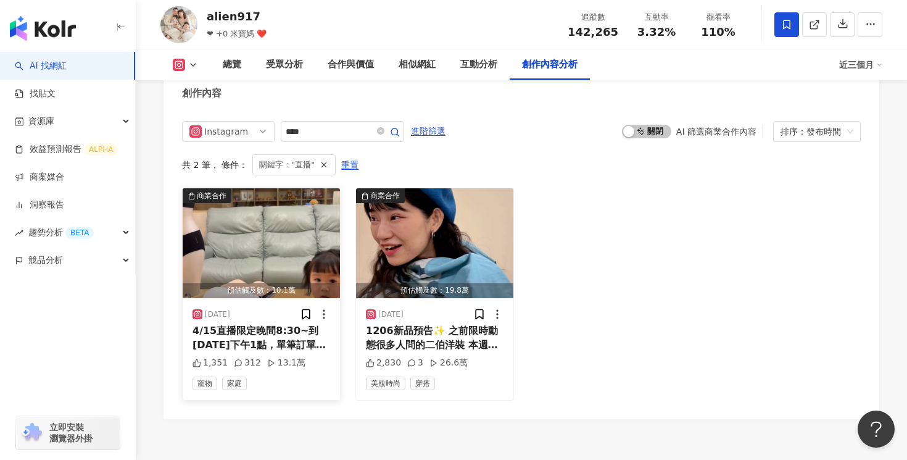
click at [254, 325] on span "4/15直播限定晚間8:30~到4/16下午1點，單筆訂單滿3000❤️ （可累積） 即可獲得兔兔刺繡大容量內衣洗衣袋😊 在此篇底下任意留言也將抽出三位米粉們…" at bounding box center [260, 372] width 136 height 94
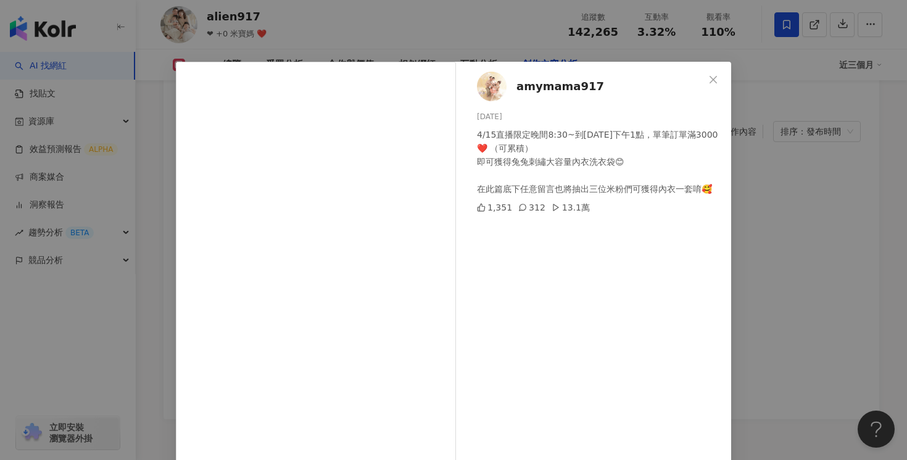
click at [782, 156] on div "amymama917 2025/4/15 4/15直播限定晚間8:30~到4/16下午1點，單筆訂單滿3000❤️ （可累積） 即可獲得兔兔刺繡大容量內衣洗衣…" at bounding box center [453, 230] width 907 height 460
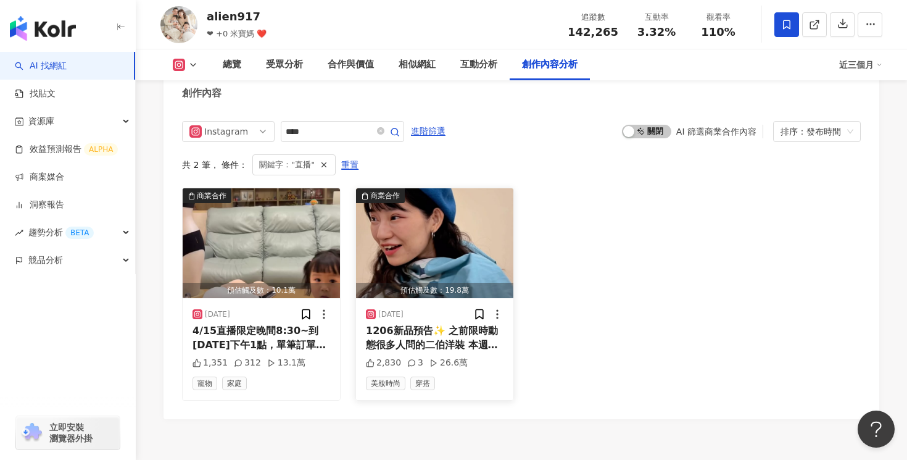
click at [437, 325] on span "1206新品預告✨ 之前限時動態很多人問的二伯洋裝 本週五晚上七點官網開賣🙆🏻‍♀️ 一面素色一面滿版花布 雙面領特殊設計，兩面皆可穿 冬天冷時搭件背心露出領…" at bounding box center [434, 406] width 137 height 163
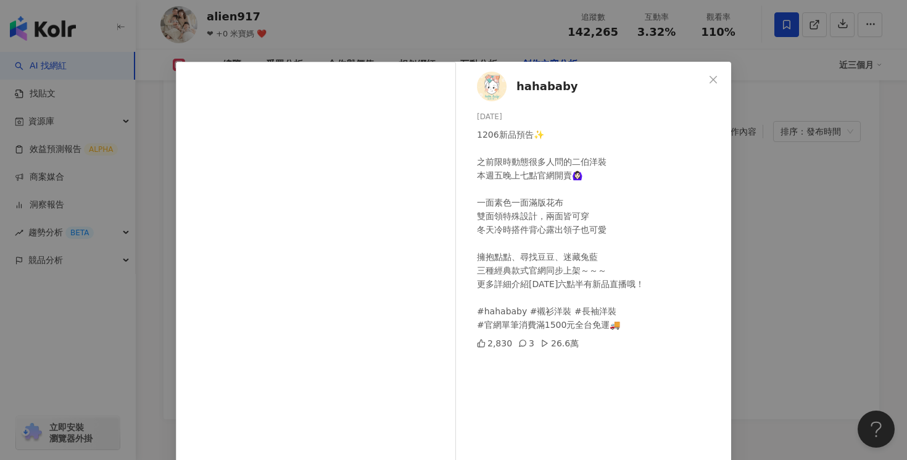
scroll to position [94, 0]
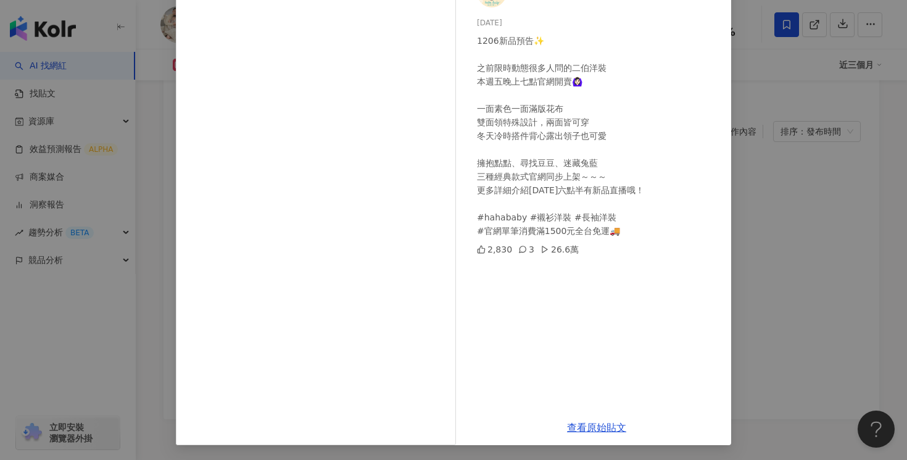
click at [797, 162] on div "hahababy 2024/12/5 1206新品預告✨ 之前限時動態很多人問的二伯洋裝 本週五晚上七點官網開賣🙆🏻‍♀️ 一面素色一面滿版花布 雙面領特殊設…" at bounding box center [453, 230] width 907 height 460
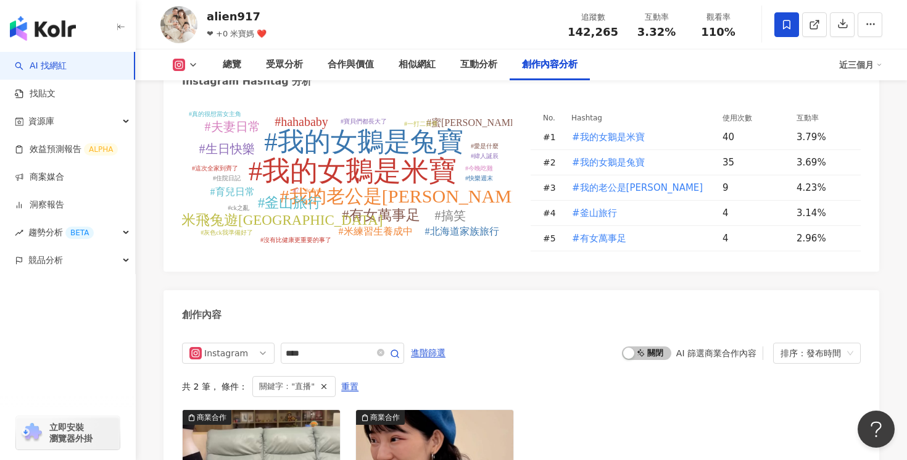
scroll to position [3885, 0]
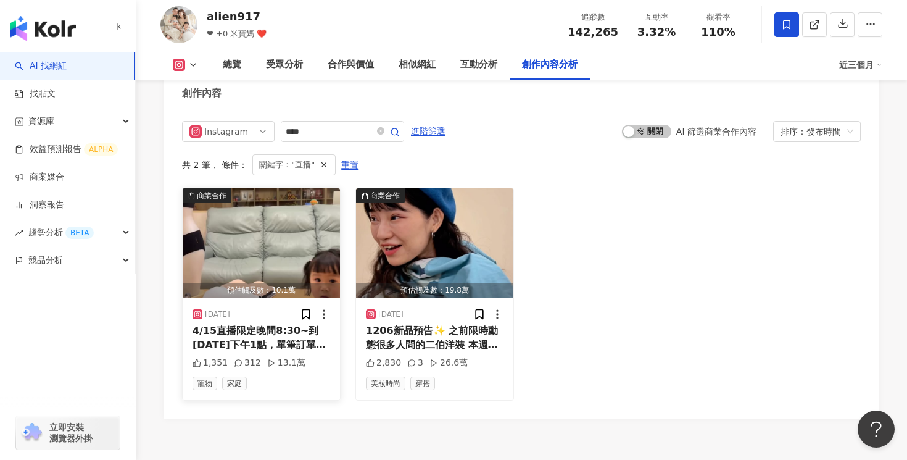
click at [274, 325] on span "4/15直播限定晚間8:30~到4/16下午1點，單筆訂單滿3000❤️ （可累積） 即可獲得兔兔刺繡大容量內衣洗衣袋😊 在此篇底下任意留言也將抽出三位米粉們…" at bounding box center [260, 372] width 136 height 94
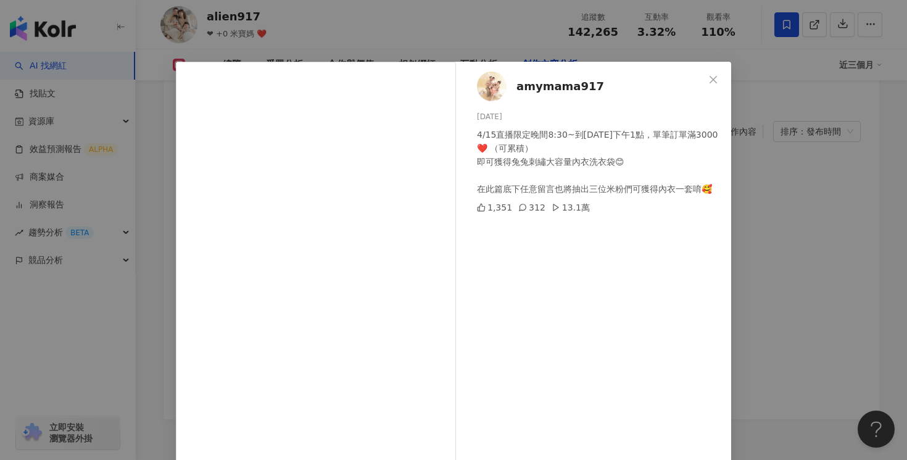
scroll to position [94, 0]
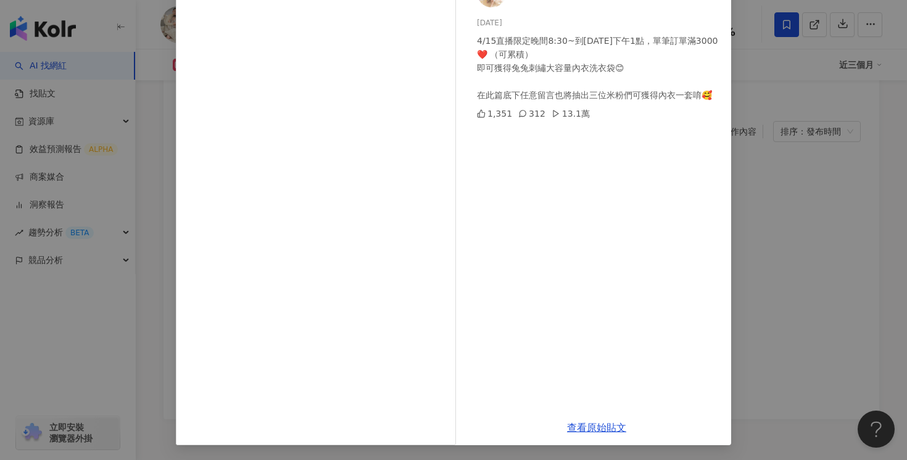
click at [584, 416] on div "查看原始貼文" at bounding box center [596, 427] width 269 height 35
click at [592, 423] on link "查看原始貼文" at bounding box center [596, 427] width 59 height 12
click at [772, 122] on div "amymama917 2025/4/15 4/15直播限定晚間8:30~到4/16下午1點，單筆訂單滿3000❤️ （可累積） 即可獲得兔兔刺繡大容量內衣洗衣…" at bounding box center [453, 230] width 907 height 460
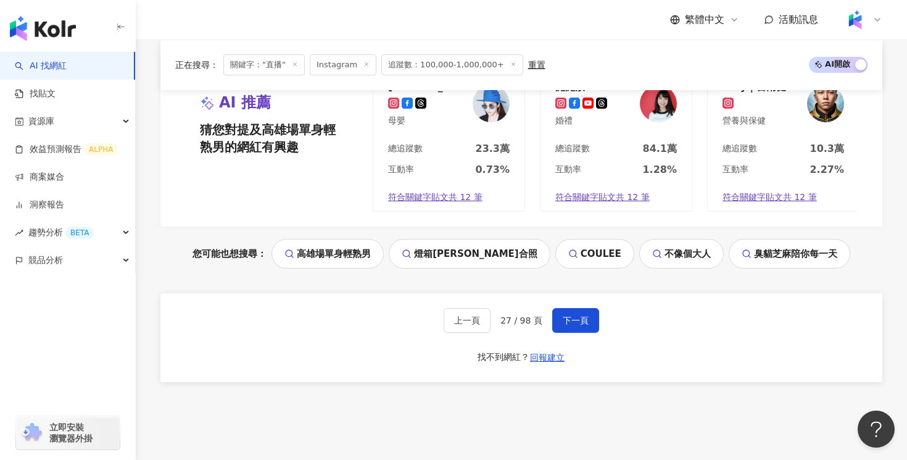
scroll to position [2396, 0]
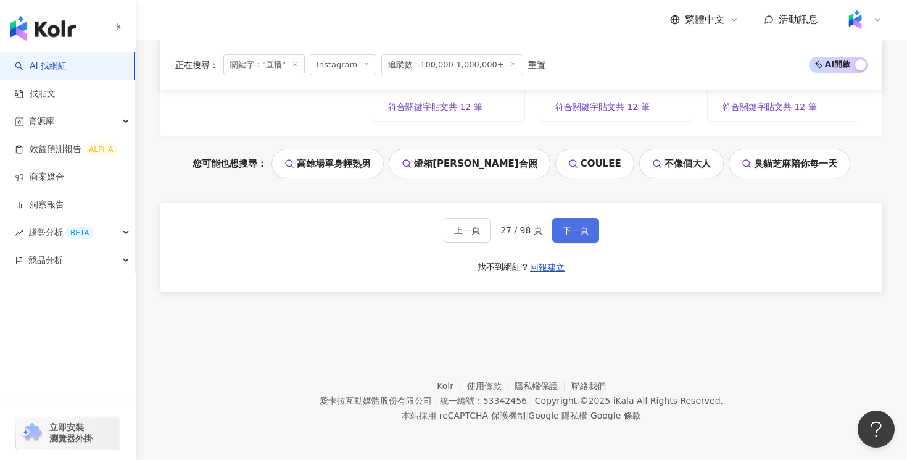
click at [584, 232] on span "下一頁" at bounding box center [576, 230] width 26 height 10
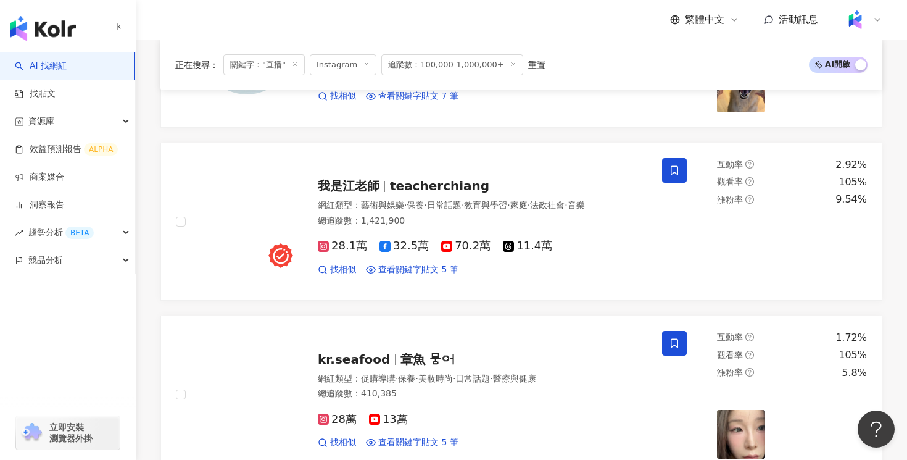
scroll to position [1019, 0]
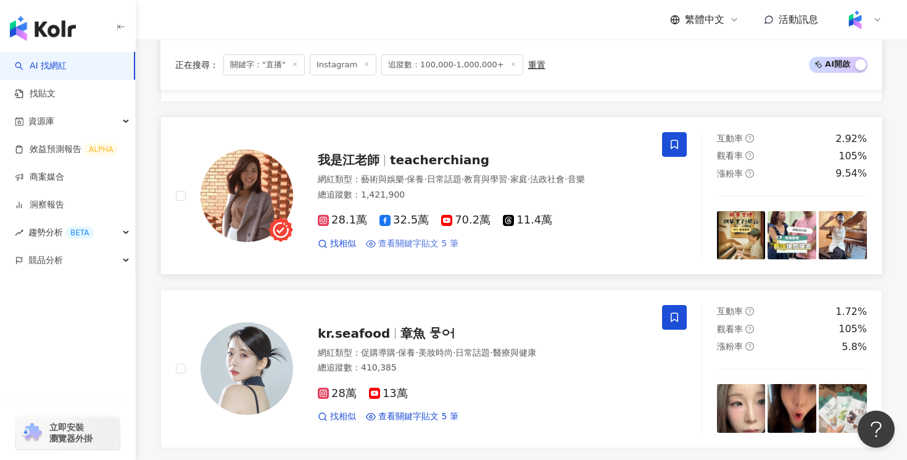
click at [453, 250] on span "查看關鍵字貼文 5 筆" at bounding box center [418, 244] width 80 height 12
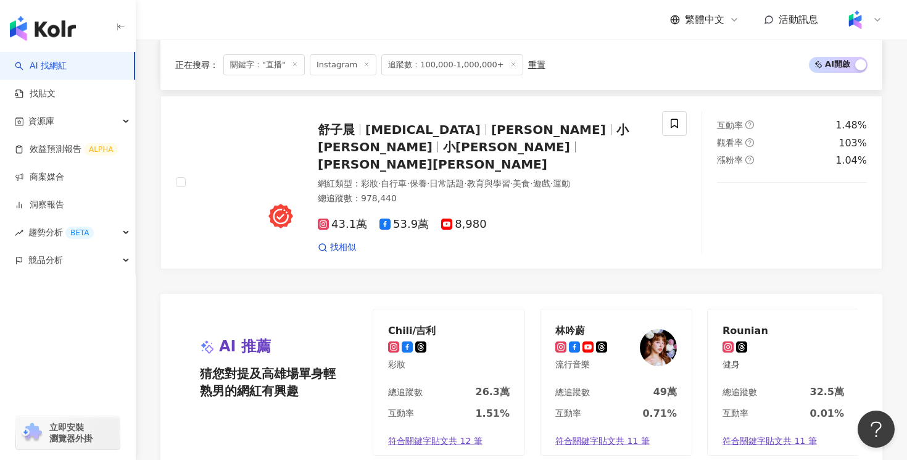
scroll to position [2406, 0]
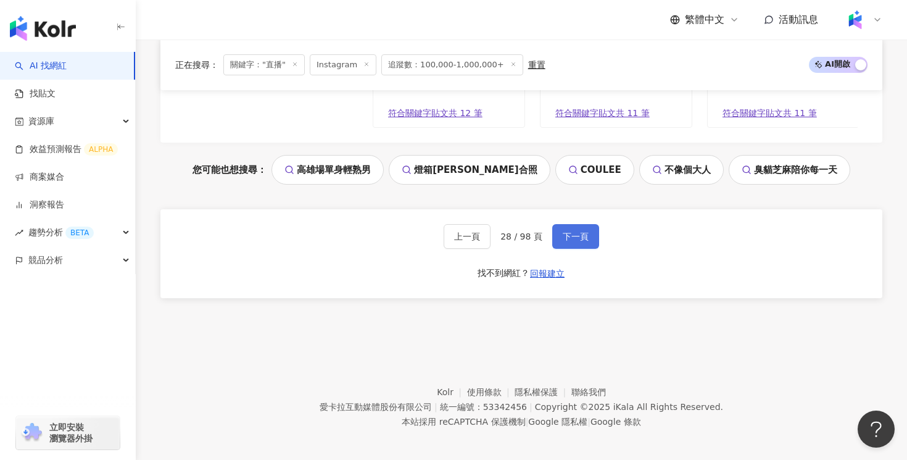
click at [568, 231] on span "下一頁" at bounding box center [576, 236] width 26 height 10
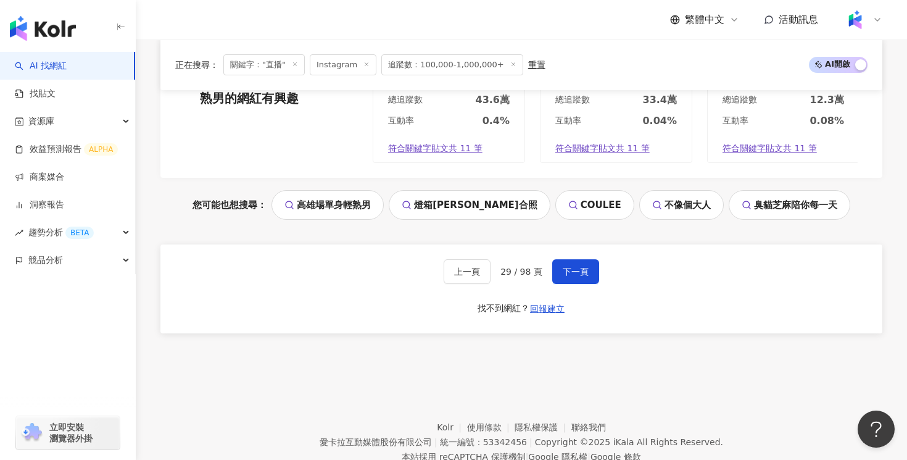
scroll to position [2396, 0]
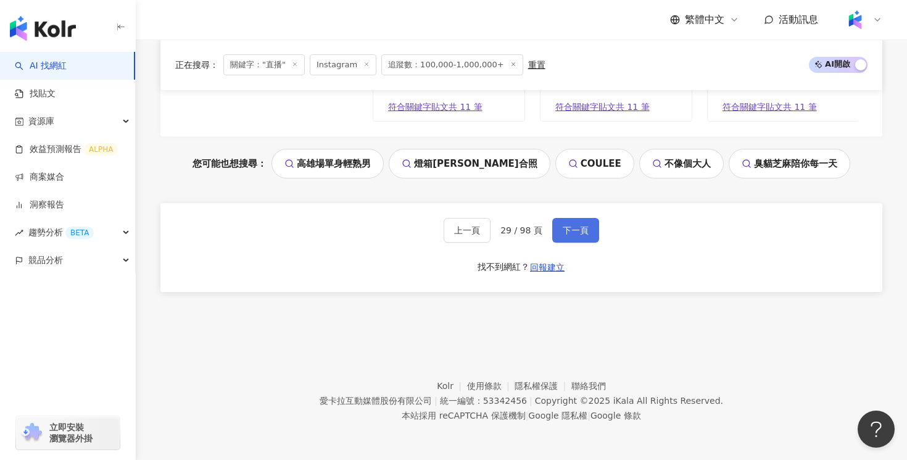
click at [576, 232] on span "下一頁" at bounding box center [576, 230] width 26 height 10
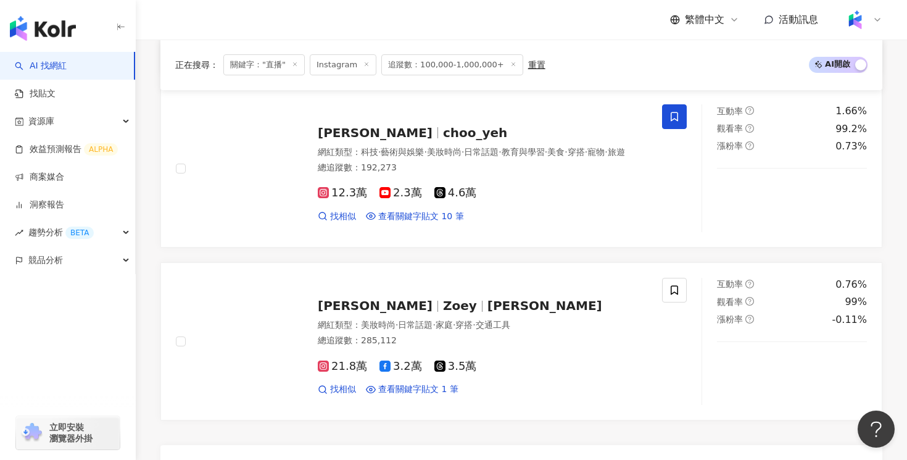
scroll to position [1932, 0]
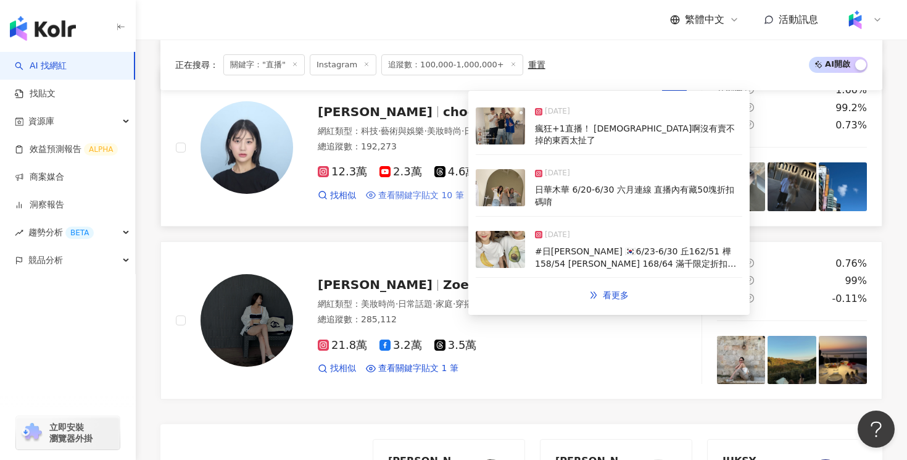
click at [422, 200] on span "查看關鍵字貼文 10 筆" at bounding box center [421, 195] width 86 height 12
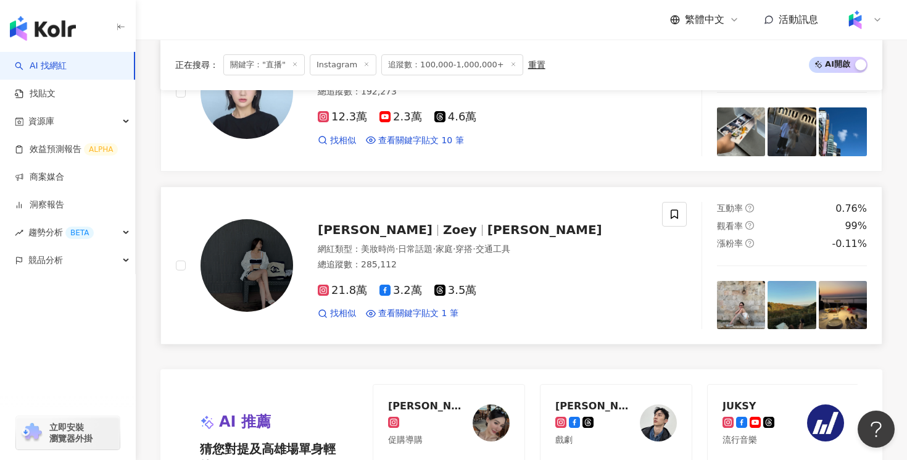
scroll to position [1988, 0]
click at [420, 146] on span "查看關鍵字貼文 10 筆" at bounding box center [421, 140] width 86 height 12
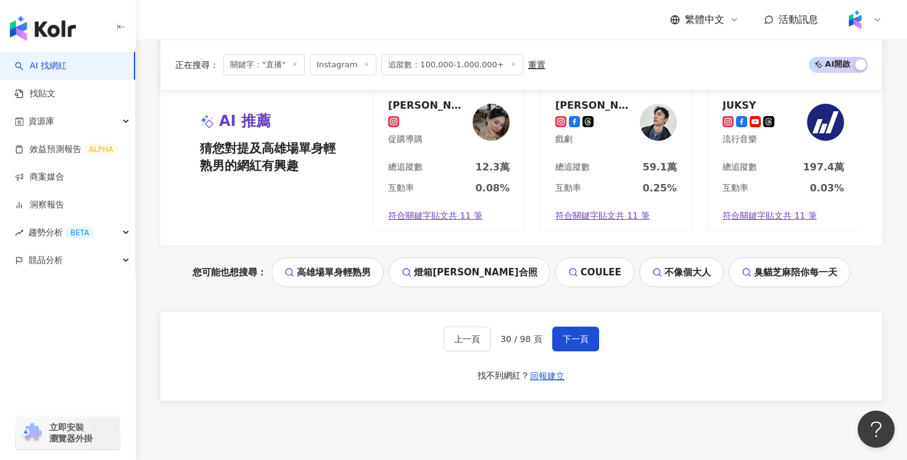
scroll to position [2396, 0]
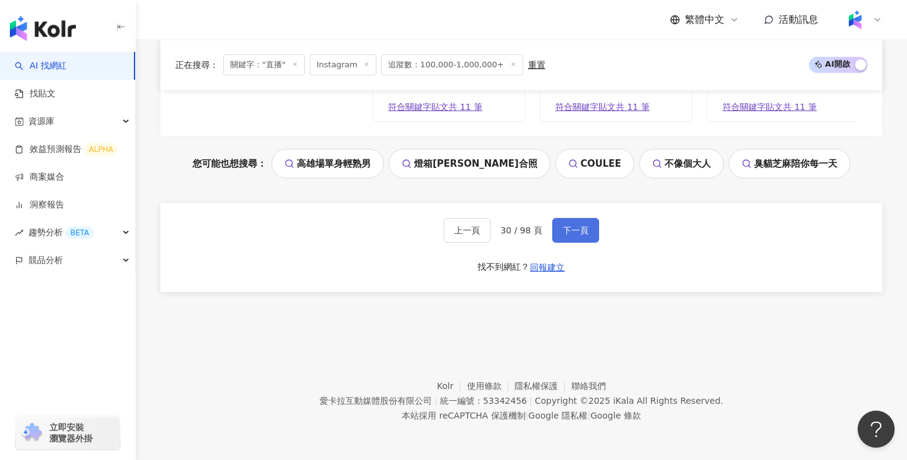
click at [578, 220] on button "下一頁" at bounding box center [575, 230] width 47 height 25
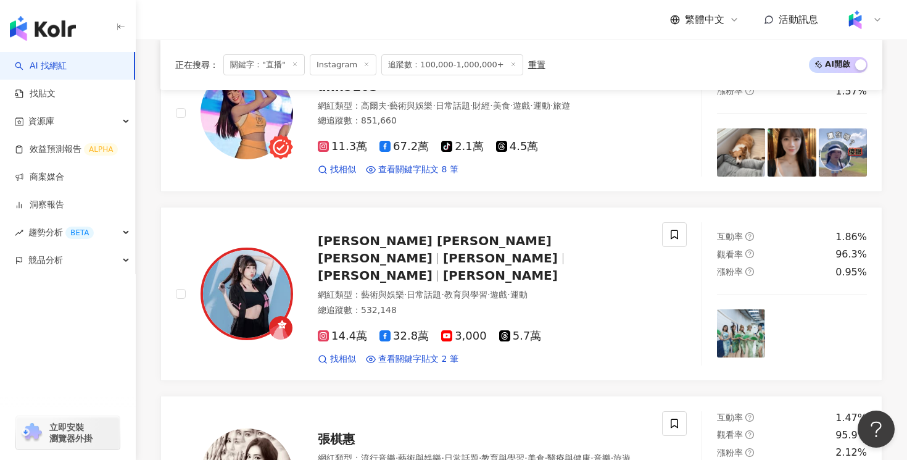
scroll to position [2246, 0]
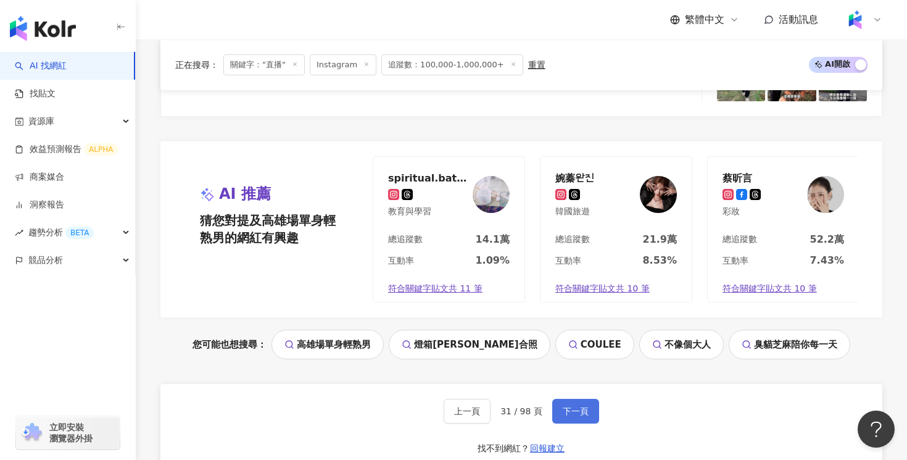
click at [587, 399] on button "下一頁" at bounding box center [575, 411] width 47 height 25
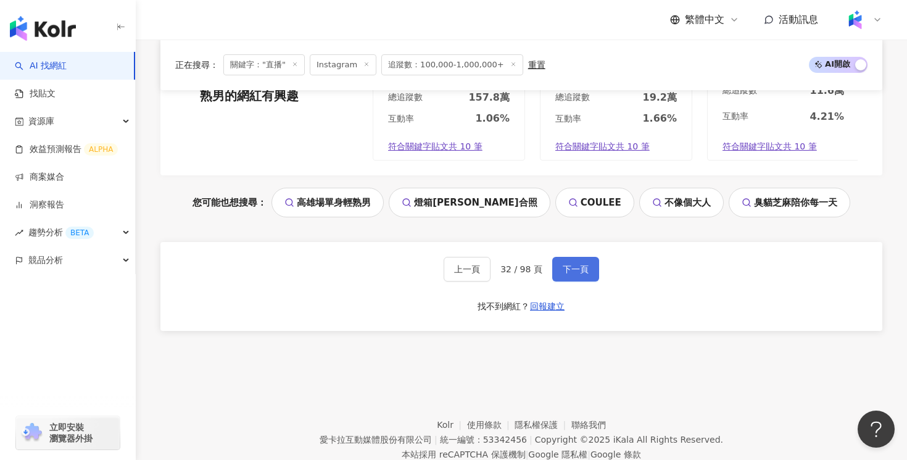
scroll to position [2396, 0]
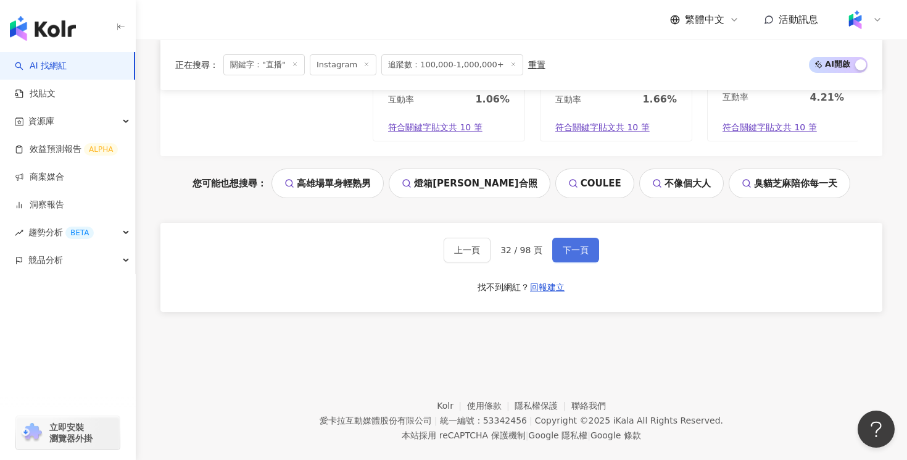
click at [577, 245] on span "下一頁" at bounding box center [576, 250] width 26 height 10
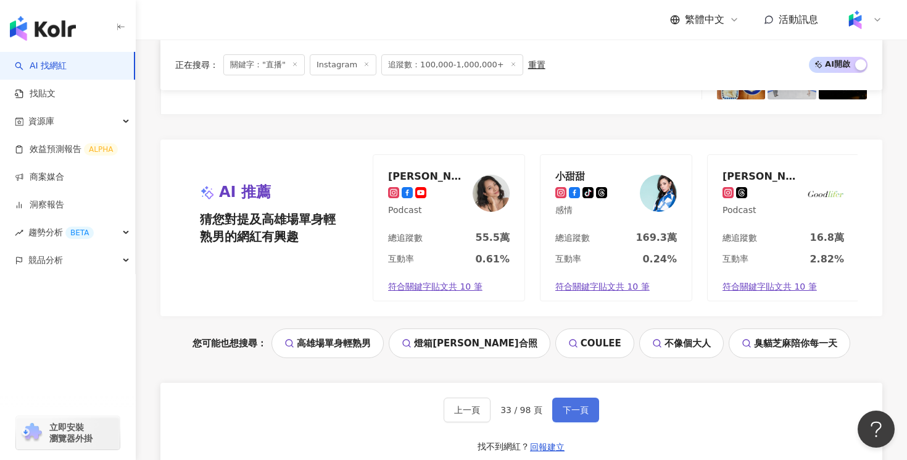
scroll to position [2299, 0]
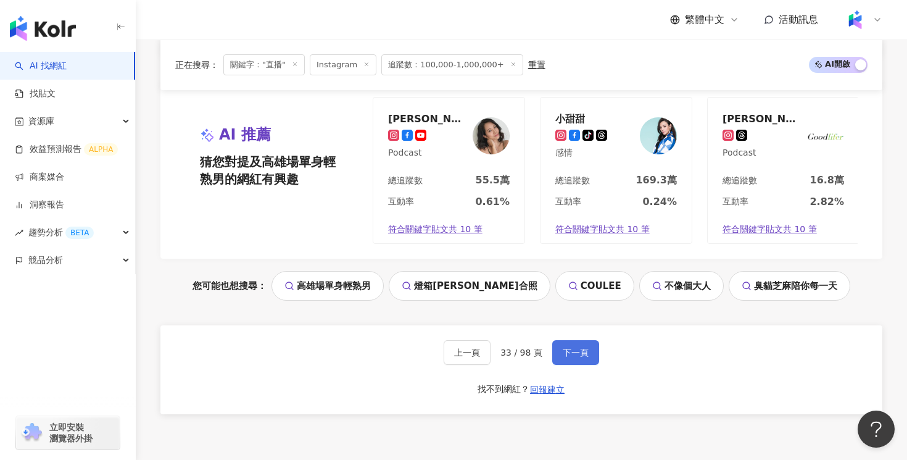
click at [574, 340] on button "下一頁" at bounding box center [575, 352] width 47 height 25
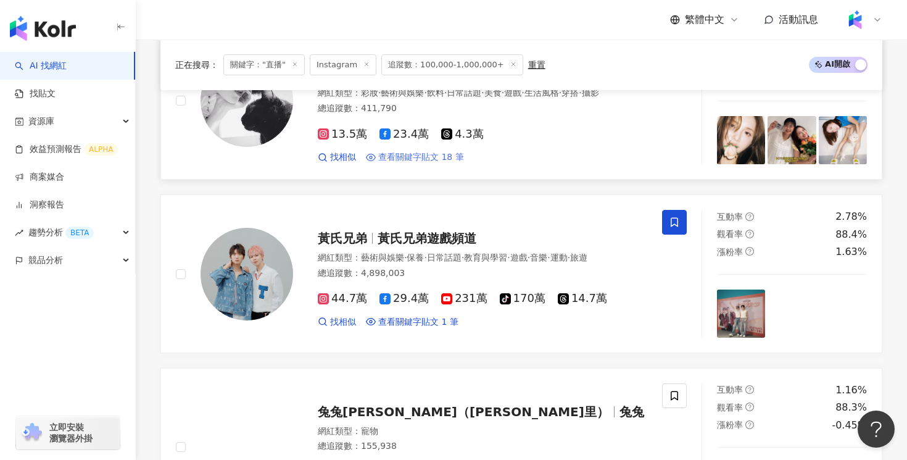
scroll to position [249, 0]
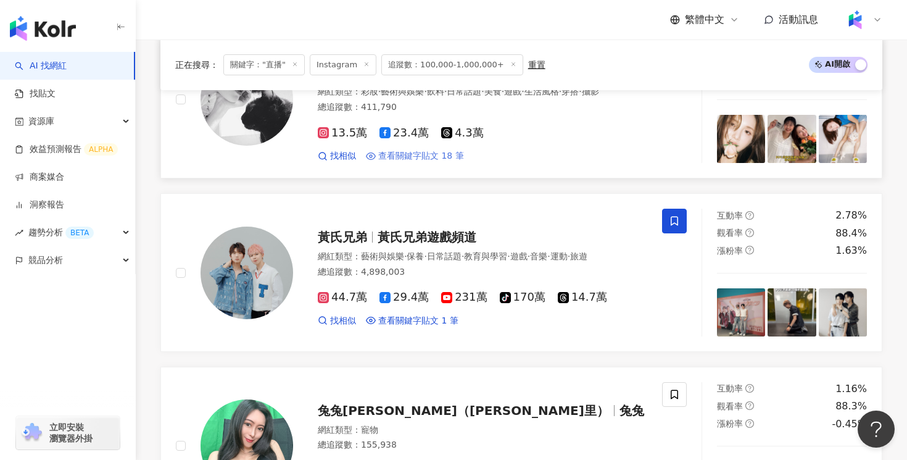
click at [435, 155] on span "查看關鍵字貼文 18 筆" at bounding box center [421, 156] width 86 height 12
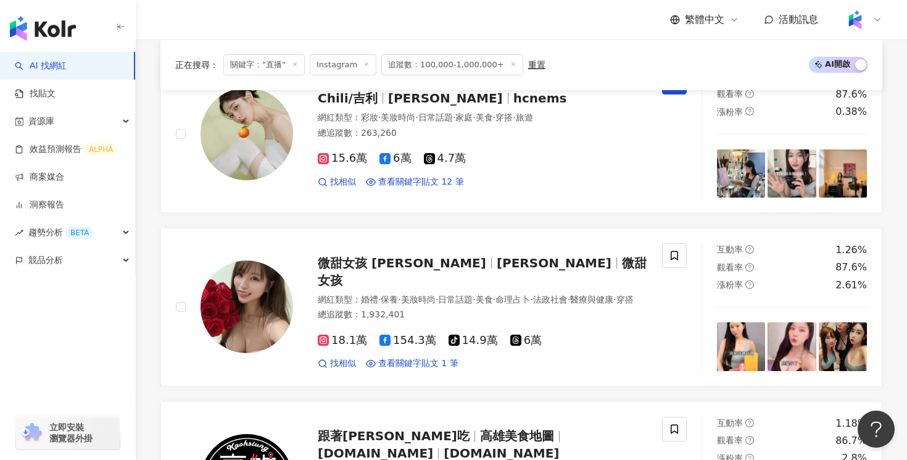
scroll to position [803, 0]
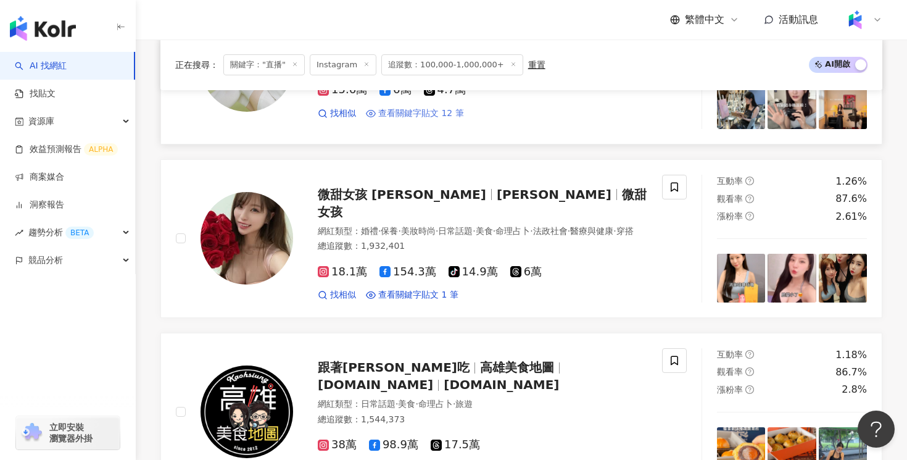
click at [436, 112] on span "查看關鍵字貼文 12 筆" at bounding box center [421, 113] width 86 height 12
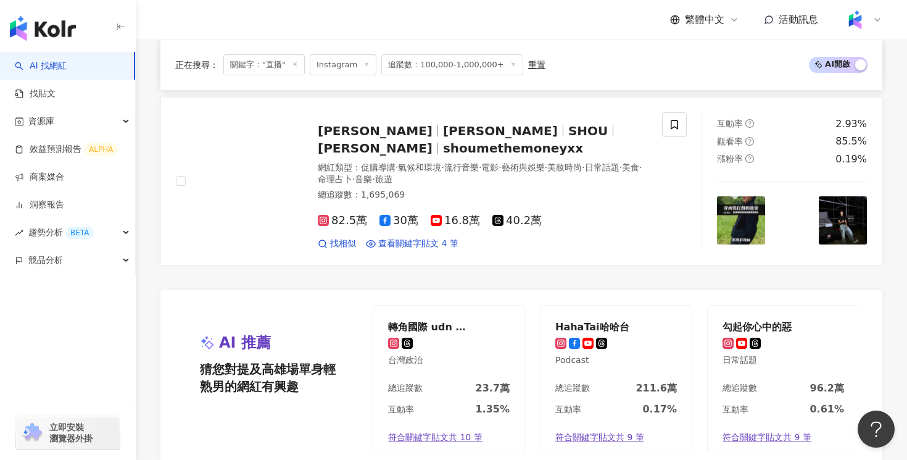
scroll to position [2406, 0]
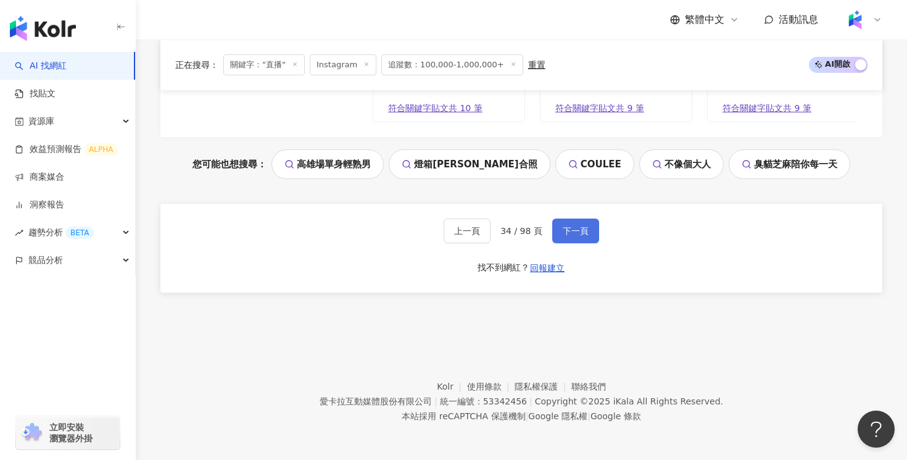
click at [576, 238] on button "下一頁" at bounding box center [575, 230] width 47 height 25
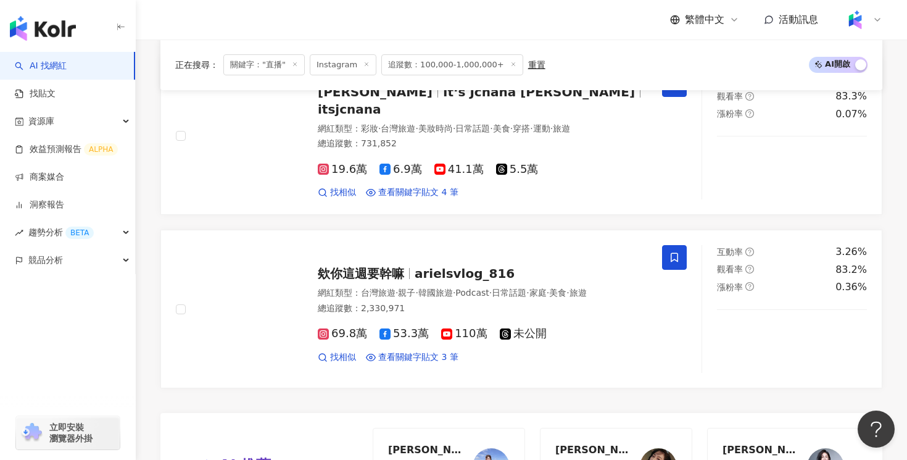
scroll to position [2255, 0]
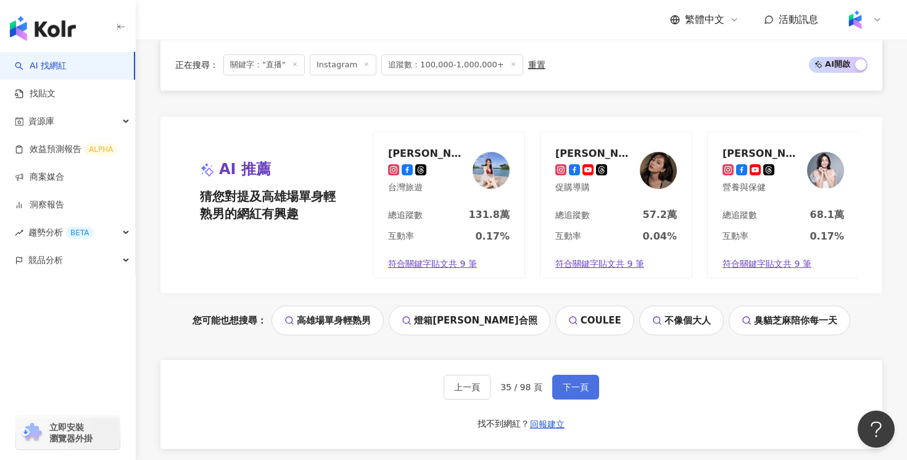
click at [577, 374] on button "下一頁" at bounding box center [575, 386] width 47 height 25
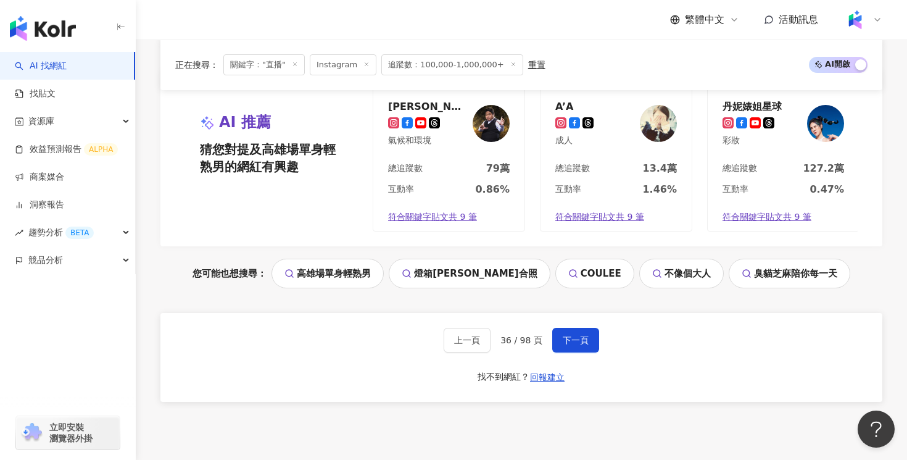
scroll to position [2284, 0]
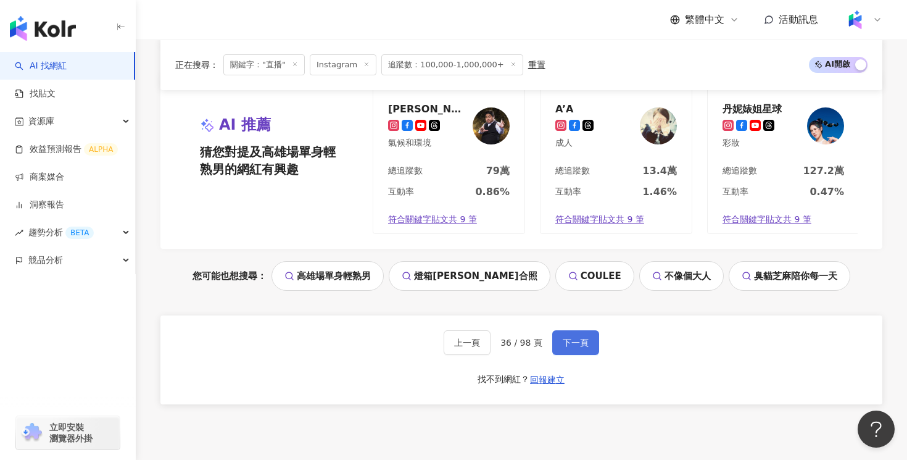
click at [579, 342] on span "下一頁" at bounding box center [576, 342] width 26 height 10
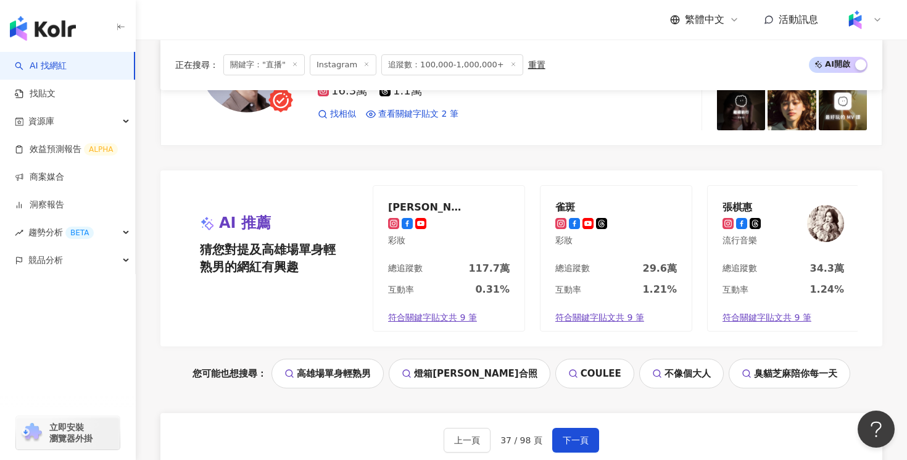
scroll to position [2274, 0]
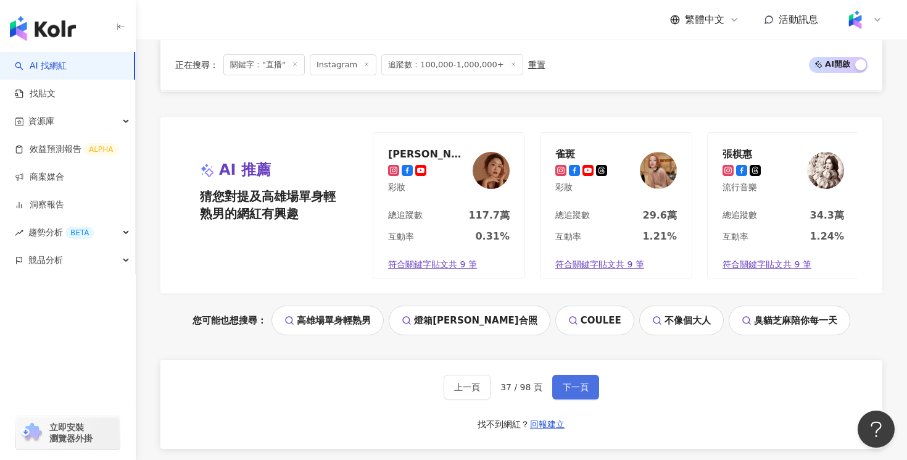
click at [568, 382] on span "下一頁" at bounding box center [576, 387] width 26 height 10
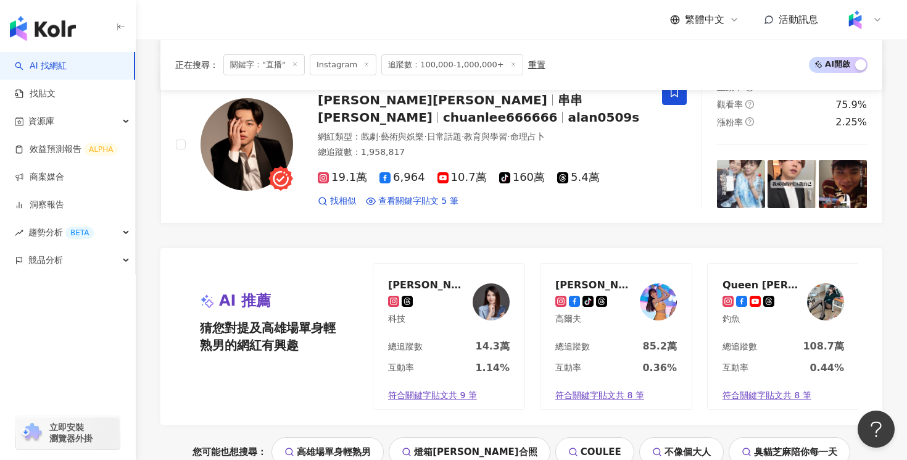
scroll to position [2401, 0]
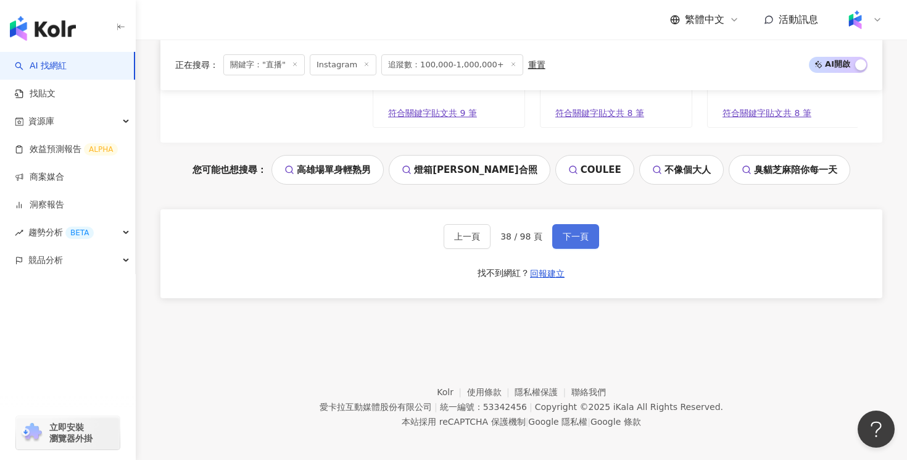
click at [563, 235] on span "下一頁" at bounding box center [576, 236] width 26 height 10
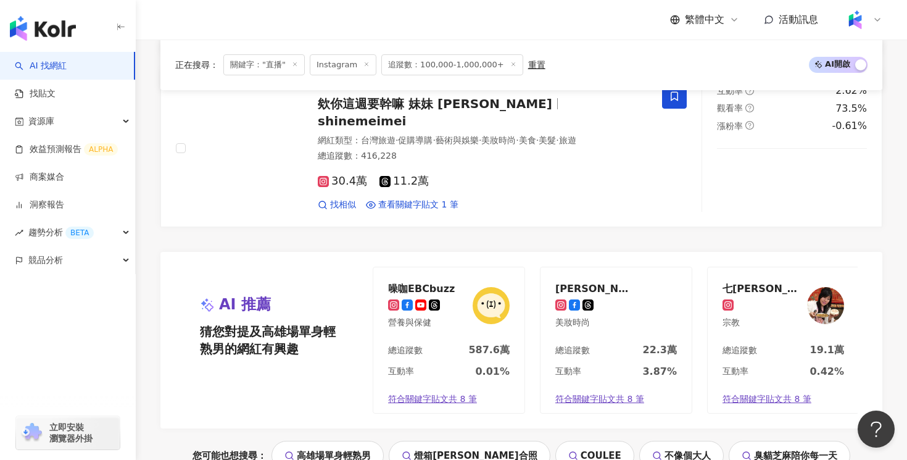
scroll to position [2101, 0]
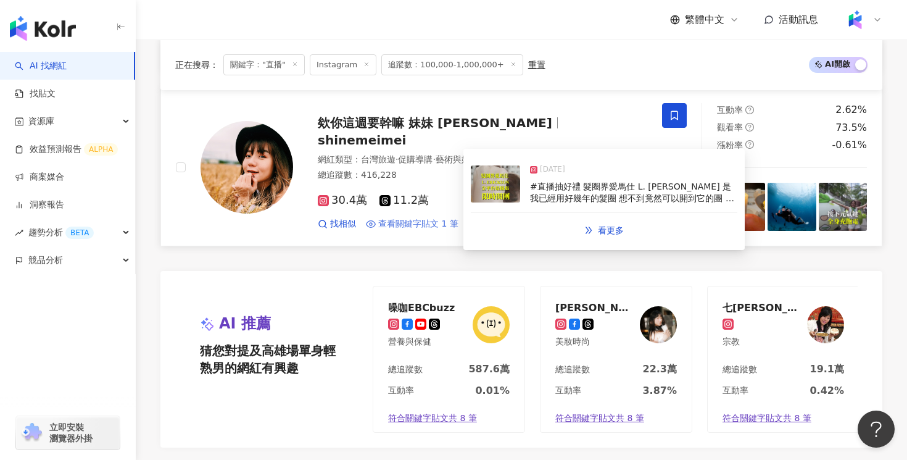
click at [444, 218] on span "查看關鍵字貼文 1 筆" at bounding box center [418, 224] width 80 height 12
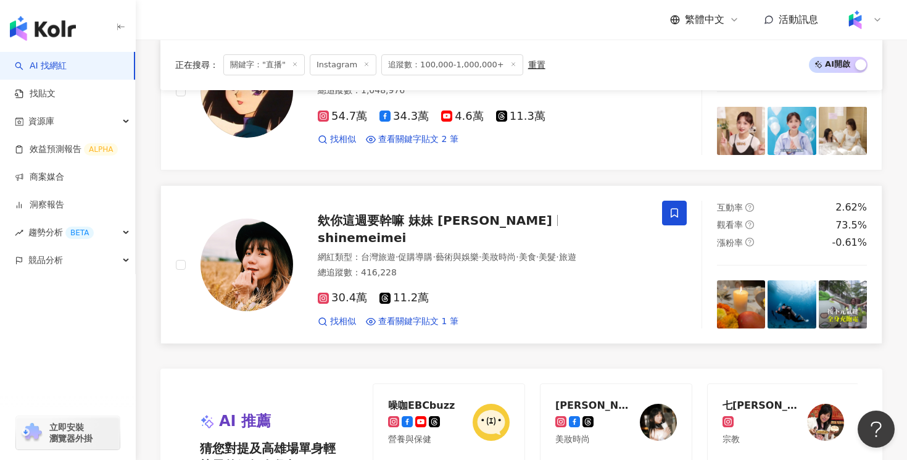
scroll to position [1950, 0]
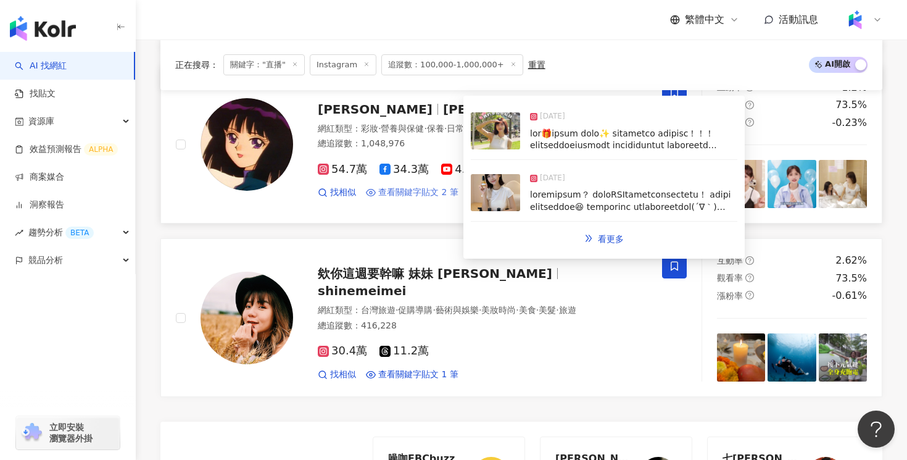
click at [400, 186] on span "查看關鍵字貼文 2 筆" at bounding box center [418, 192] width 80 height 12
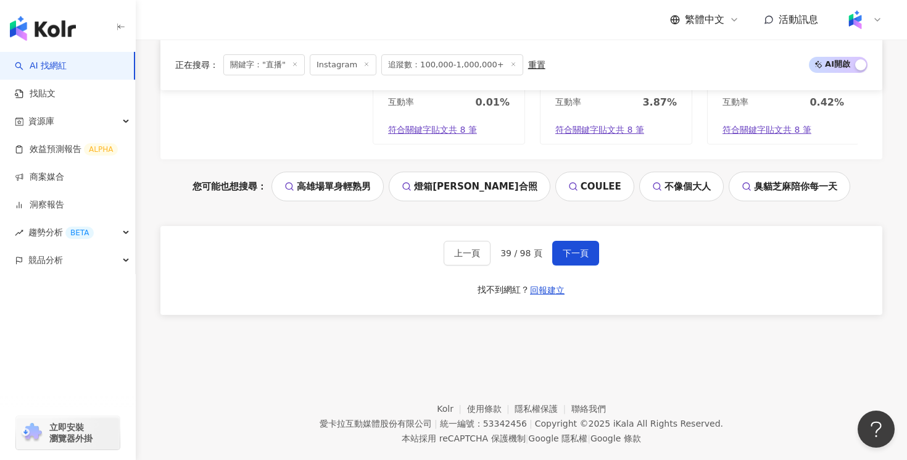
scroll to position [2396, 0]
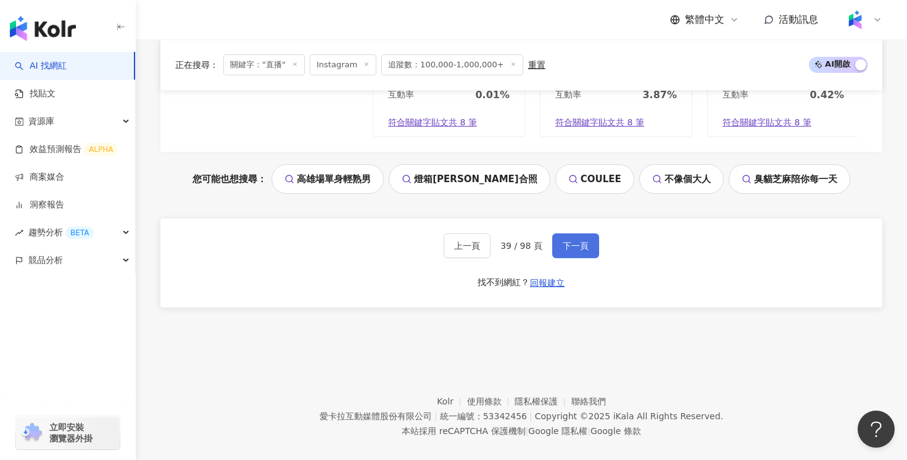
click at [576, 238] on button "下一頁" at bounding box center [575, 245] width 47 height 25
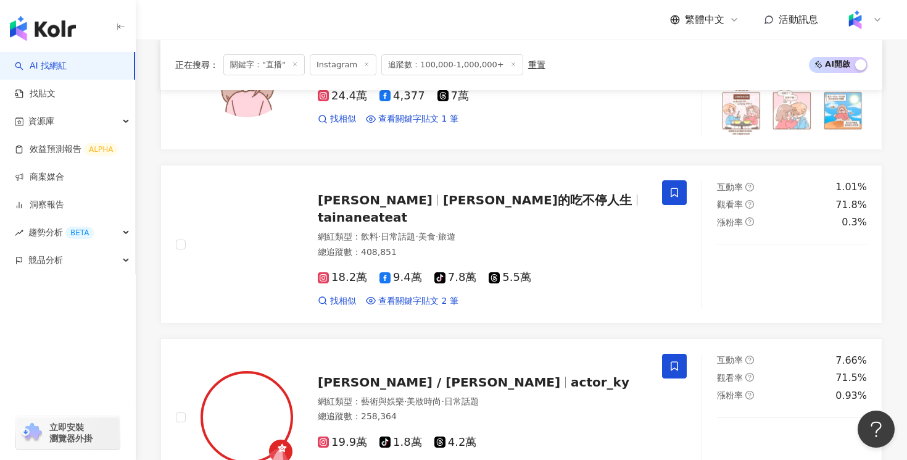
scroll to position [1166, 0]
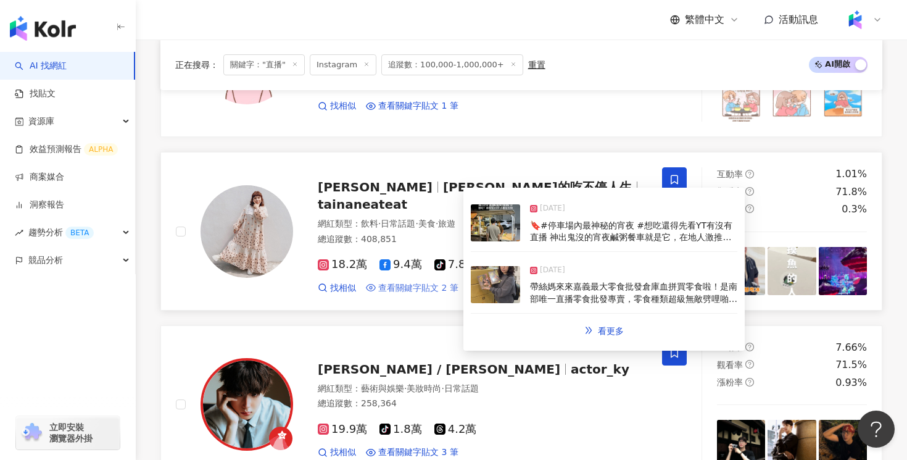
click at [442, 282] on span "查看關鍵字貼文 2 筆" at bounding box center [418, 288] width 80 height 12
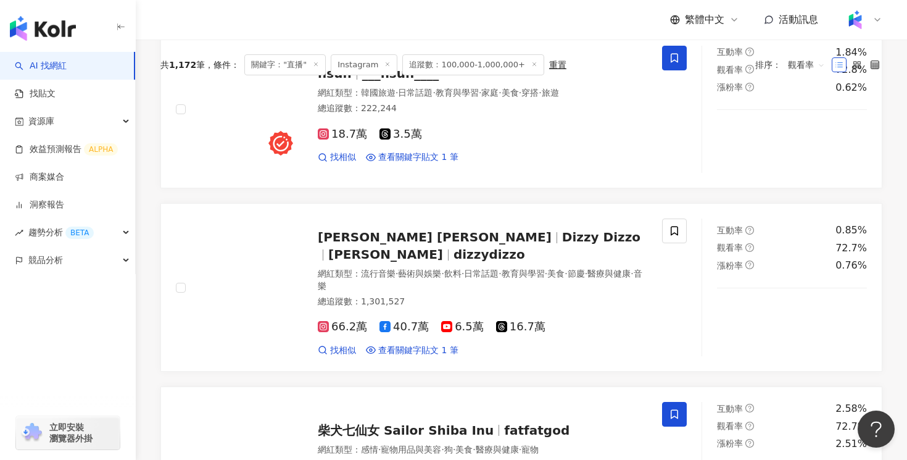
scroll to position [0, 0]
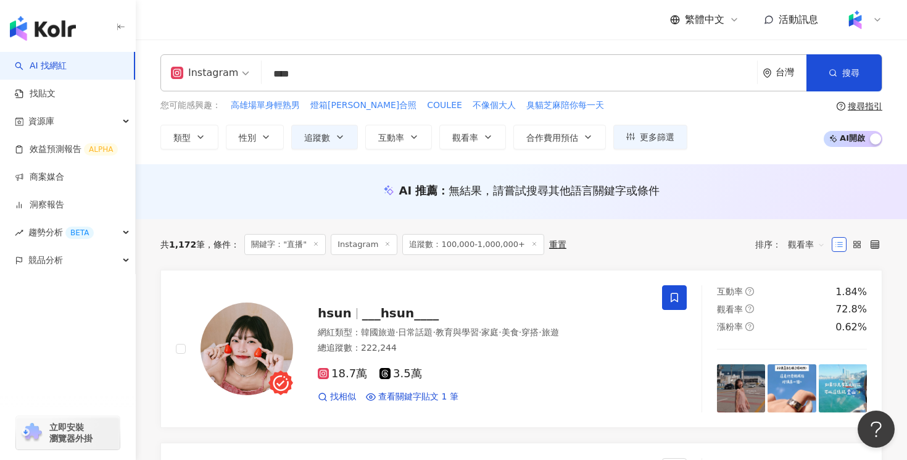
click at [236, 84] on span at bounding box center [210, 73] width 78 height 36
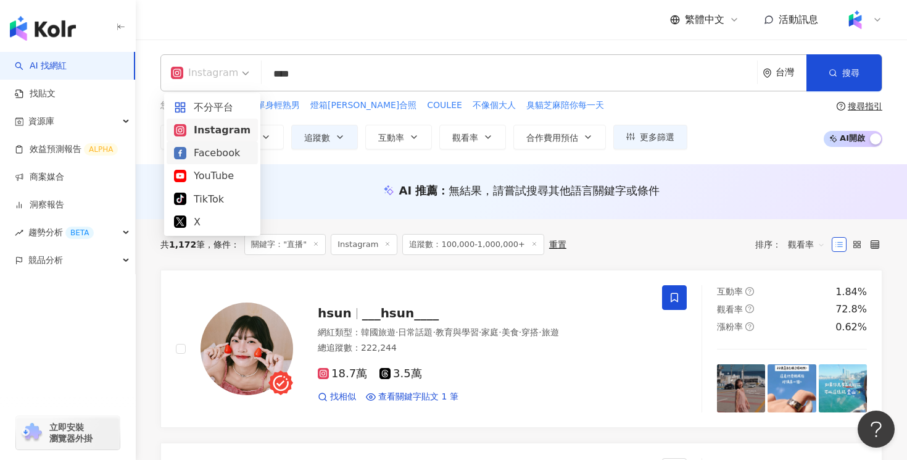
drag, startPoint x: 215, startPoint y: 117, endPoint x: 213, endPoint y: 153, distance: 36.5
click at [213, 153] on div "不分平台 Instagram Facebook YouTube TikTok X" at bounding box center [212, 165] width 91 height 138
click at [213, 153] on div "Facebook" at bounding box center [212, 152] width 77 height 15
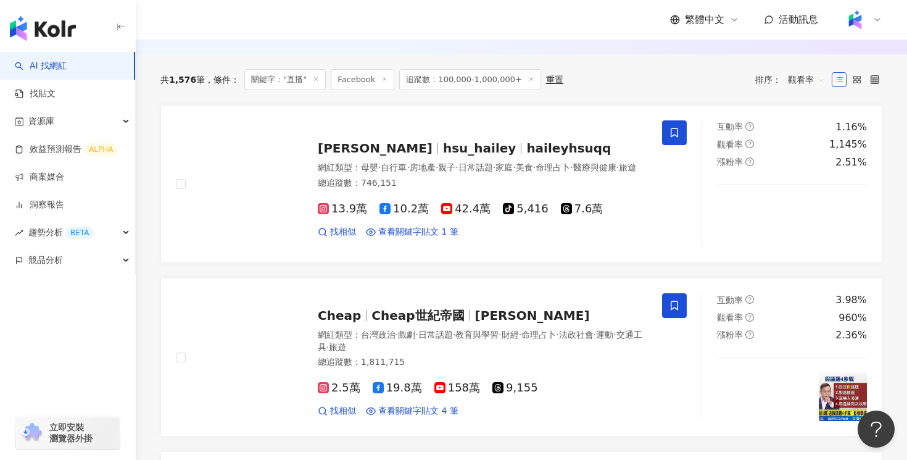
scroll to position [452, 0]
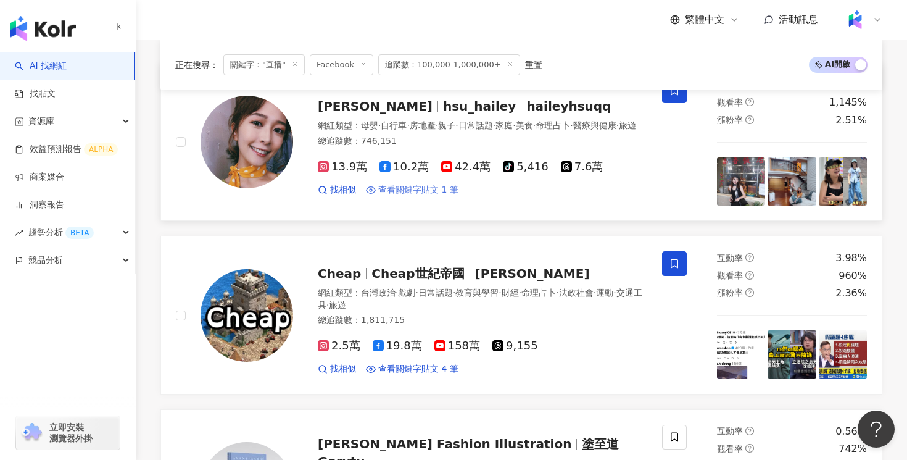
click at [437, 196] on span "查看關鍵字貼文 1 筆" at bounding box center [418, 190] width 80 height 12
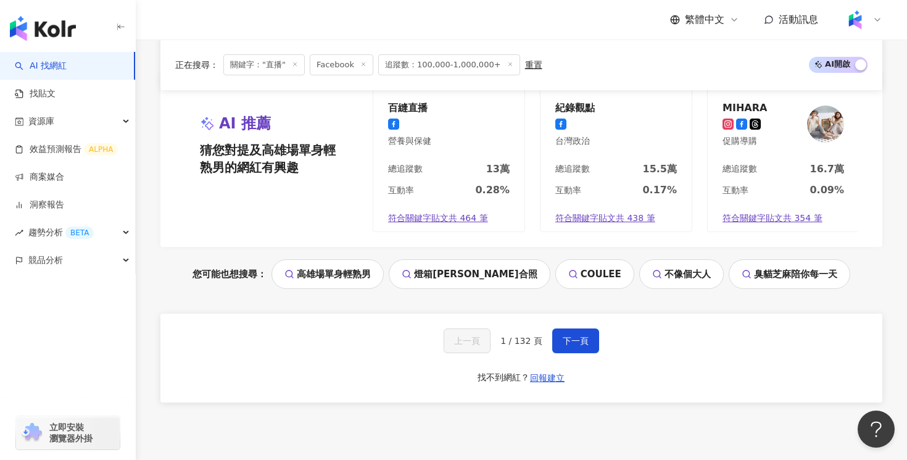
scroll to position [2641, 0]
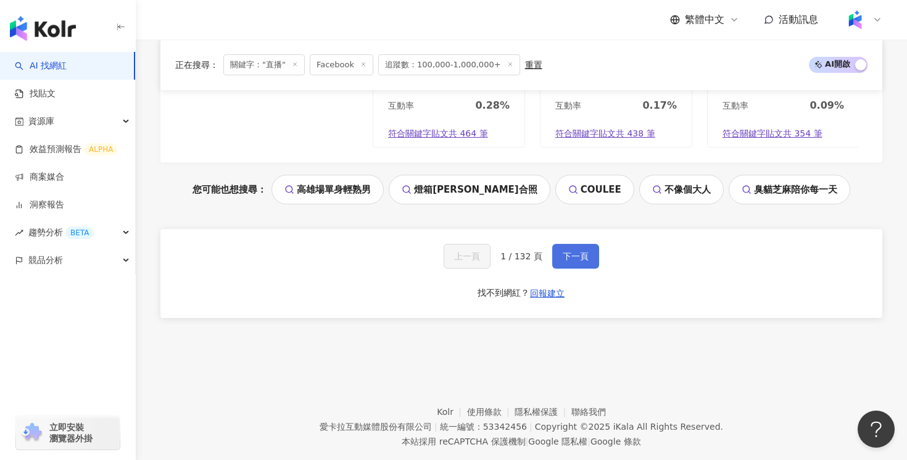
click at [586, 244] on button "下一頁" at bounding box center [575, 256] width 47 height 25
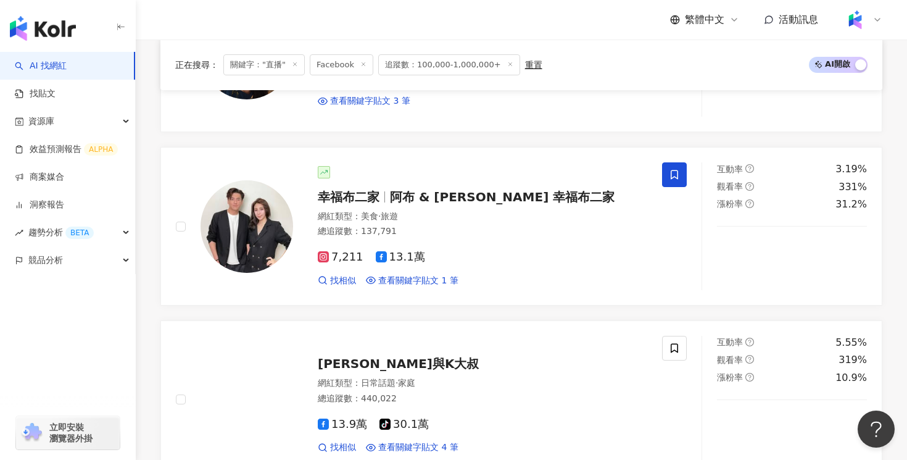
scroll to position [554, 0]
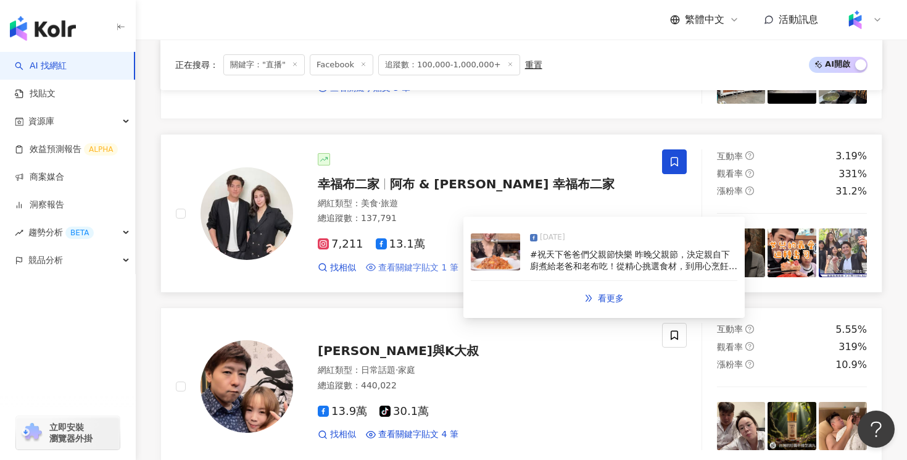
click at [445, 270] on span "查看關鍵字貼文 1 筆" at bounding box center [418, 268] width 80 height 12
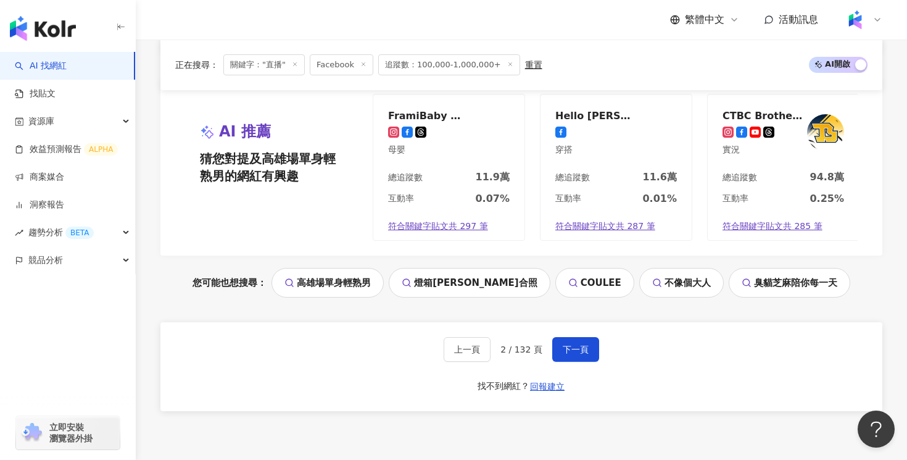
scroll to position [2613, 0]
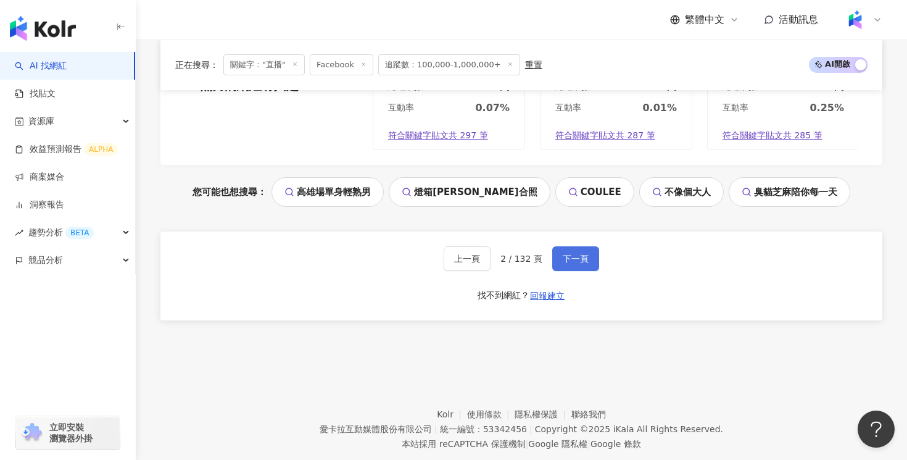
click at [575, 263] on span "下一頁" at bounding box center [576, 259] width 26 height 10
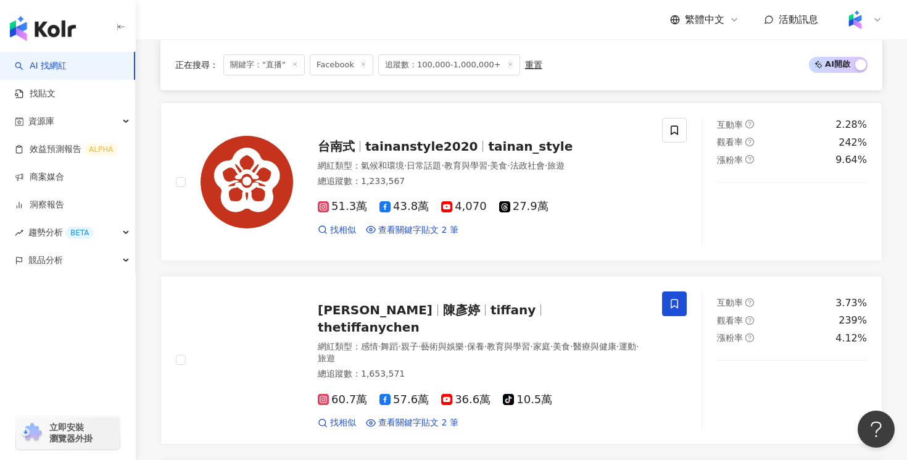
scroll to position [1138, 0]
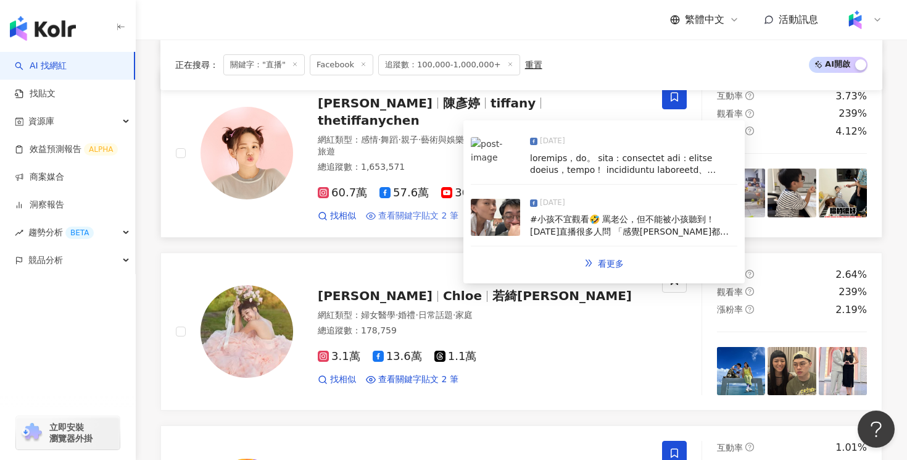
click at [445, 210] on span "查看關鍵字貼文 2 筆" at bounding box center [418, 216] width 80 height 12
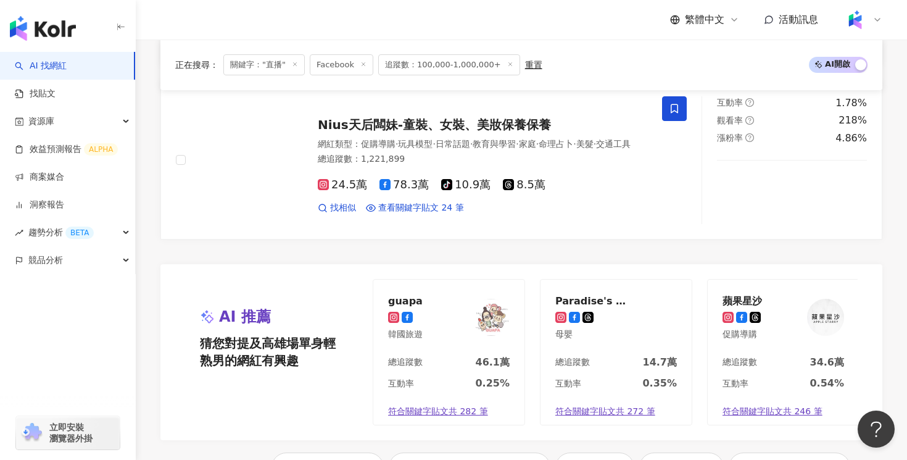
scroll to position [2641, 0]
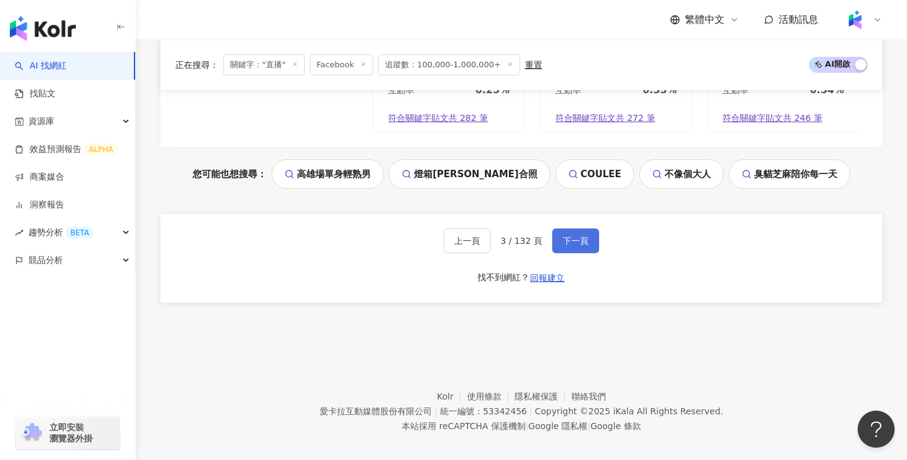
click at [577, 236] on span "下一頁" at bounding box center [576, 241] width 26 height 10
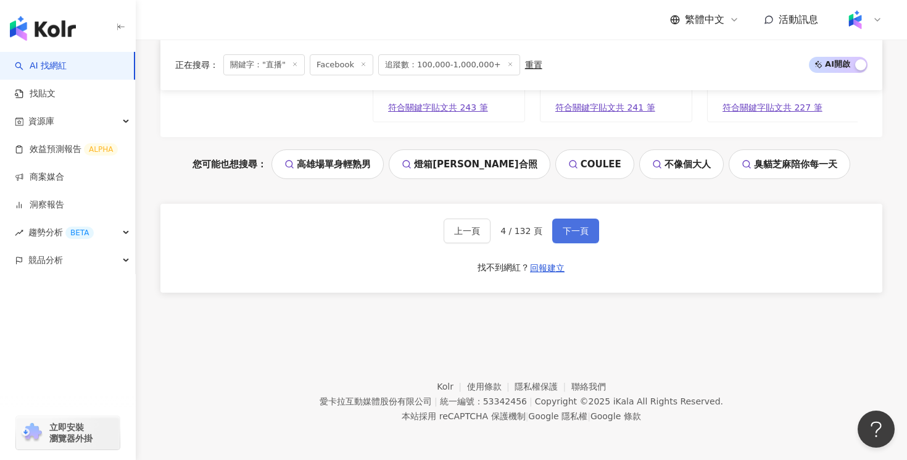
click at [577, 226] on span "下一頁" at bounding box center [576, 231] width 26 height 10
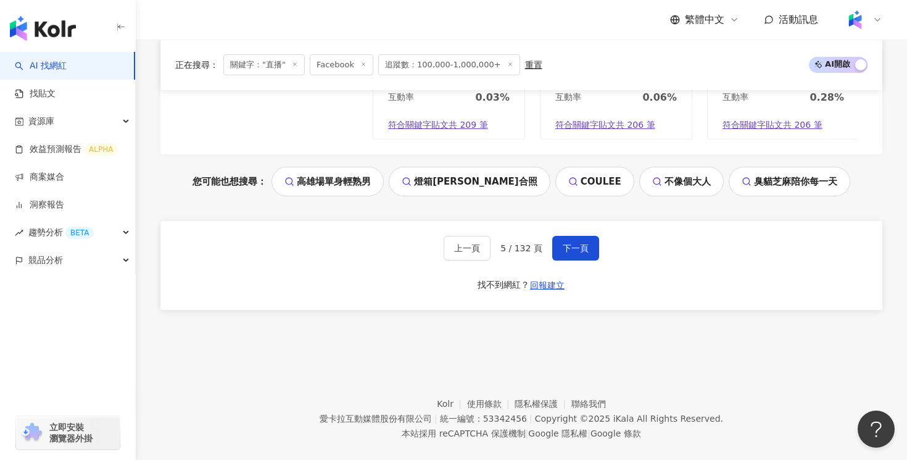
scroll to position [2651, 0]
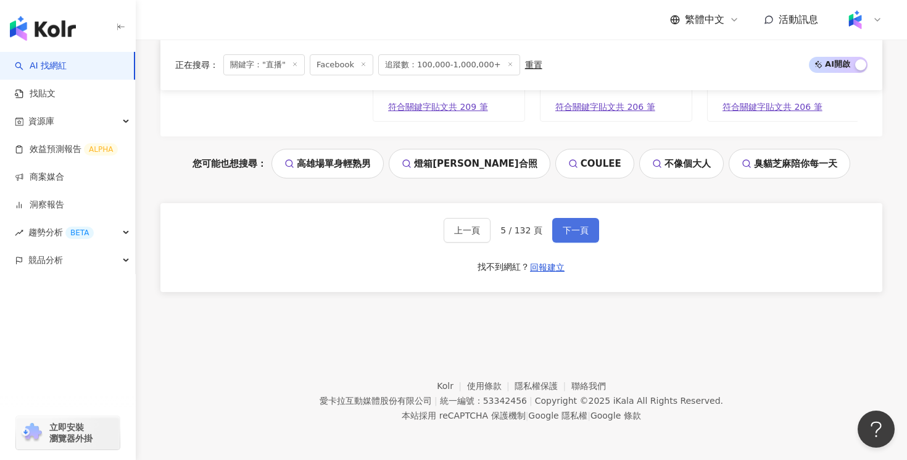
click at [571, 233] on span "下一頁" at bounding box center [576, 230] width 26 height 10
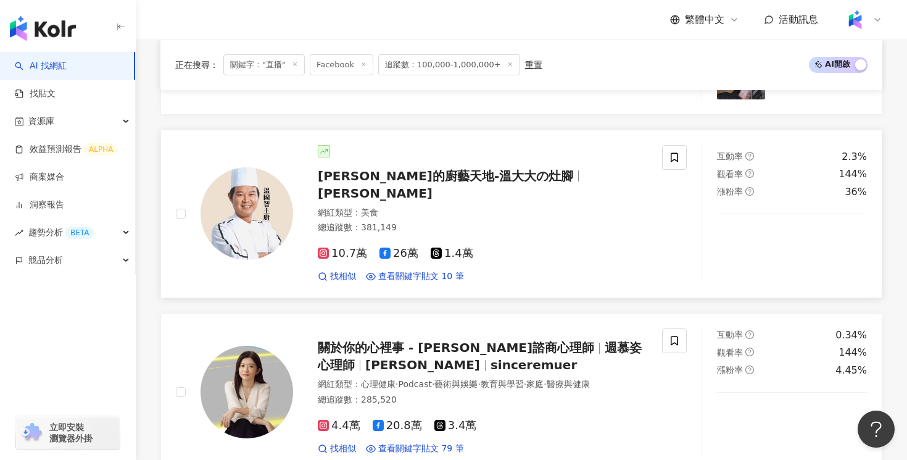
scroll to position [1805, 0]
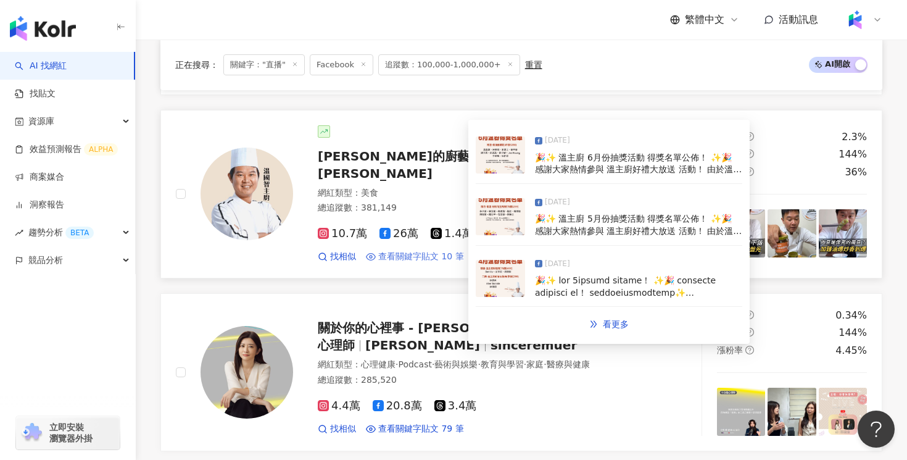
click at [434, 250] on span "查看關鍵字貼文 10 筆" at bounding box center [421, 256] width 86 height 12
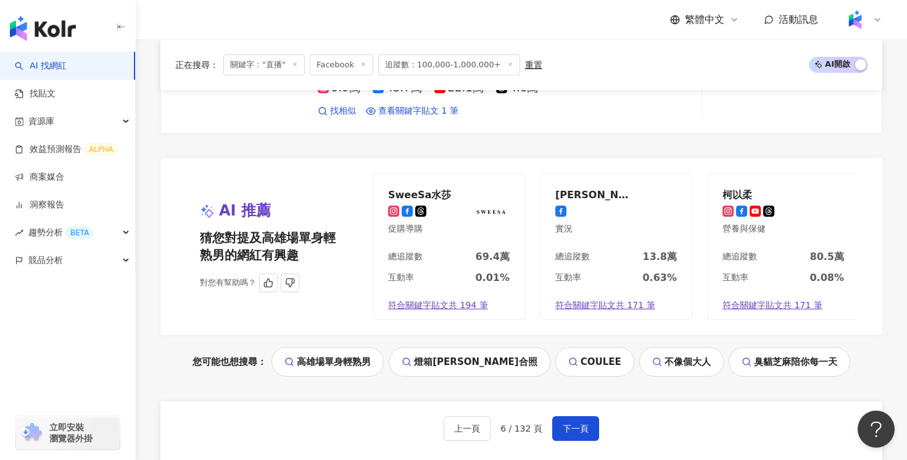
scroll to position [2484, 0]
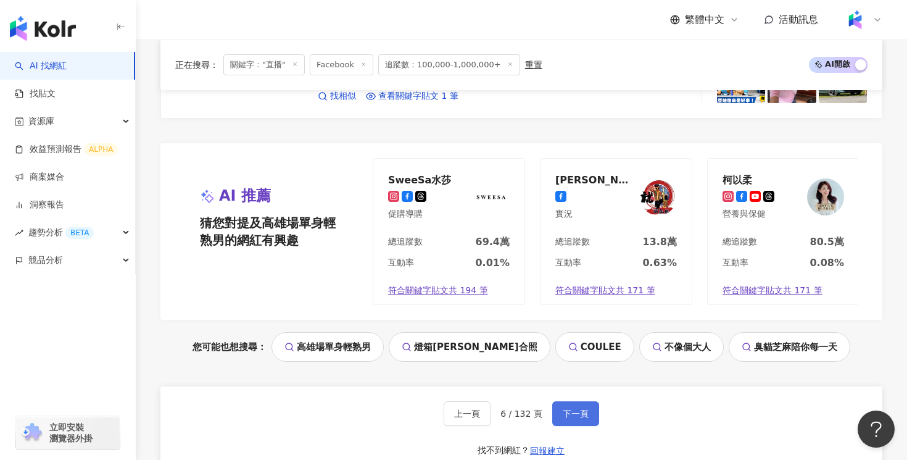
click at [571, 408] on span "下一頁" at bounding box center [576, 413] width 26 height 10
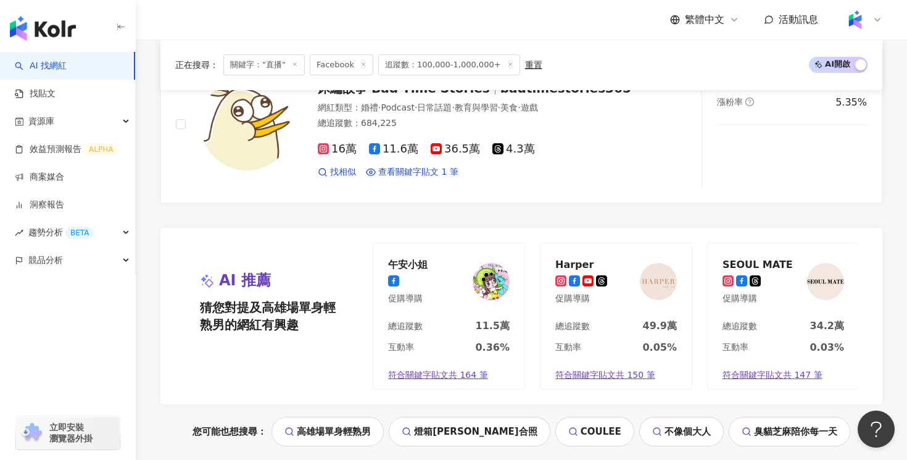
scroll to position [2444, 0]
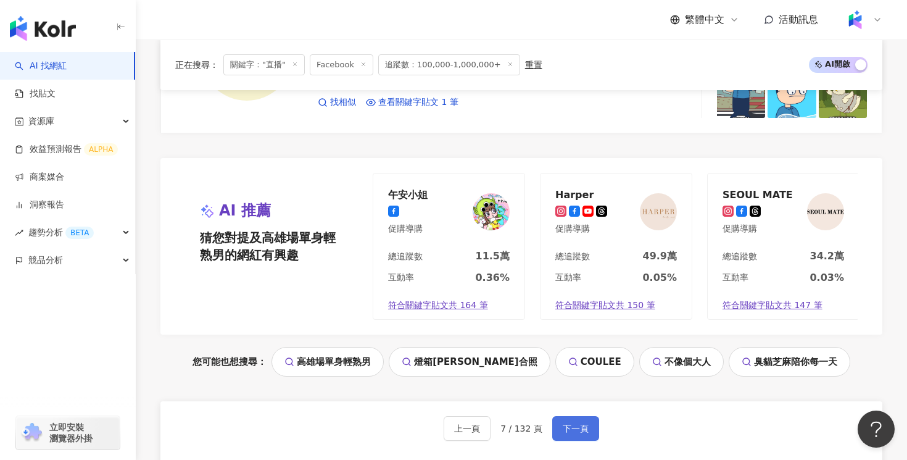
click at [569, 439] on button "下一頁" at bounding box center [575, 428] width 47 height 25
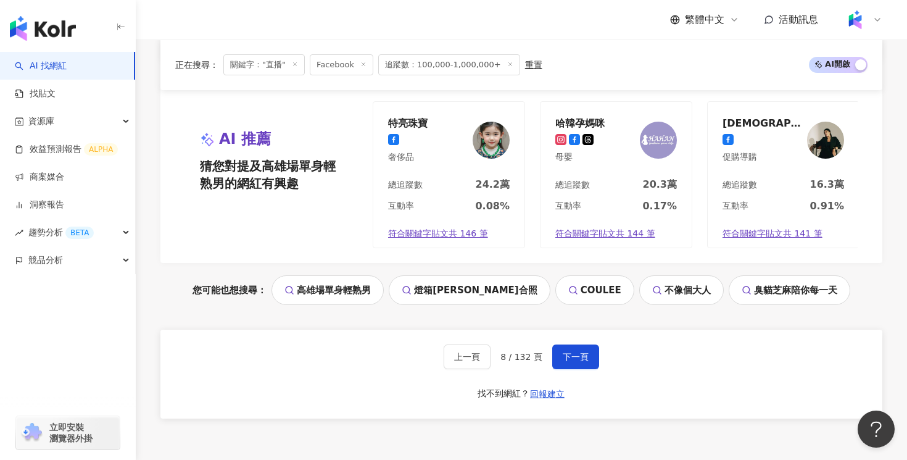
scroll to position [2651, 0]
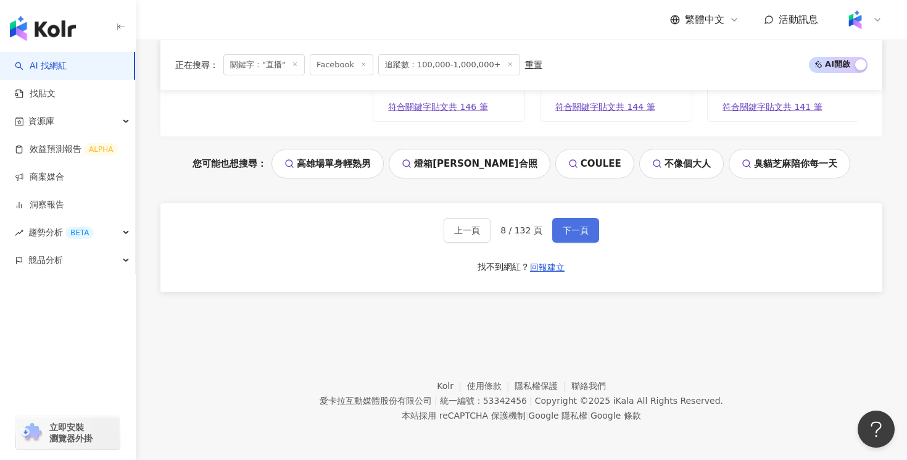
click at [568, 230] on span "下一頁" at bounding box center [576, 230] width 26 height 10
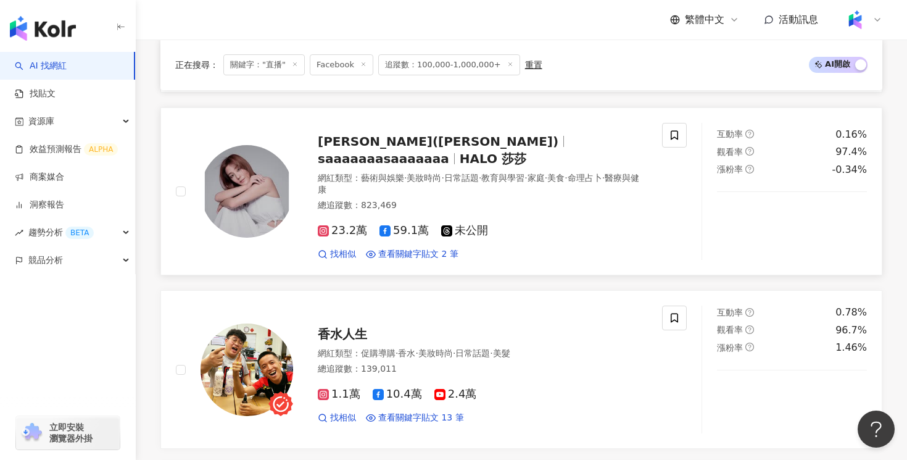
scroll to position [1965, 0]
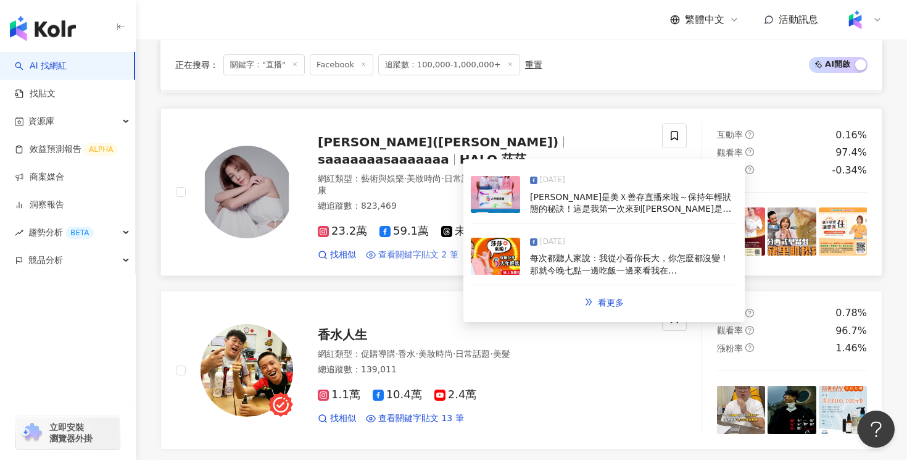
click at [445, 249] on span "查看關鍵字貼文 2 筆" at bounding box center [418, 255] width 80 height 12
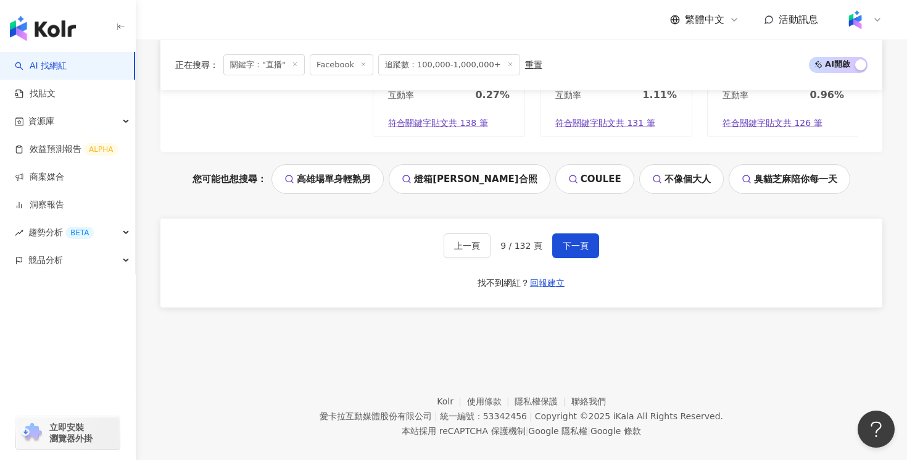
scroll to position [2646, 0]
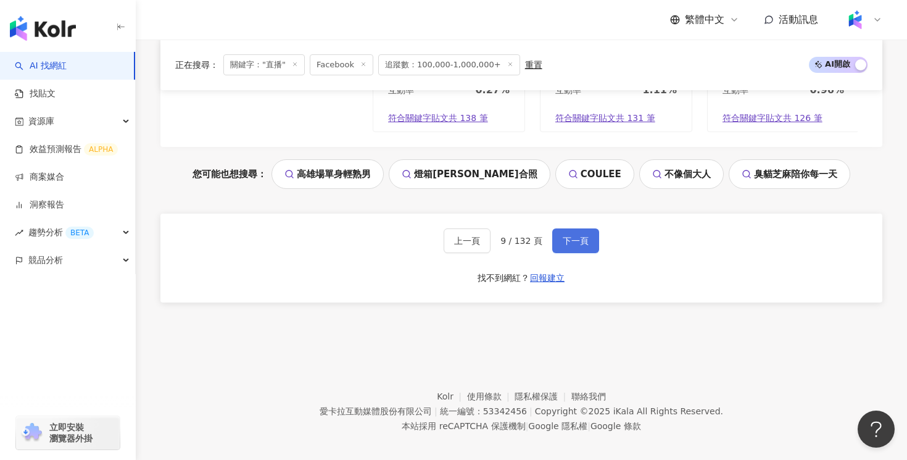
click at [581, 239] on button "下一頁" at bounding box center [575, 240] width 47 height 25
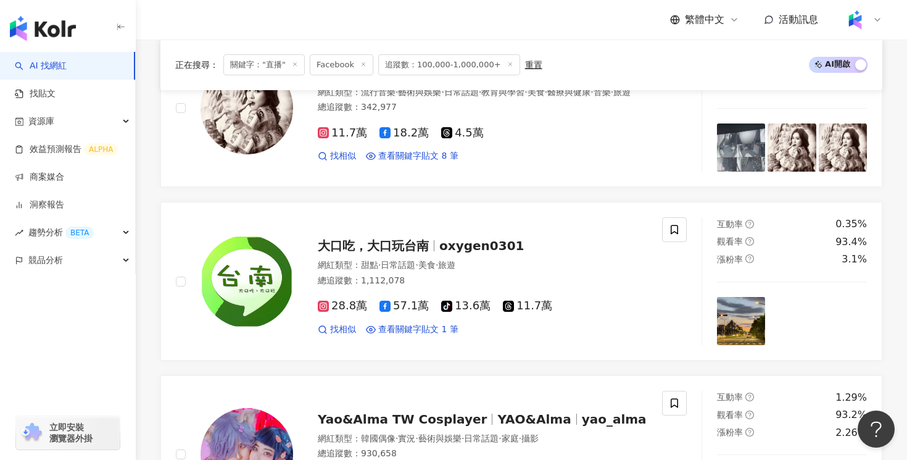
scroll to position [1154, 0]
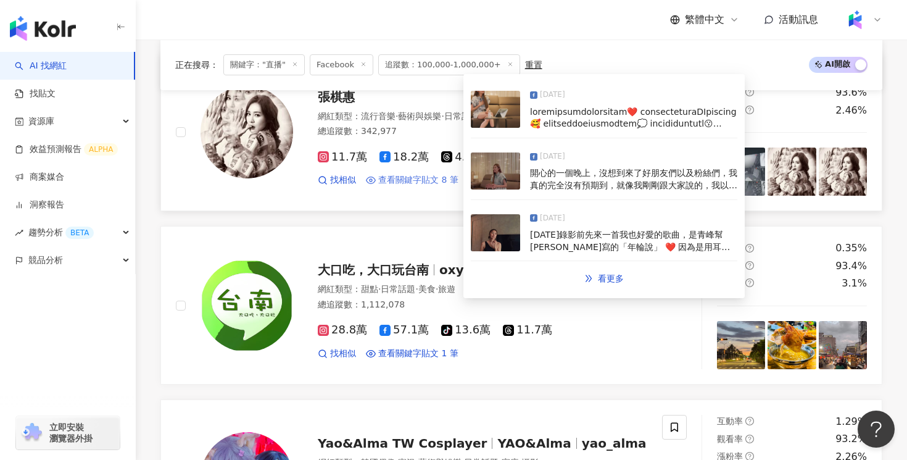
click at [431, 186] on span "查看關鍵字貼文 8 筆" at bounding box center [418, 180] width 80 height 12
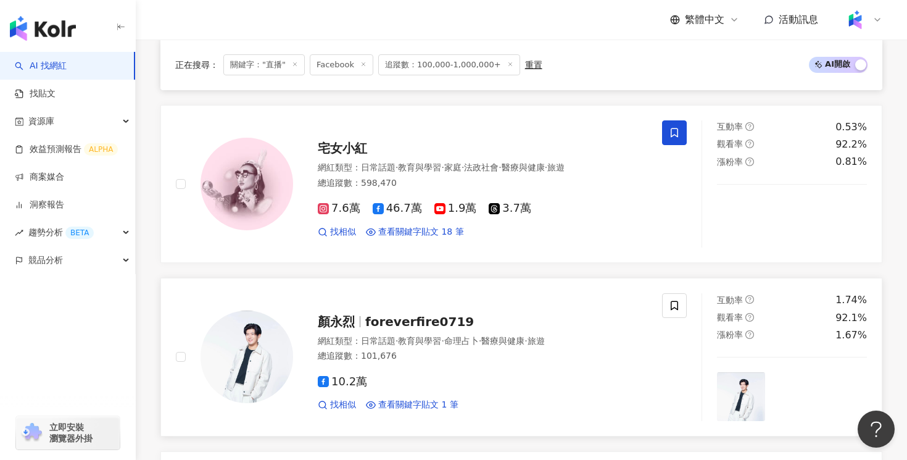
scroll to position [1969, 0]
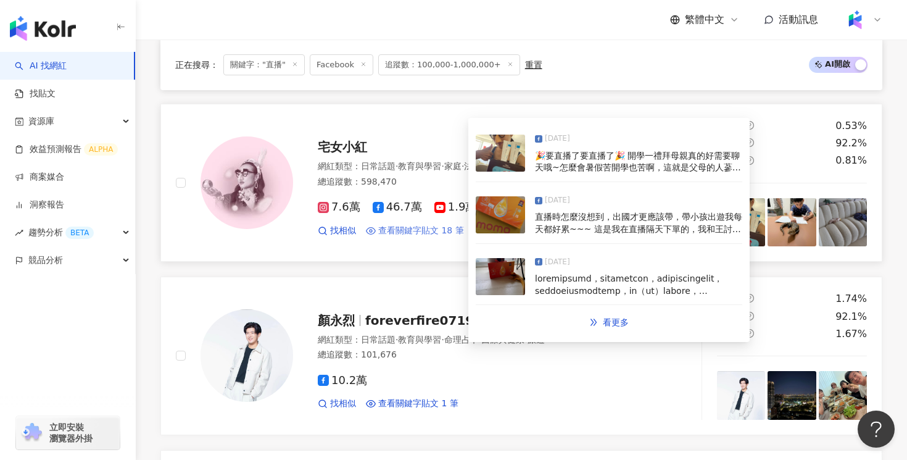
click at [399, 231] on span "查看關鍵字貼文 18 筆" at bounding box center [421, 231] width 86 height 12
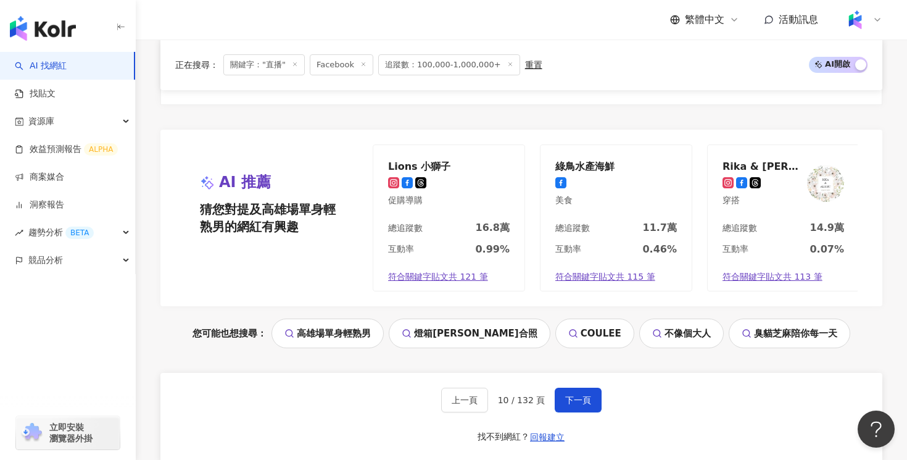
scroll to position [2614, 0]
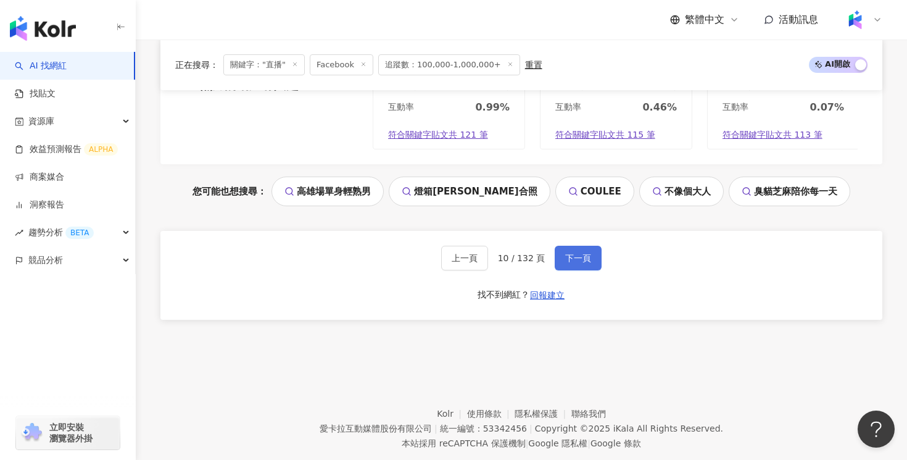
click at [574, 257] on span "下一頁" at bounding box center [578, 258] width 26 height 10
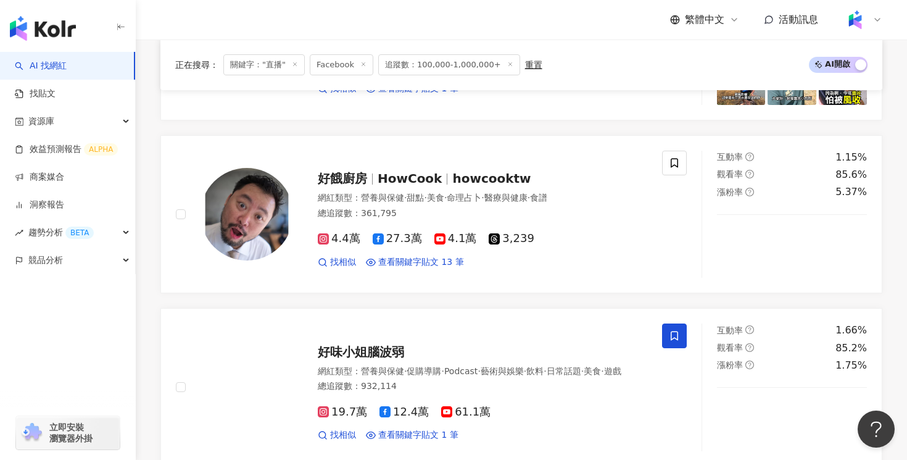
scroll to position [1939, 0]
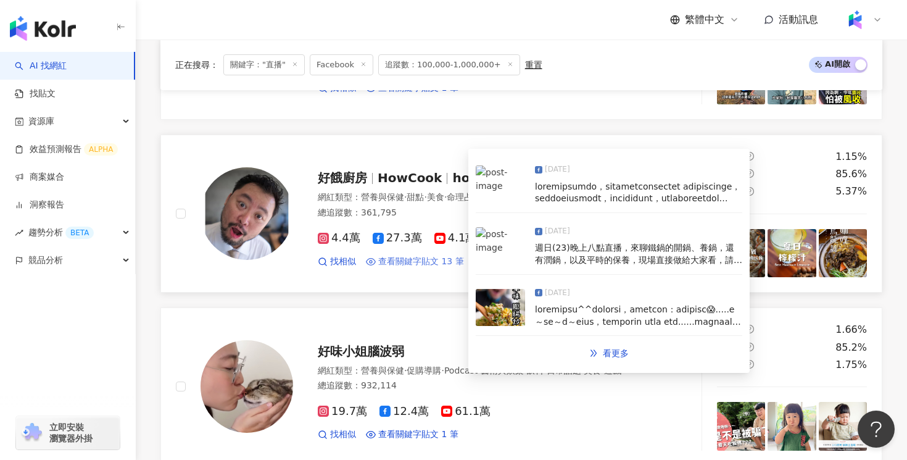
click at [450, 263] on span "查看關鍵字貼文 13 筆" at bounding box center [421, 261] width 86 height 12
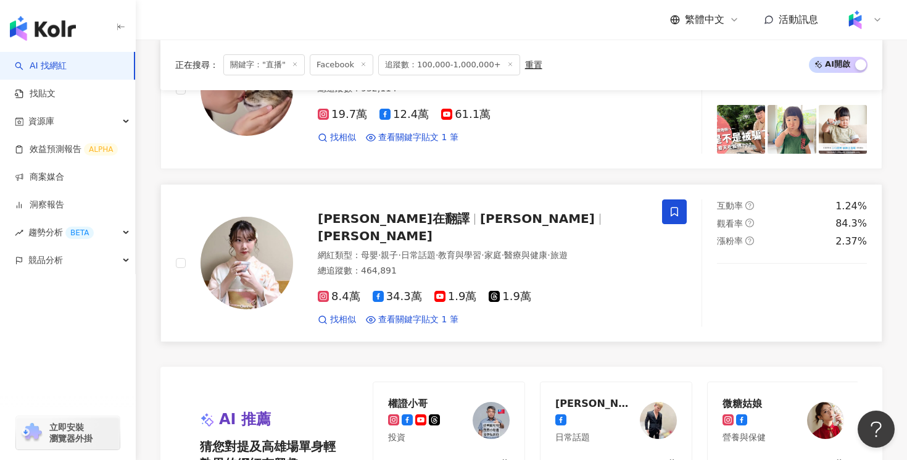
scroll to position [2507, 0]
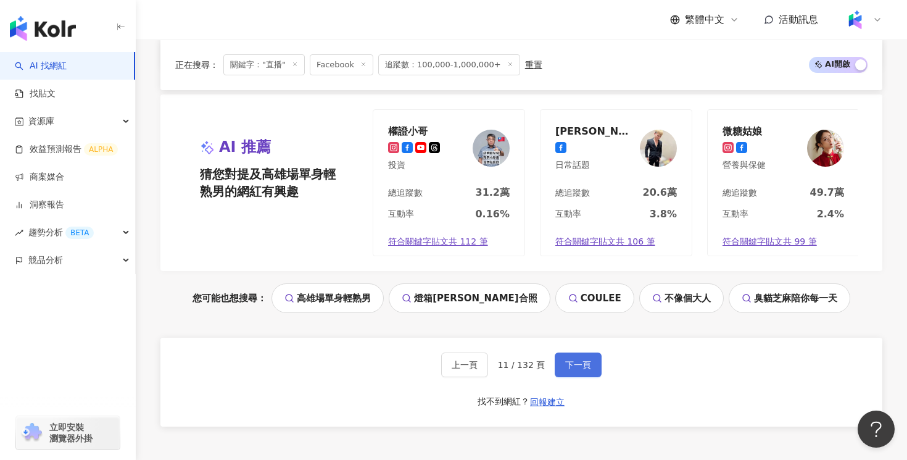
click at [571, 368] on span "下一頁" at bounding box center [578, 365] width 26 height 10
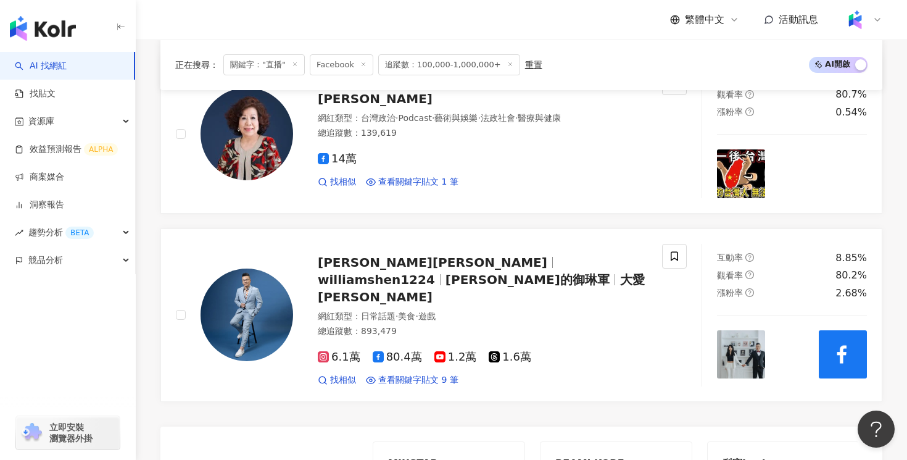
scroll to position [2641, 0]
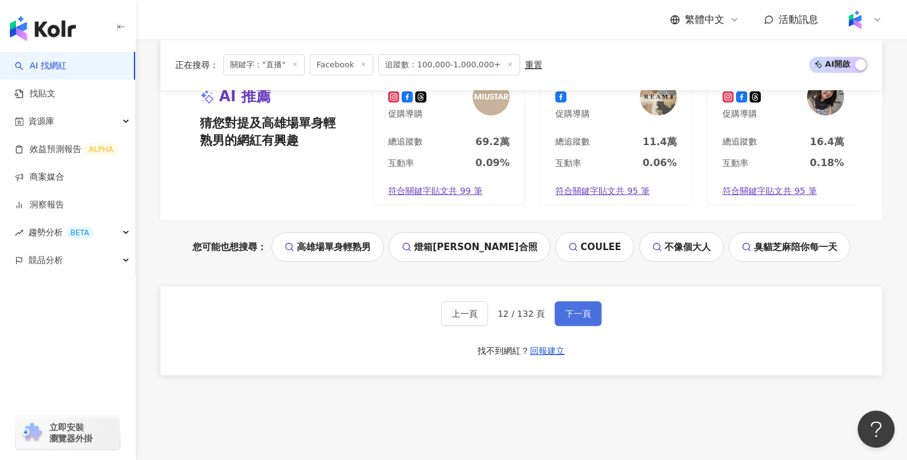
click at [574, 308] on span "下一頁" at bounding box center [578, 313] width 26 height 10
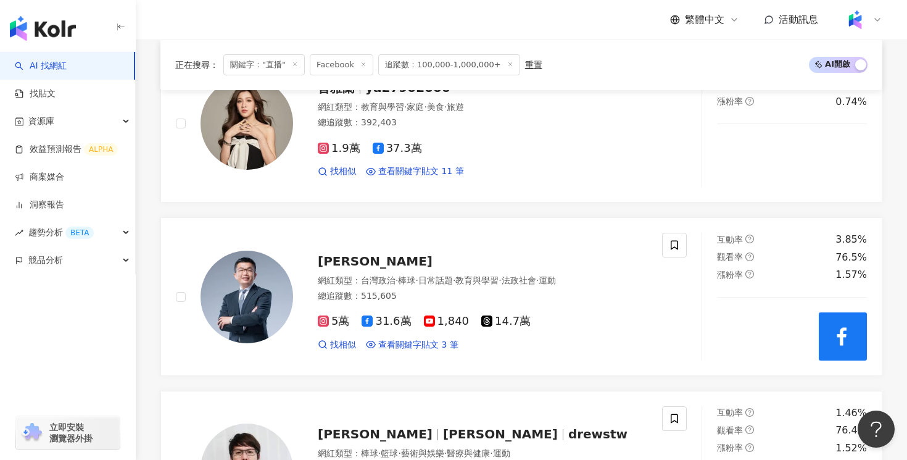
scroll to position [1798, 0]
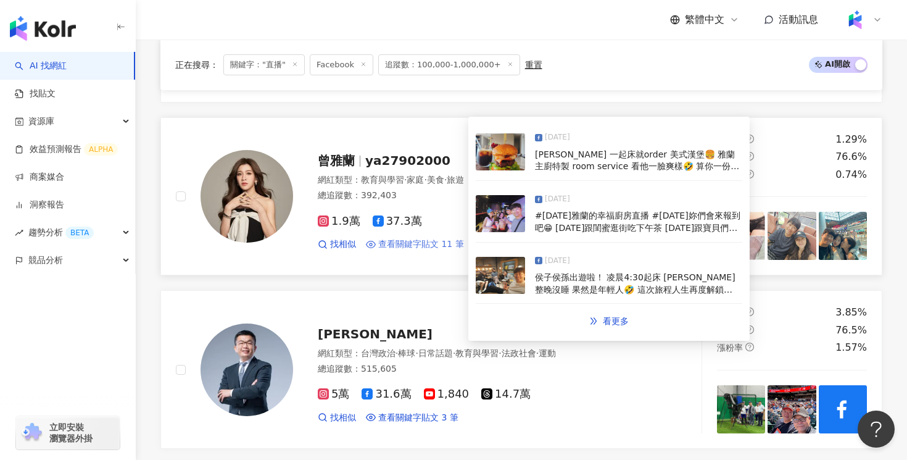
click at [443, 238] on span "查看關鍵字貼文 11 筆" at bounding box center [421, 244] width 86 height 12
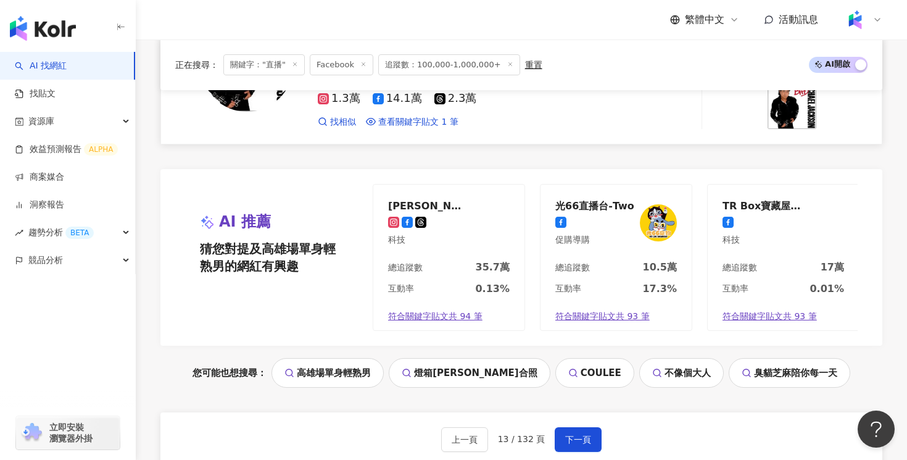
scroll to position [2641, 0]
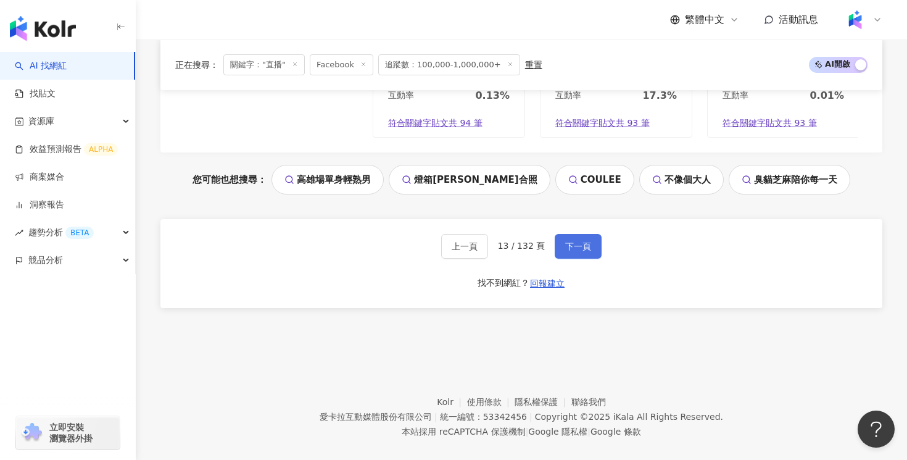
click at [569, 241] on span "下一頁" at bounding box center [578, 246] width 26 height 10
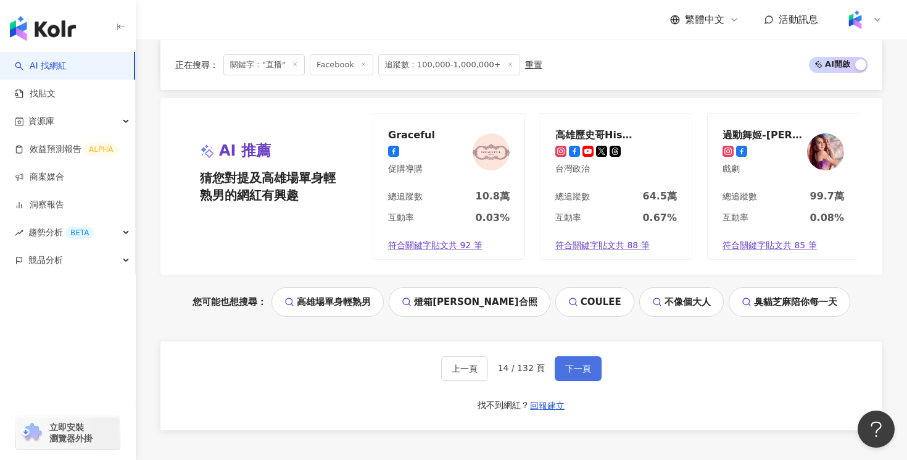
scroll to position [2651, 0]
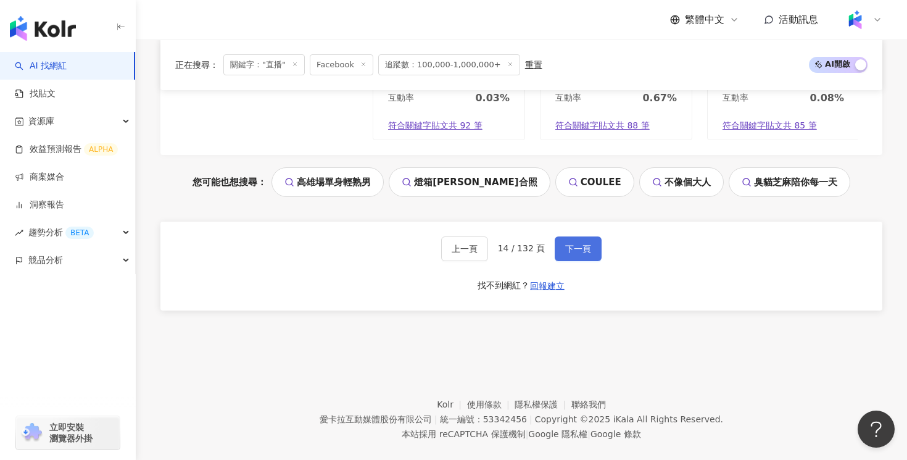
click at [570, 244] on span "下一頁" at bounding box center [578, 249] width 26 height 10
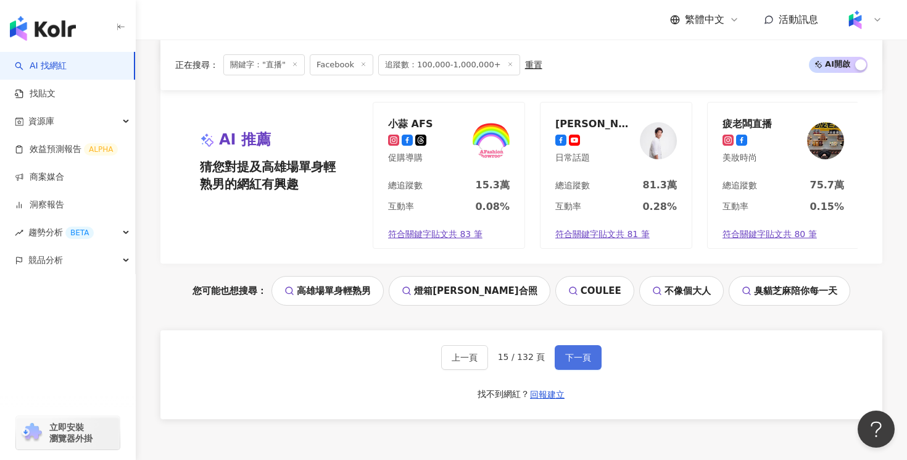
scroll to position [2641, 0]
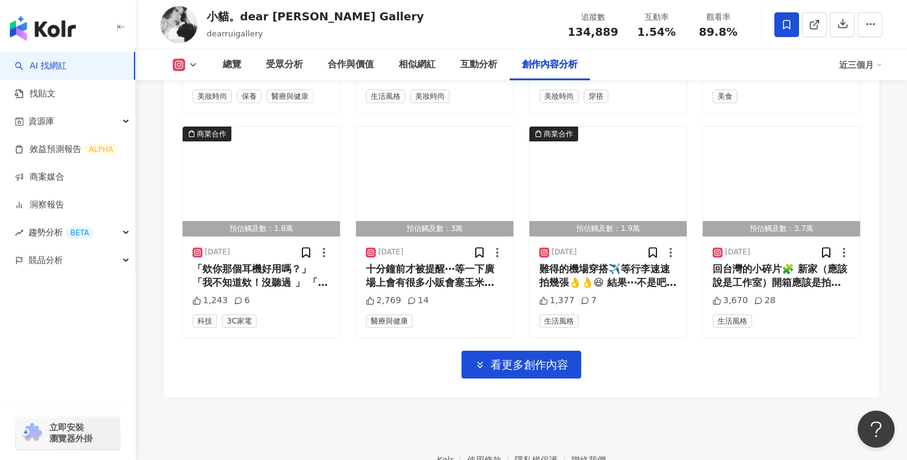
scroll to position [4287, 0]
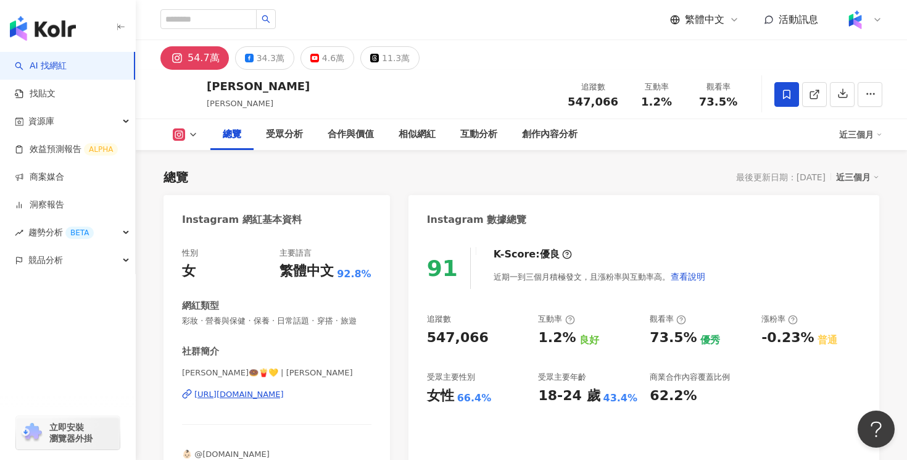
scroll to position [3932, 0]
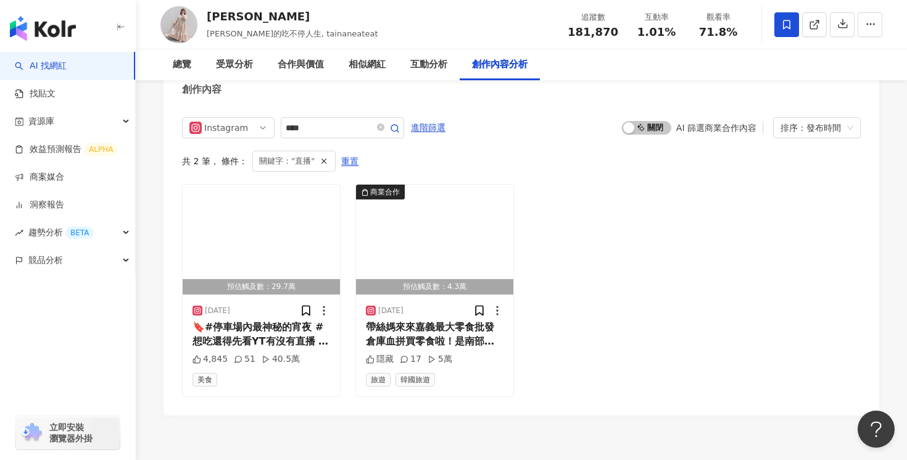
scroll to position [3918, 0]
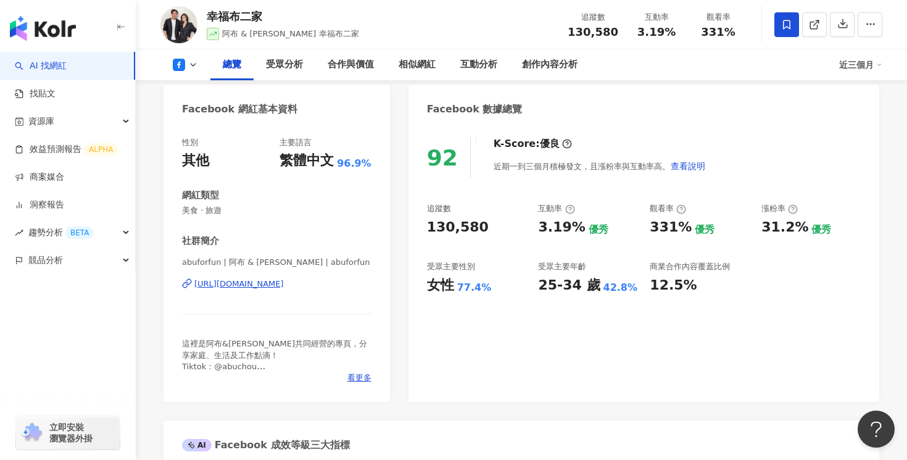
scroll to position [3440, 0]
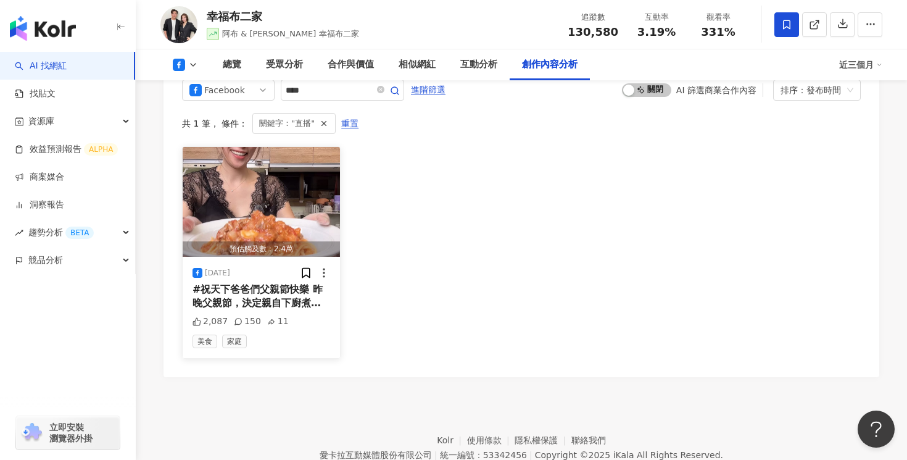
click at [290, 283] on span "#祝天下爸爸們父親節快樂 昨晚父親節，決定親自下廚煮給老爸和老布吃！從精心挑選食材，到用心烹飪每一道菜餚，都包含著我對老爸和老布深深的愛。二位爸爸，感謝你們一…" at bounding box center [258, 358] width 132 height 150
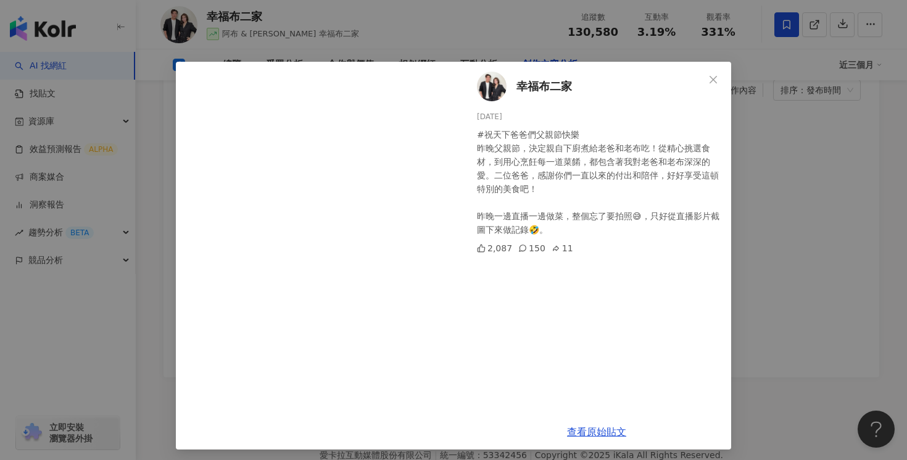
click at [790, 125] on div "幸福布二家 [DATE] #祝天下爸爸們父親節快樂 昨晚父親節，決定親自下廚煮給老爸和老布吃！從精心挑選食材，到用心烹飪每一道菜餚，都包含著我對老爸和老布深深…" at bounding box center [453, 230] width 907 height 460
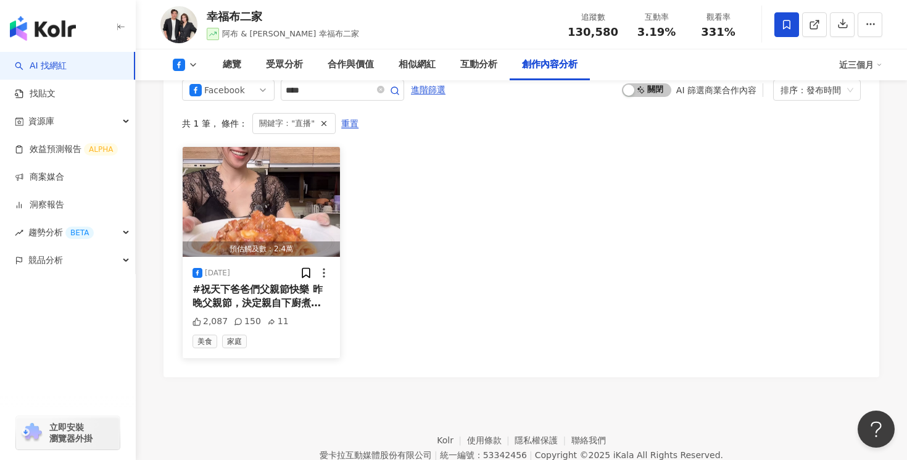
click at [281, 283] on span "#祝天下爸爸們父親節快樂 昨晚父親節，決定親自下廚煮給老爸和老布吃！從精心挑選食材，到用心烹飪每一道菜餚，都包含著我對老爸和老布深深的愛。二位爸爸，感謝你們一…" at bounding box center [258, 358] width 132 height 150
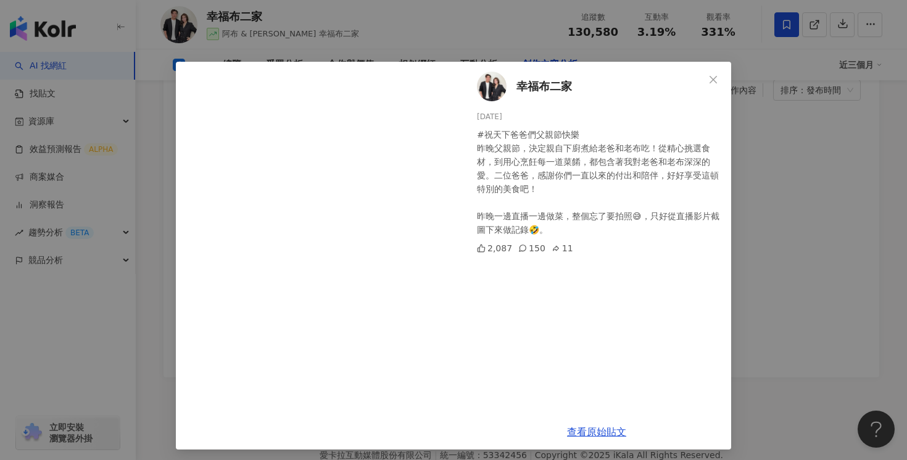
click at [603, 263] on div "幸福布二家 [DATE] #祝天下爸爸們父親節快樂 昨晚父親節，決定親自下廚煮給老爸和老布吃！從精心挑選食材，到用心烹飪每一道菜餚，都包含著我對老爸和老布深深…" at bounding box center [596, 238] width 269 height 352
click at [597, 426] on link "查看原始貼文" at bounding box center [596, 432] width 59 height 12
click at [606, 435] on link "查看原始貼文" at bounding box center [596, 432] width 59 height 12
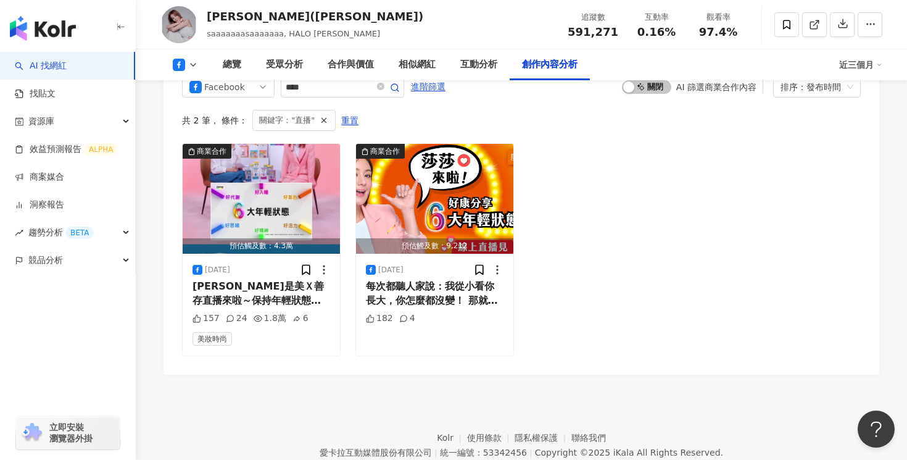
scroll to position [3400, 0]
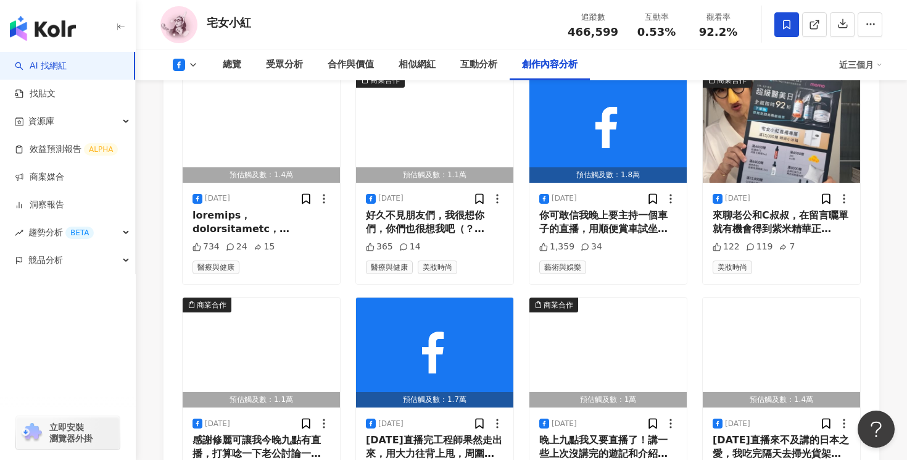
scroll to position [3784, 0]
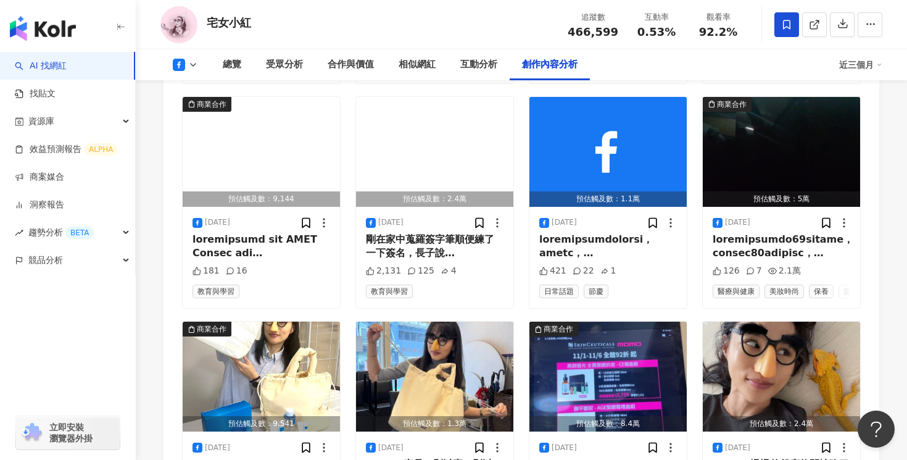
scroll to position [4537, 0]
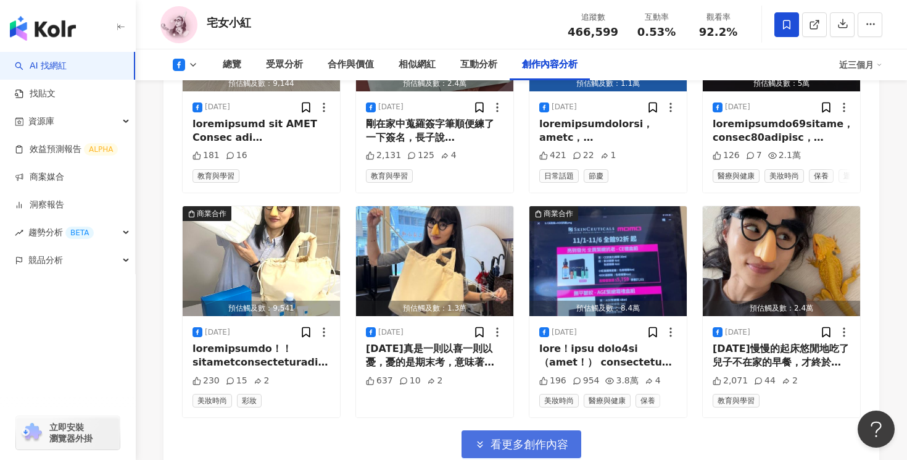
click at [564, 437] on span "看更多創作內容" at bounding box center [529, 444] width 78 height 14
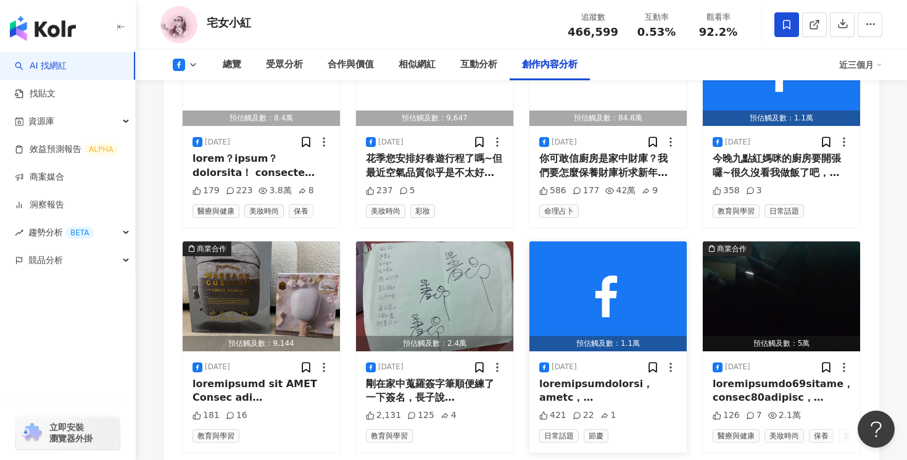
scroll to position [4265, 0]
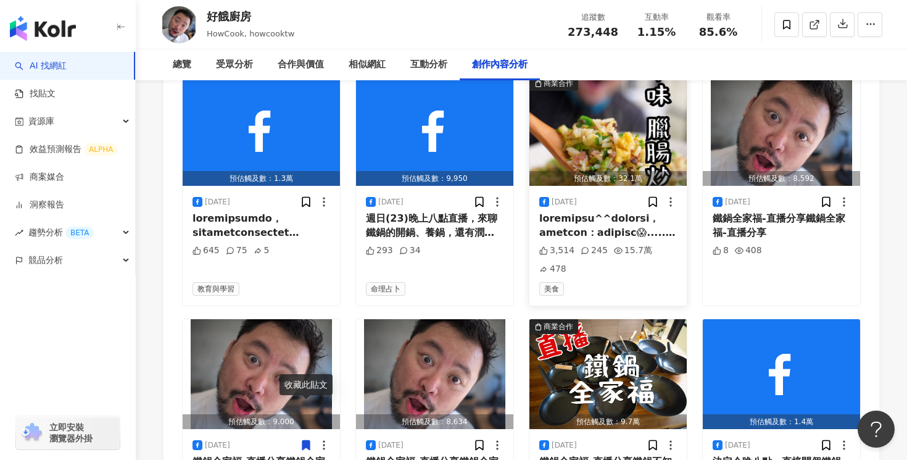
scroll to position [3359, 0]
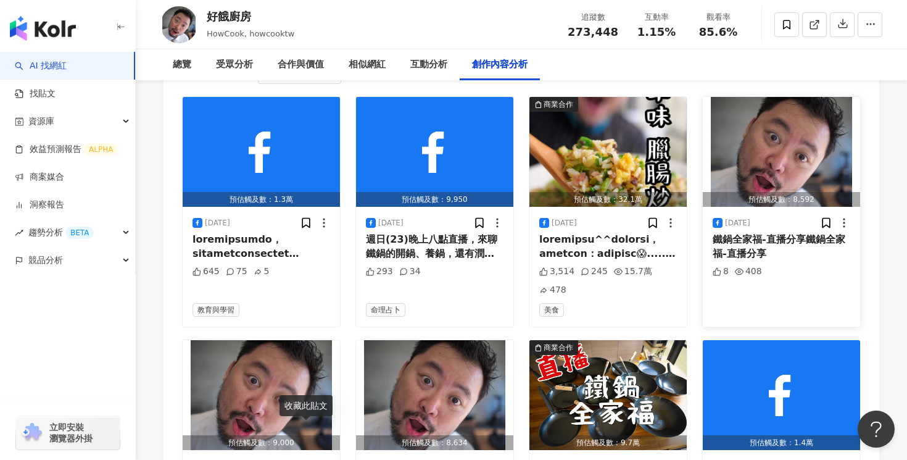
click at [743, 235] on span "鐵鍋全家福-直播分享鐵鍋全家福-直播分享" at bounding box center [779, 245] width 133 height 25
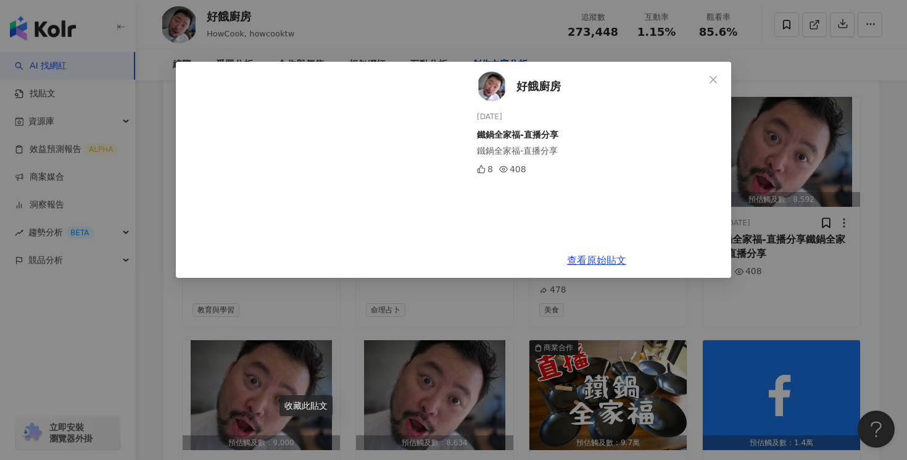
click at [411, 411] on div "好餓廚房 [DATE] 鐵鍋全家福-直播分享 鐵鍋全家福-直播分享 8 408 查看原始貼文" at bounding box center [453, 230] width 907 height 460
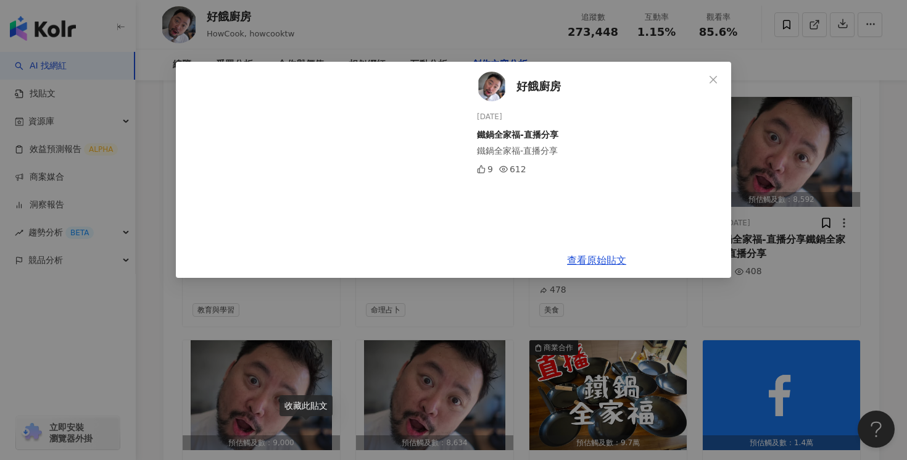
click at [606, 318] on div "好餓廚房 2025/1/21 鐵鍋全家福-直播分享 鐵鍋全家福-直播分享 9 612 查看原始貼文" at bounding box center [453, 230] width 907 height 460
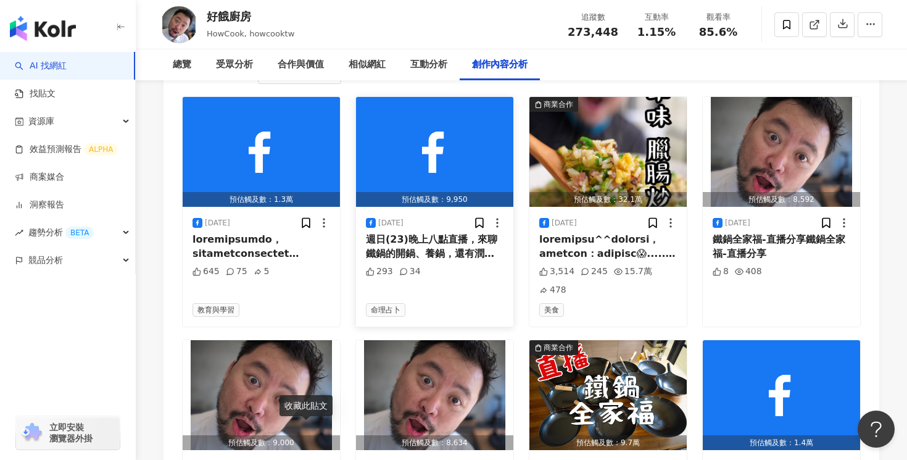
click at [439, 233] on span "週日(23)晚上八點直播，來聊鐵鍋的開鍋、養鍋，還有潤鍋，以及平時的保養，現場直接做給大家看，請多多參與😄" at bounding box center [431, 259] width 131 height 53
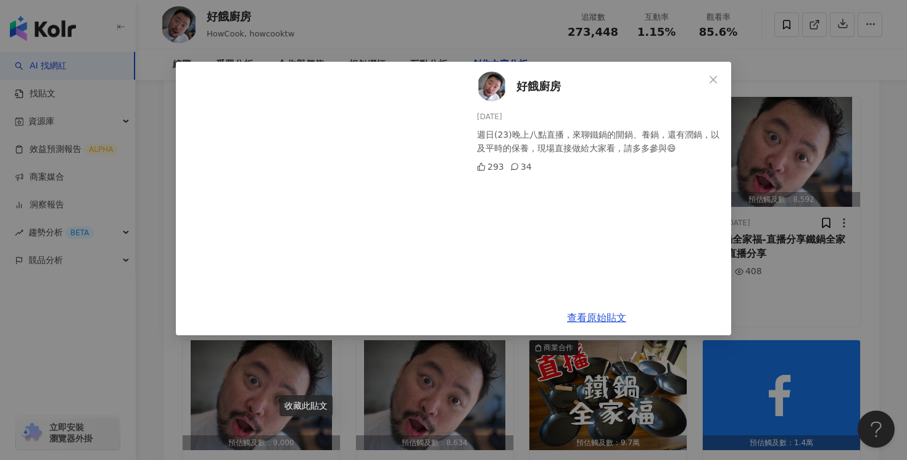
click at [426, 394] on div "好餓廚房 2025/2/21 週日(23)晚上八點直播，來聊鐵鍋的開鍋、養鍋，還有潤鍋，以及平時的保養，現場直接做給大家看，請多多參與😄 293 34 查看原…" at bounding box center [453, 230] width 907 height 460
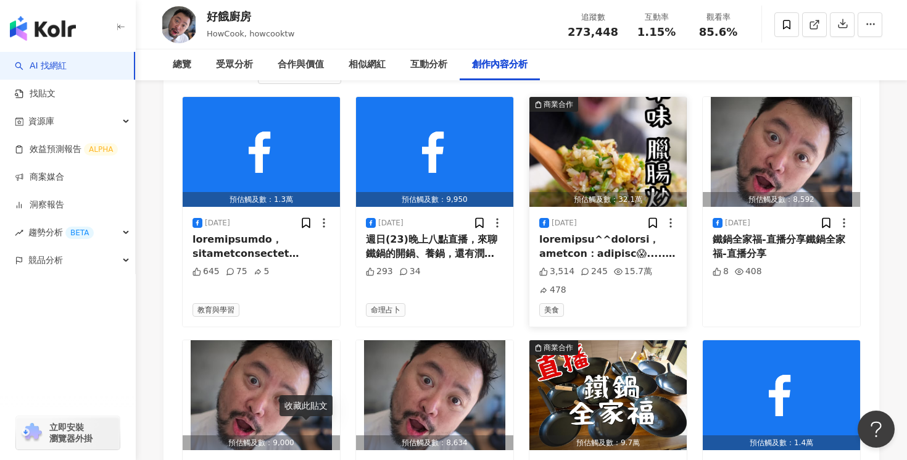
click at [600, 233] on span at bounding box center [607, 467] width 137 height 468
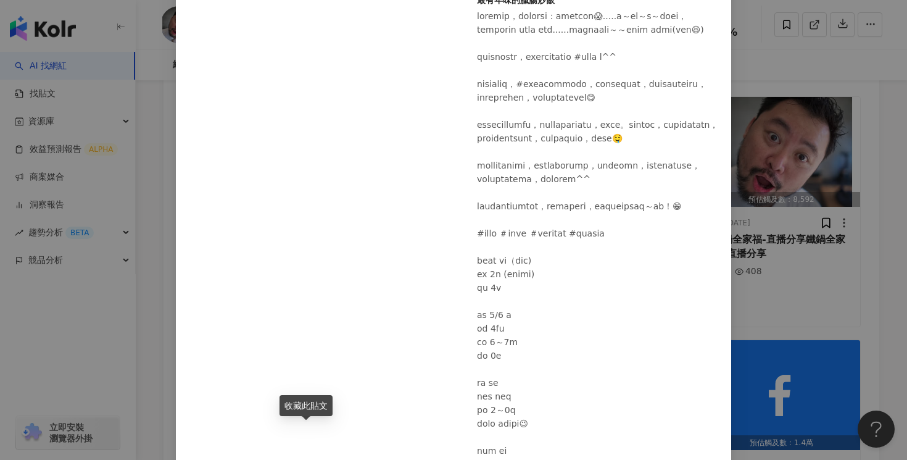
scroll to position [251, 0]
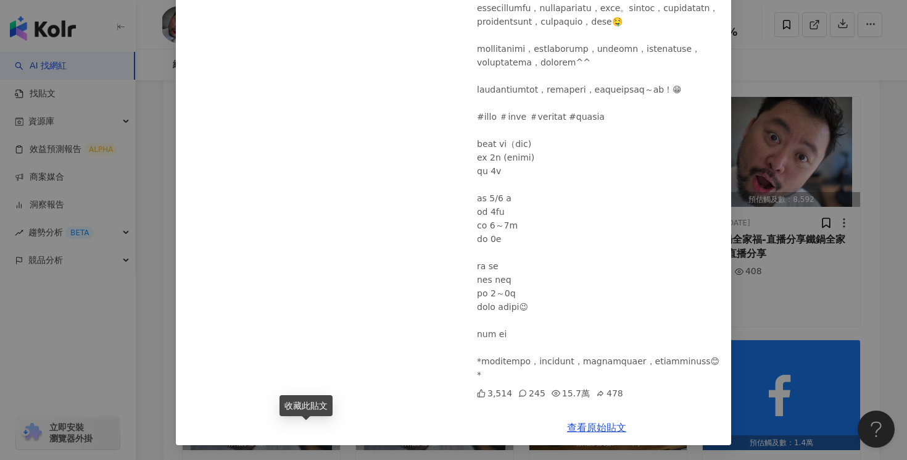
click at [737, 189] on div "好餓廚房 2025/1/23 最有年味的臘腸炒飯^^ 3,514 245 15.7萬 478 查看原始貼文" at bounding box center [453, 230] width 907 height 460
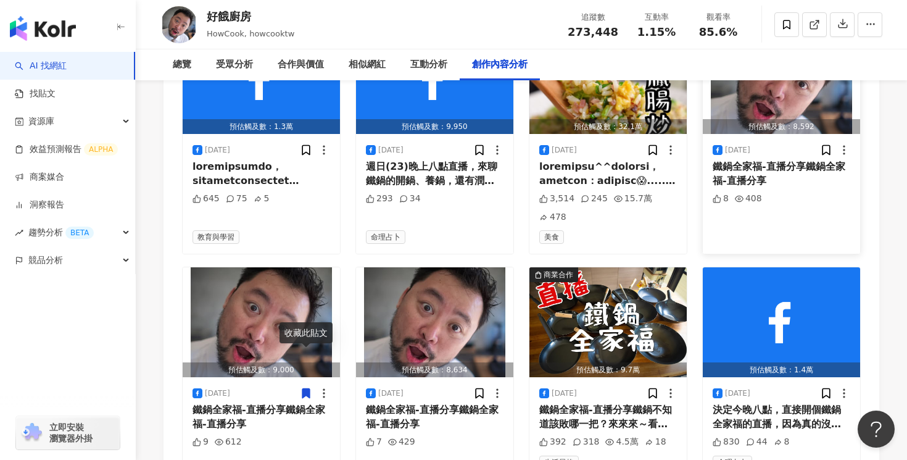
scroll to position [3553, 0]
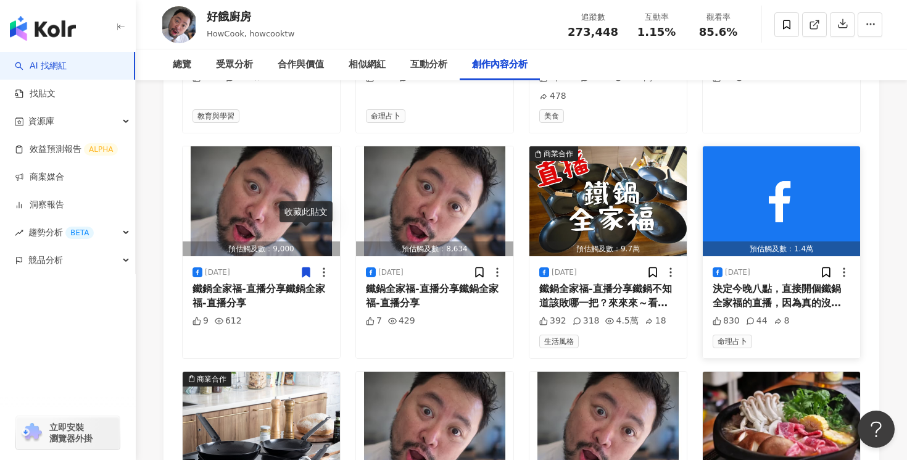
click at [754, 283] on span "決定今晚八點，直接開個鐵鍋全家福的直播，因為真的沒大家想像中難選，會分成四大款絕對是有原因的，我們晚上見！😄" at bounding box center [777, 316] width 128 height 67
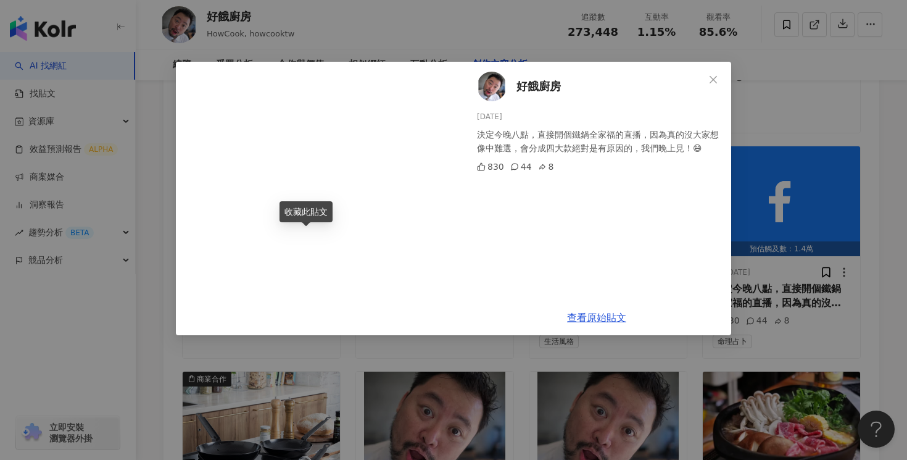
click at [774, 226] on div "好餓廚房 2025/1/21 決定今晚八點，直接開個鐵鍋全家福的直播，因為真的沒大家想像中難選，會分成四大款絕對是有原因的，我們晚上見！😄 830 44 8 …" at bounding box center [453, 230] width 907 height 460
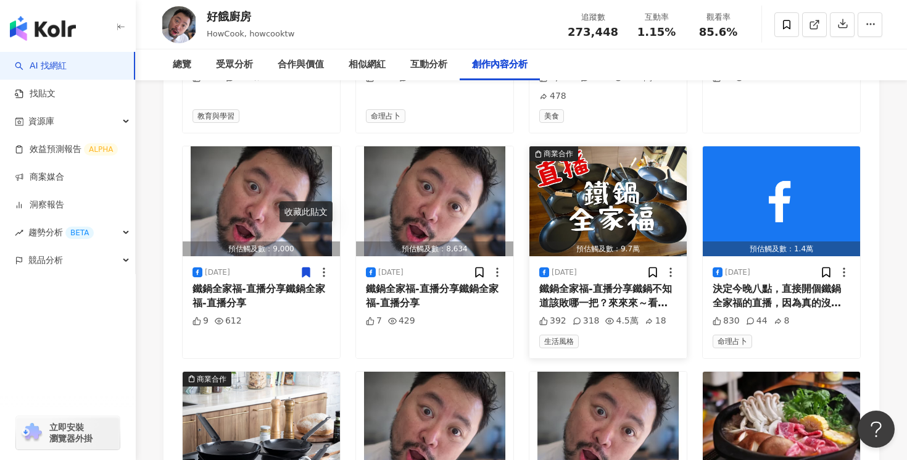
click at [627, 283] on span "鐵鍋全家福-直播分享鐵鍋不知道該敗哪一把？來來來～看過來^^ 四大款+中華勺直接秀給大家看，細節材質一次說足😄 #好物推薦 #優缺點 #物理性不沾" at bounding box center [607, 323] width 137 height 81
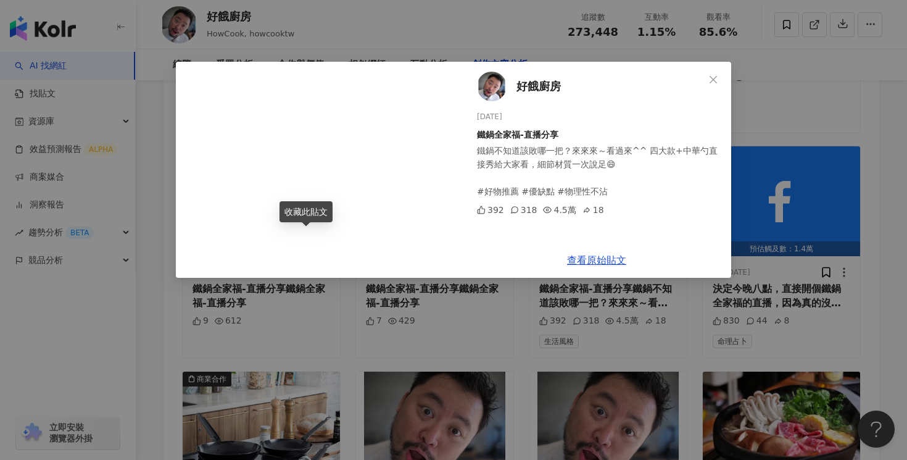
click at [780, 274] on div "好餓廚房 2025/1/21 鐵鍋全家福-直播分享 鐵鍋不知道該敗哪一把？來來來～看過來^^ 四大款+中華勺直接秀給大家看，細節材質一次說足😄 #好物推薦 #…" at bounding box center [453, 230] width 907 height 460
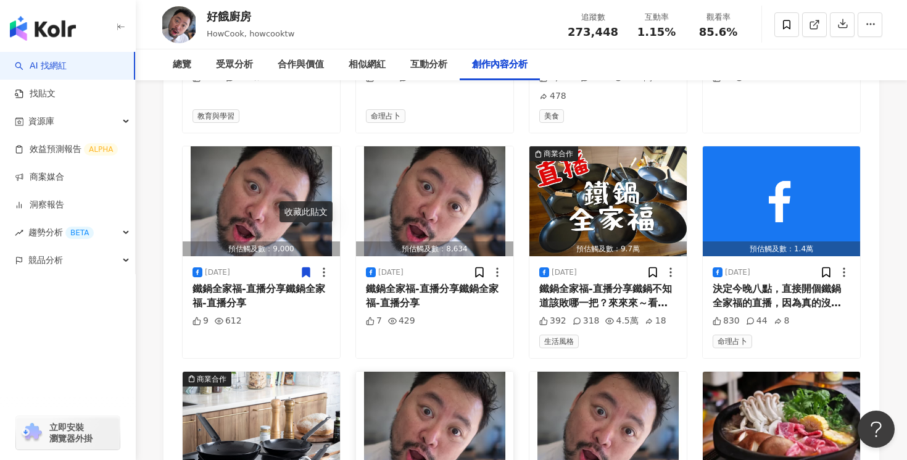
scroll to position [3713, 0]
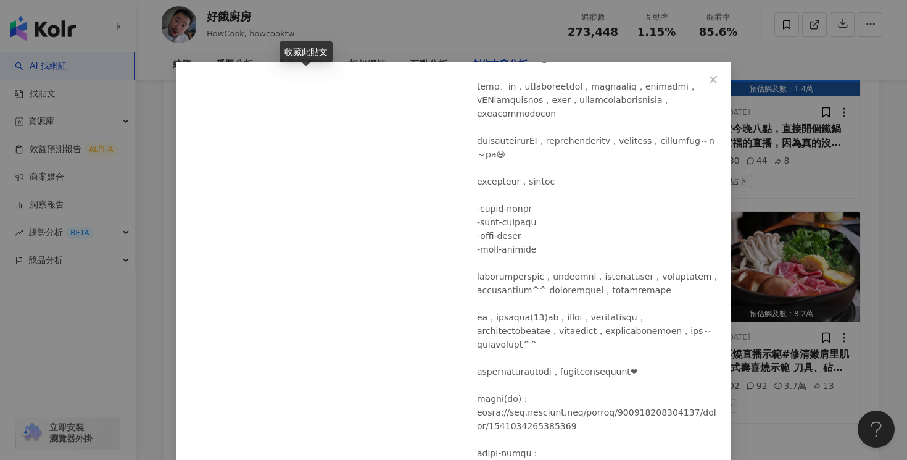
scroll to position [0, 0]
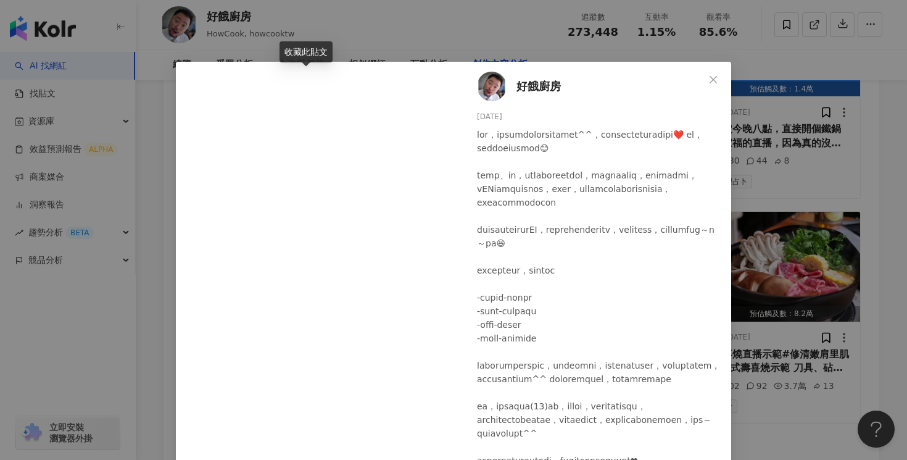
click at [803, 175] on div "好餓廚房 2025/1/20 1,043 115 63 查看原始貼文" at bounding box center [453, 230] width 907 height 460
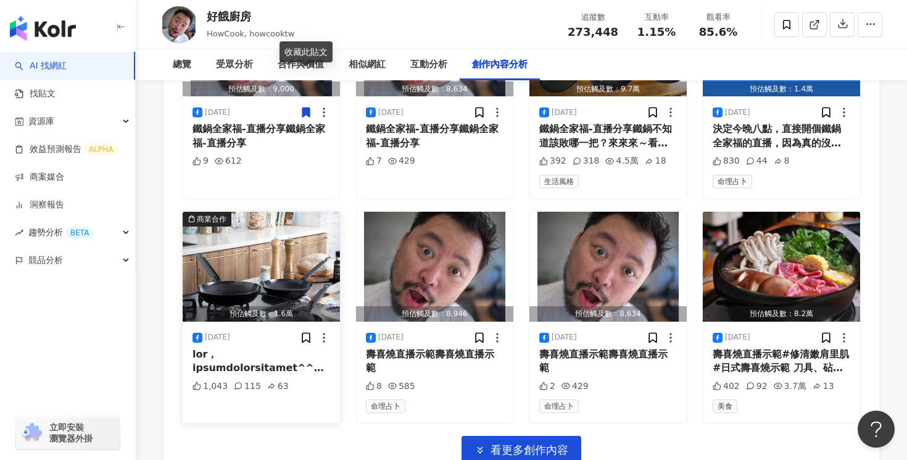
click at [278, 306] on div "預估觸及數：1.6萬" at bounding box center [261, 313] width 157 height 15
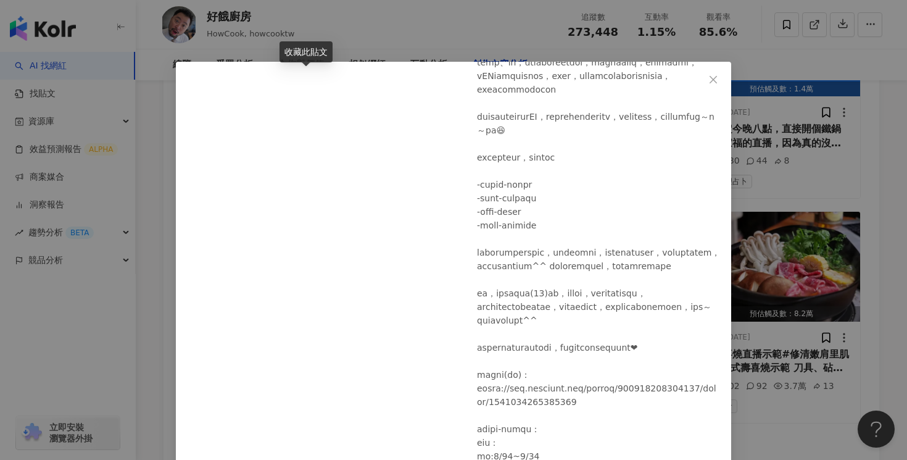
scroll to position [112, 0]
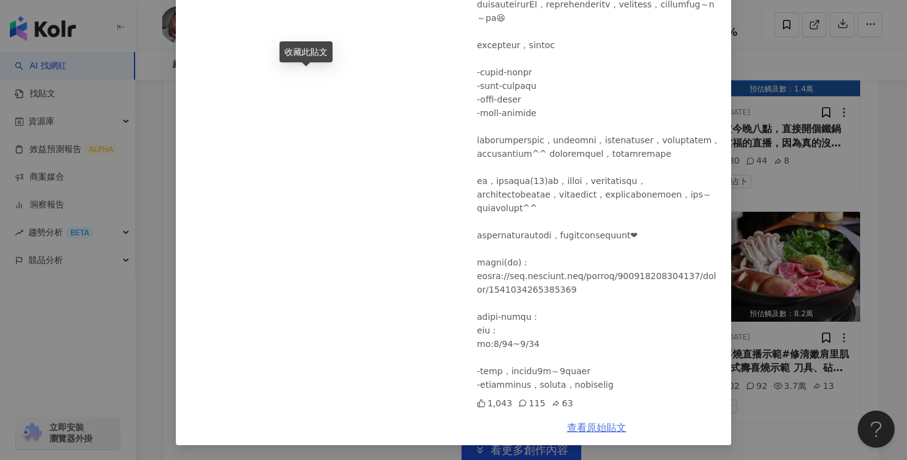
click at [581, 426] on link "查看原始貼文" at bounding box center [596, 427] width 59 height 12
click at [766, 164] on div "好餓廚房 2025/1/20 1,043 115 63 查看原始貼文" at bounding box center [453, 230] width 907 height 460
